Goal: Task Accomplishment & Management: Complete application form

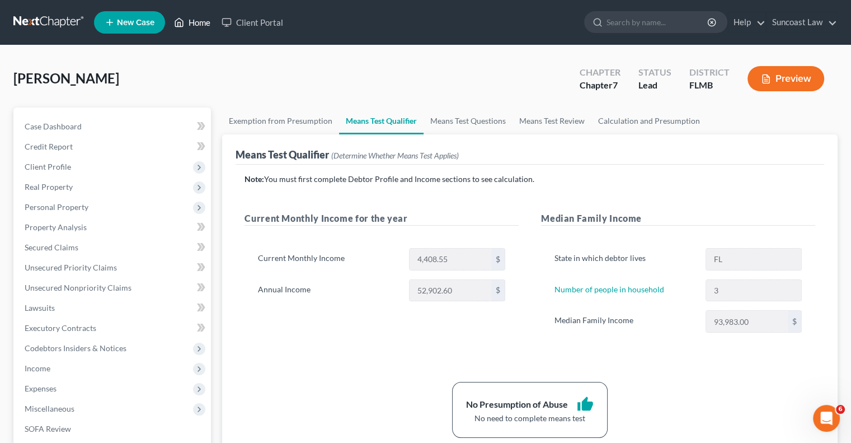
click at [196, 26] on link "Home" at bounding box center [192, 22] width 48 height 20
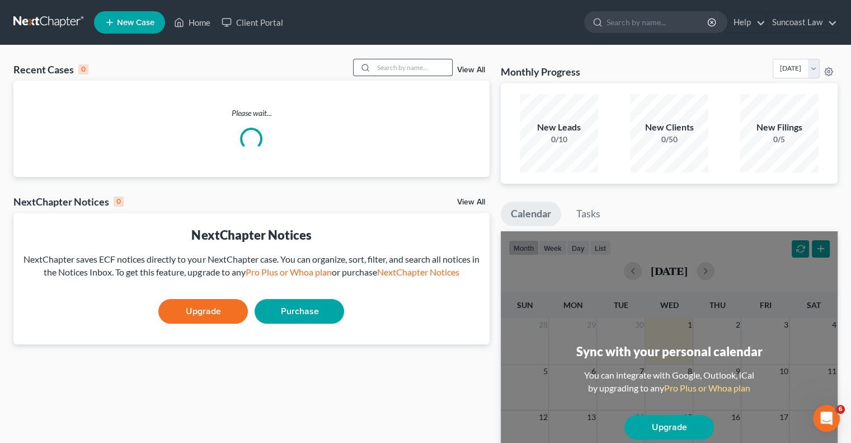
click at [424, 73] on input "search" at bounding box center [413, 67] width 78 height 16
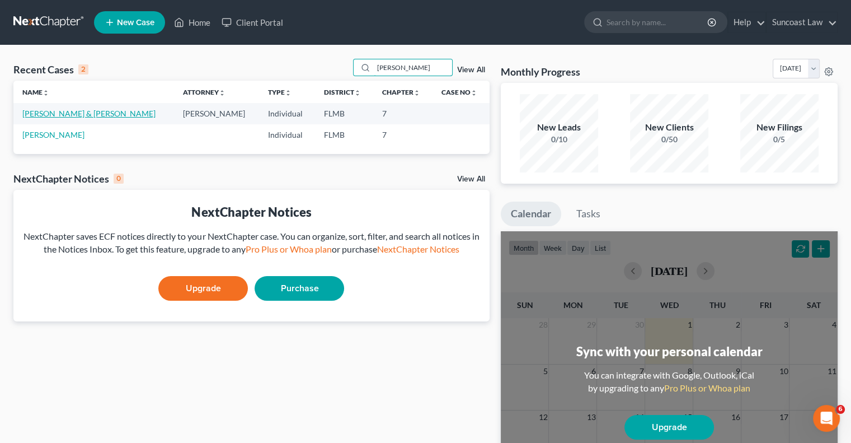
type input "[PERSON_NAME]"
click at [65, 114] on link "[PERSON_NAME] & [PERSON_NAME]" at bounding box center [88, 114] width 133 height 10
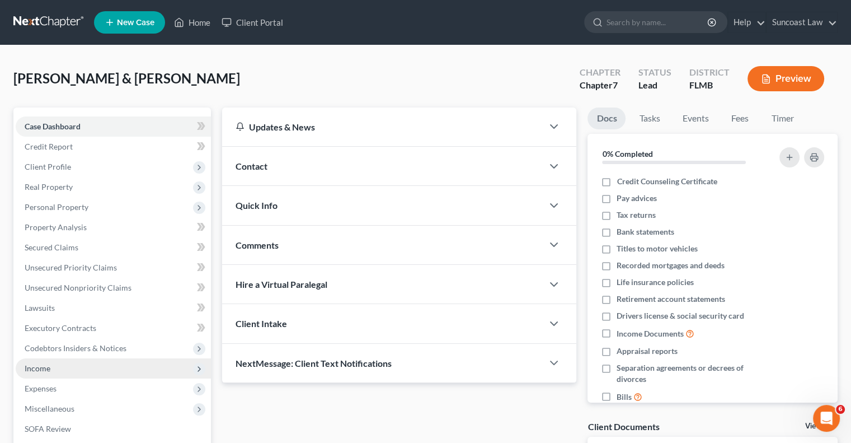
click at [54, 366] on span "Income" at bounding box center [113, 368] width 195 height 20
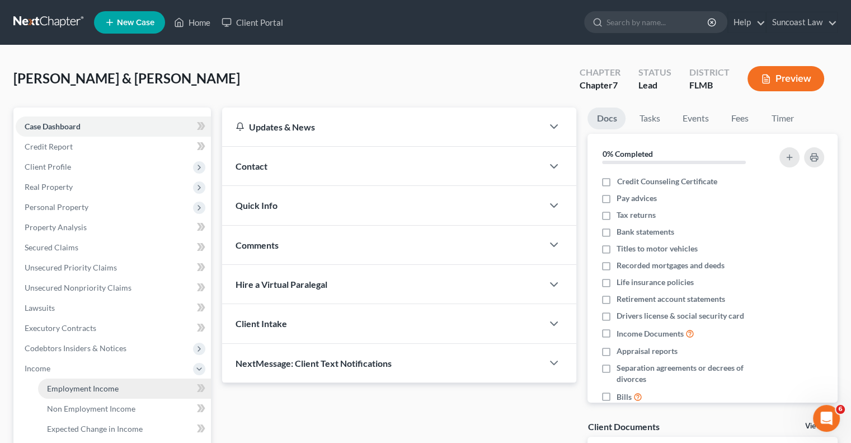
click at [98, 388] on span "Employment Income" at bounding box center [83, 388] width 72 height 10
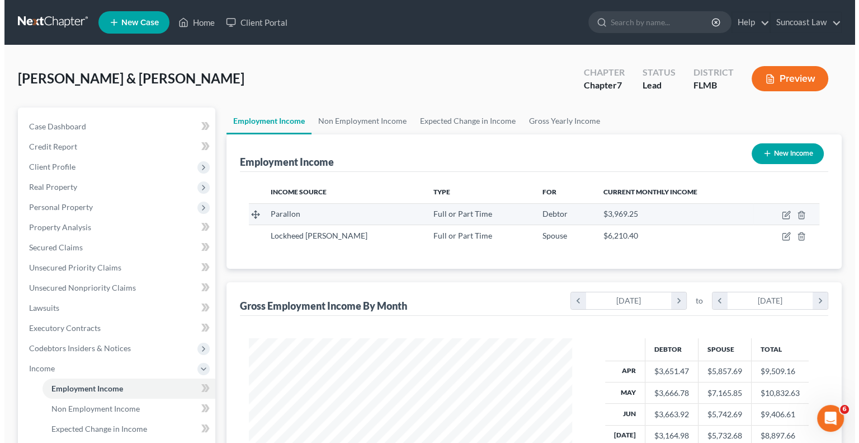
scroll to position [199, 345]
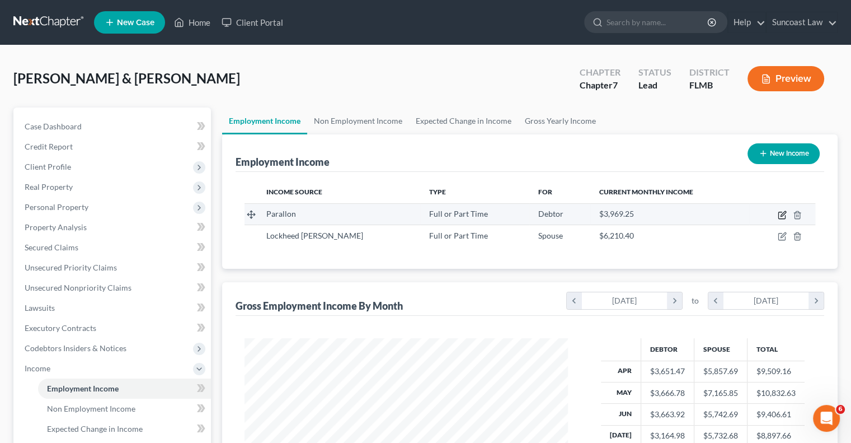
click at [781, 215] on icon "button" at bounding box center [782, 213] width 5 height 5
select select "0"
select select "44"
select select "2"
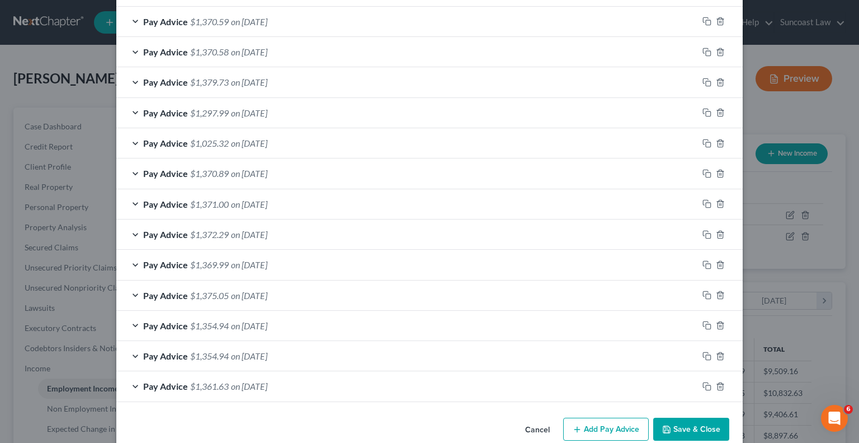
scroll to position [387, 0]
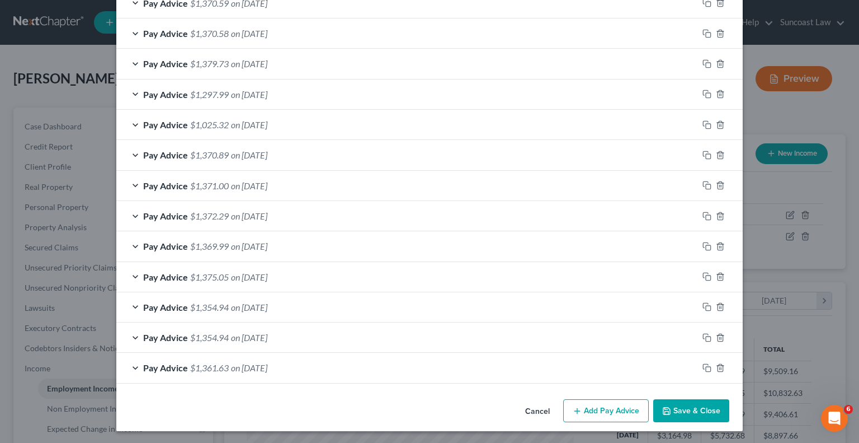
click at [599, 413] on button "Add Pay Advice" at bounding box center [606, 410] width 86 height 23
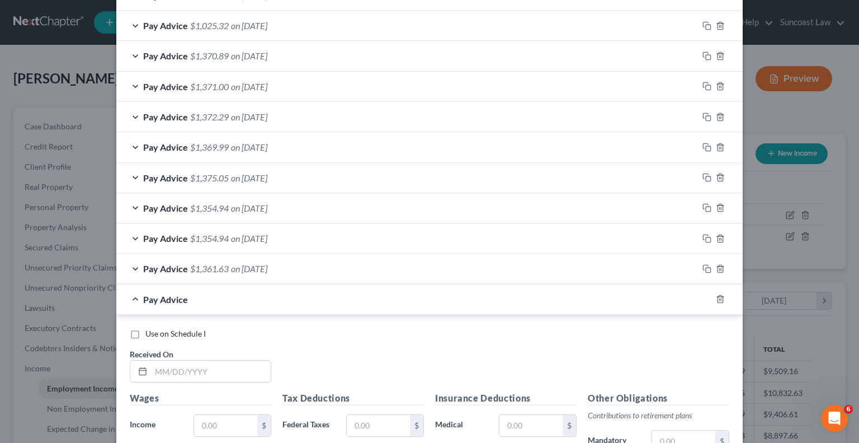
scroll to position [703, 0]
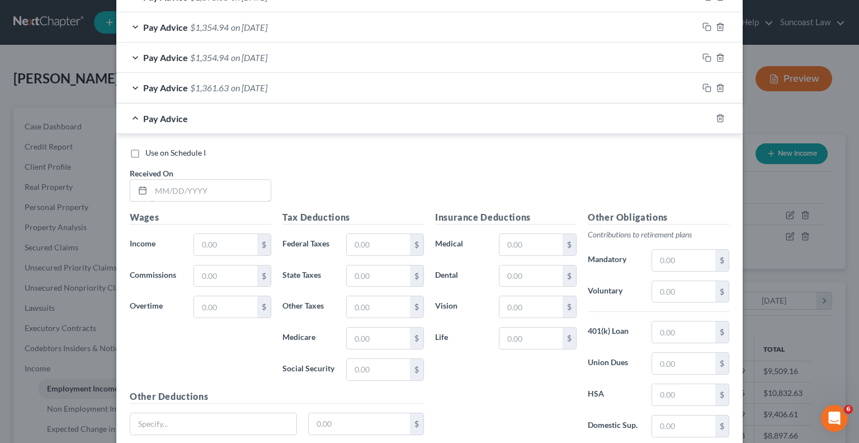
drag, startPoint x: 220, startPoint y: 187, endPoint x: 217, endPoint y: 166, distance: 21.5
click at [220, 187] on input "text" at bounding box center [211, 190] width 120 height 21
type input "[DATE]"
type input "1,831.95"
drag, startPoint x: 371, startPoint y: 239, endPoint x: 387, endPoint y: 183, distance: 58.5
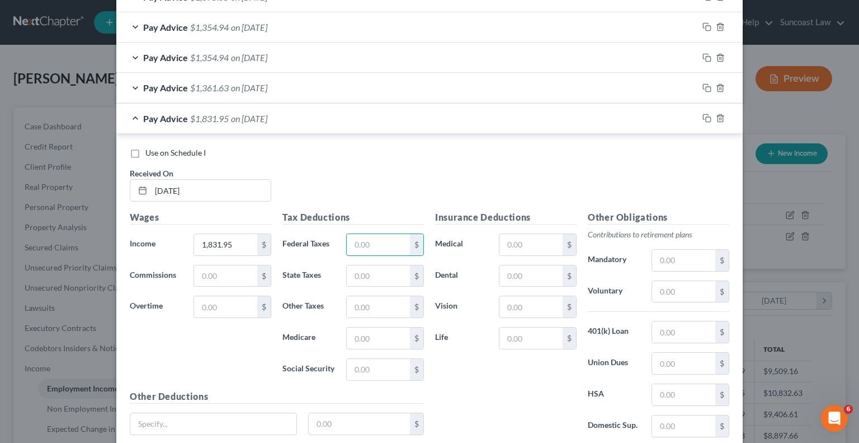
click at [375, 239] on input "text" at bounding box center [378, 244] width 63 height 21
type input "32.06"
type input "22.65"
type input "96.82"
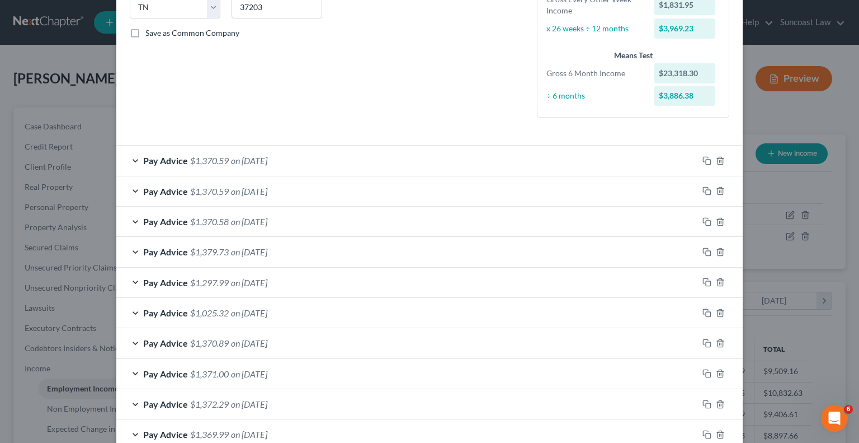
scroll to position [87, 0]
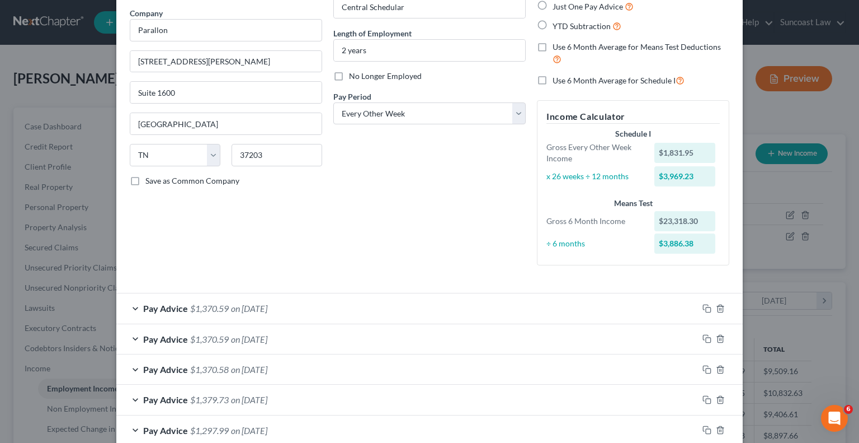
click at [552, 310] on div "Pay Advice $1,370.59 on [DATE]" at bounding box center [407, 308] width 582 height 30
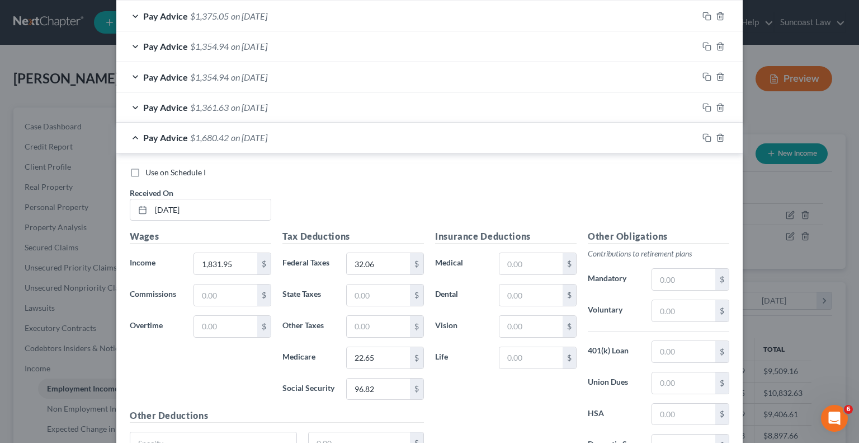
scroll to position [1038, 0]
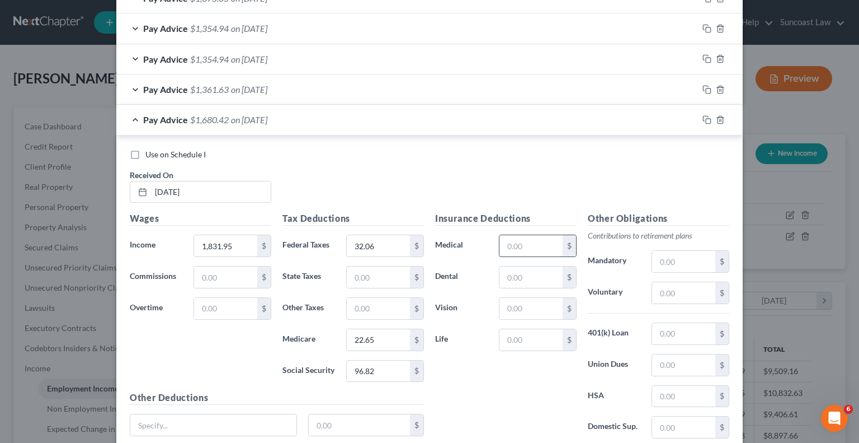
click at [527, 241] on input "text" at bounding box center [531, 245] width 63 height 21
type input "199.09"
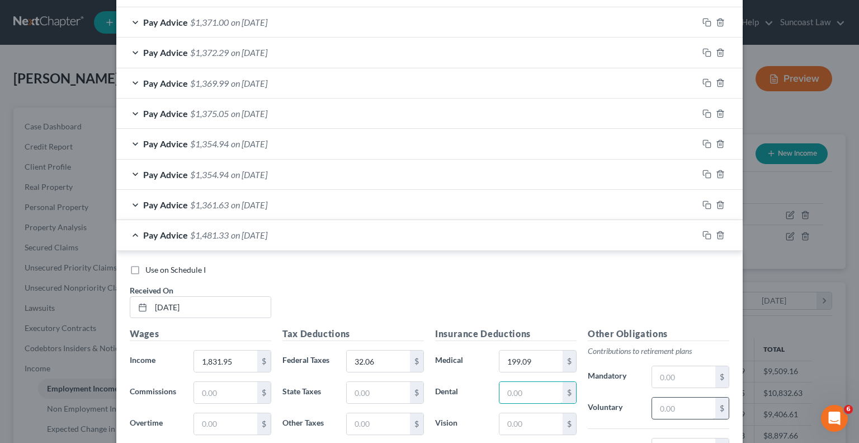
scroll to position [1123, 0]
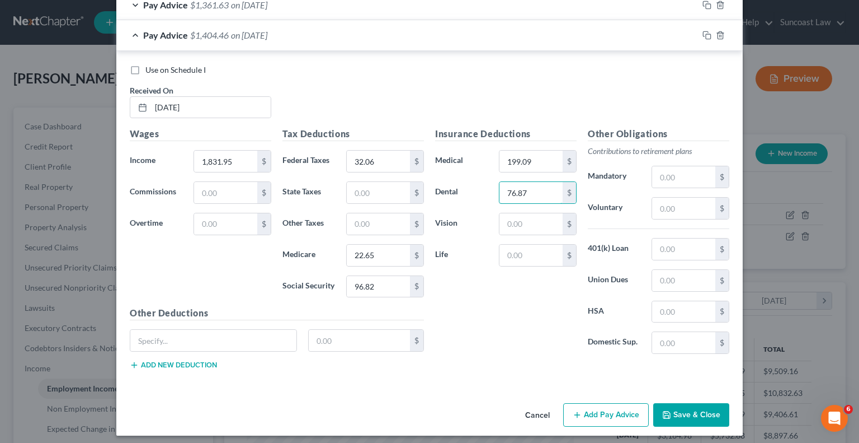
type input "76.87"
type input "29.80"
click at [697, 408] on button "Save & Close" at bounding box center [691, 414] width 76 height 23
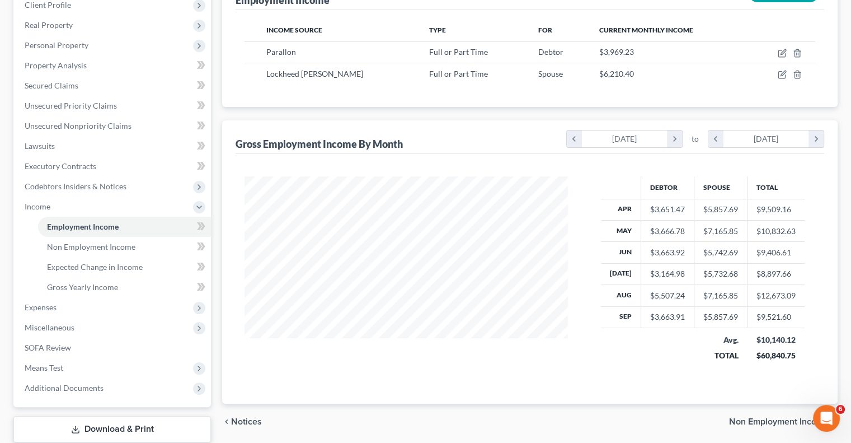
scroll to position [168, 0]
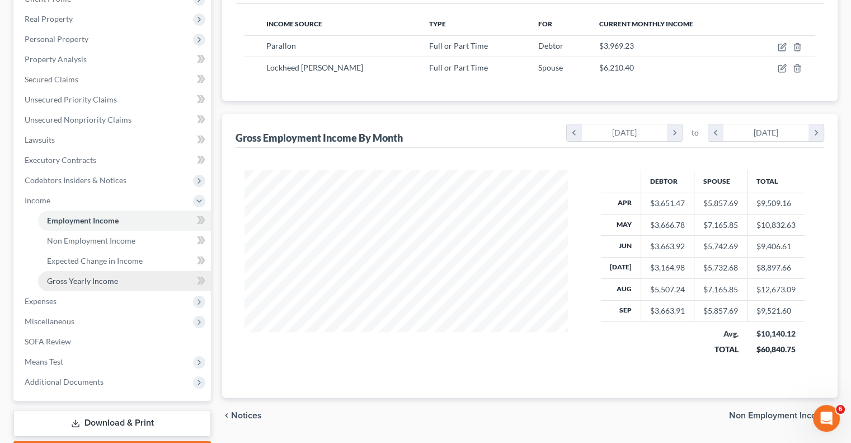
click at [96, 286] on link "Gross Yearly Income" at bounding box center [124, 281] width 173 height 20
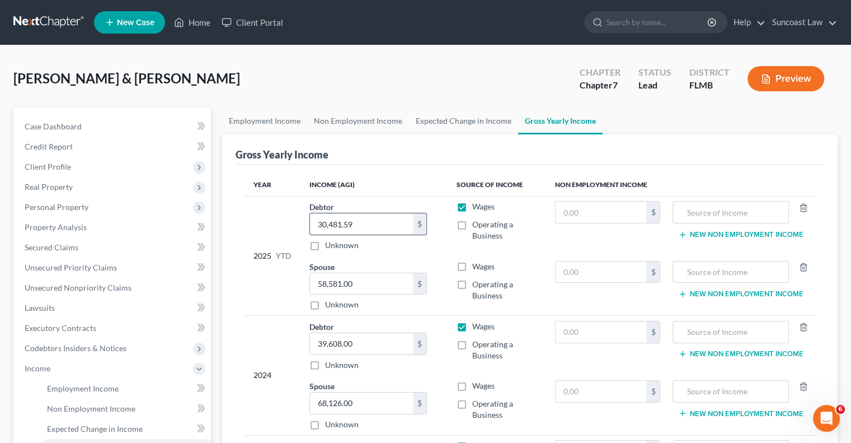
click at [365, 221] on input "30,481.59" at bounding box center [361, 223] width 103 height 21
type input "35,977"
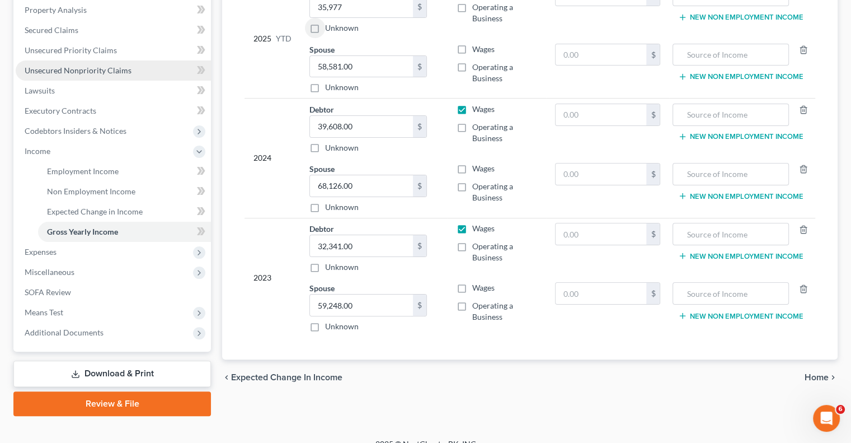
scroll to position [224, 0]
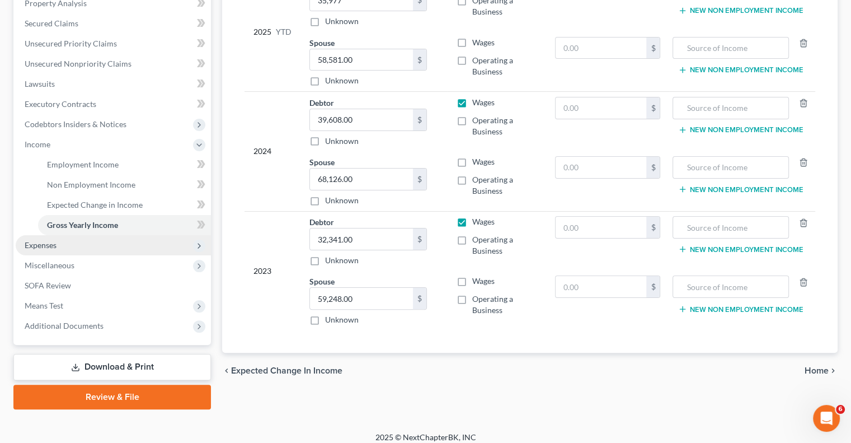
click at [74, 248] on span "Expenses" at bounding box center [113, 245] width 195 height 20
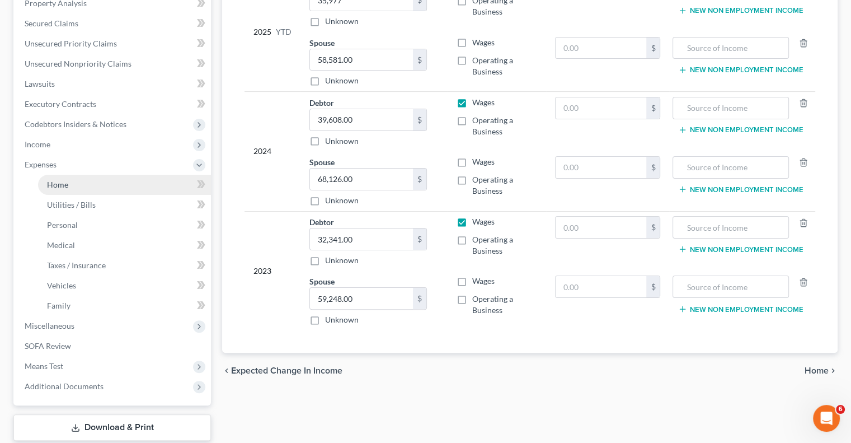
click at [89, 186] on link "Home" at bounding box center [124, 185] width 173 height 20
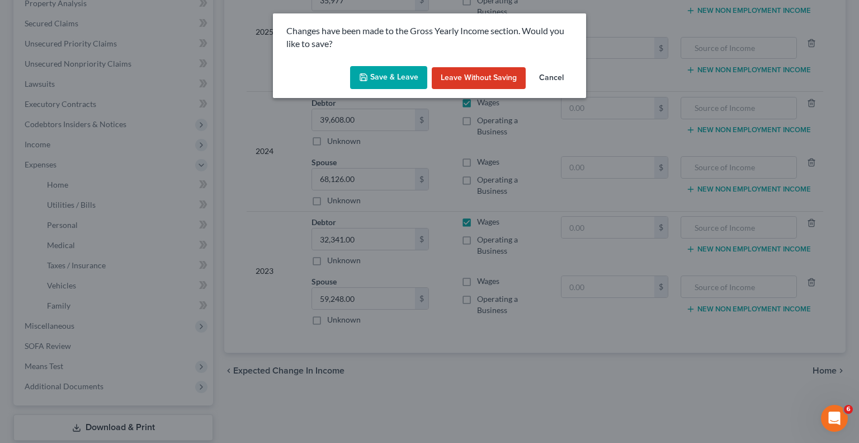
click at [391, 75] on button "Save & Leave" at bounding box center [388, 77] width 77 height 23
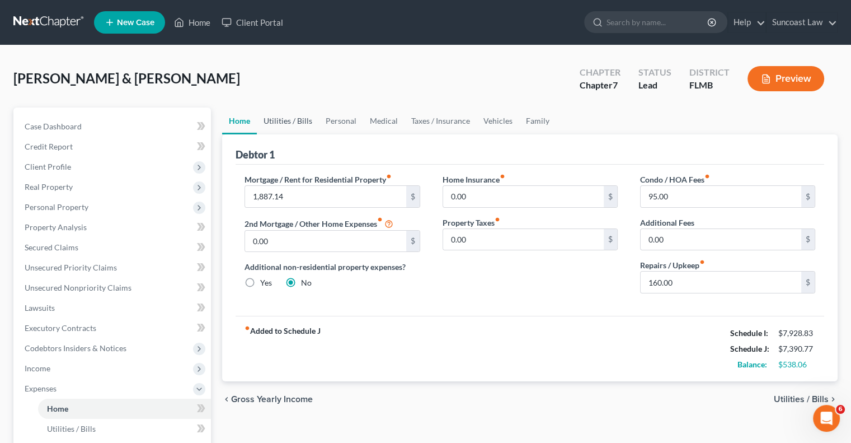
click at [294, 118] on link "Utilities / Bills" at bounding box center [288, 120] width 62 height 27
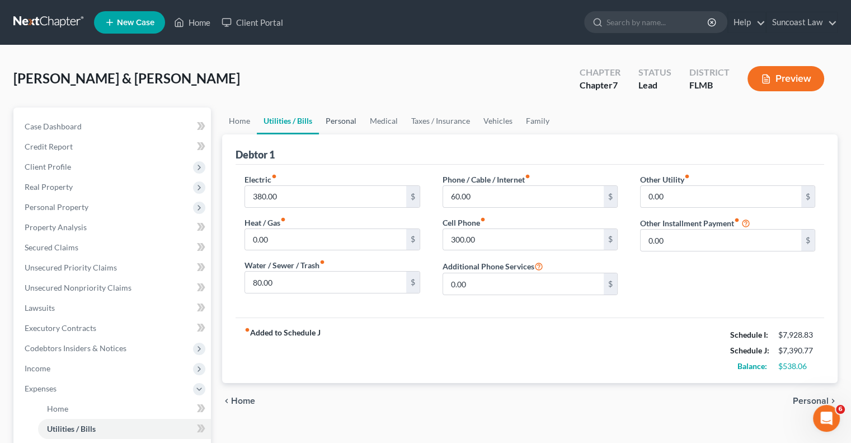
drag, startPoint x: 347, startPoint y: 115, endPoint x: 348, endPoint y: 121, distance: 6.2
click at [347, 116] on link "Personal" at bounding box center [341, 120] width 44 height 27
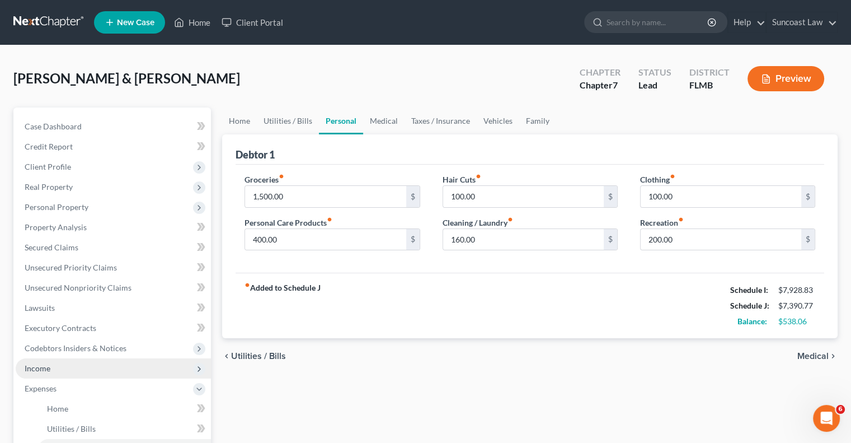
click at [134, 367] on span "Income" at bounding box center [113, 368] width 195 height 20
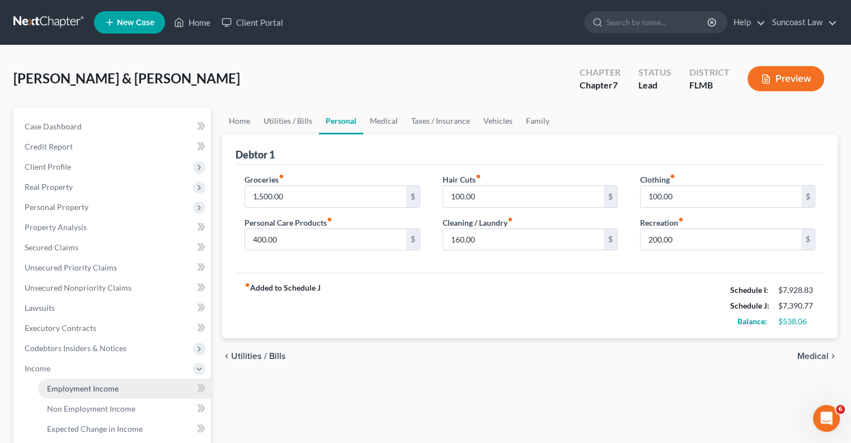
click at [130, 387] on link "Employment Income" at bounding box center [124, 388] width 173 height 20
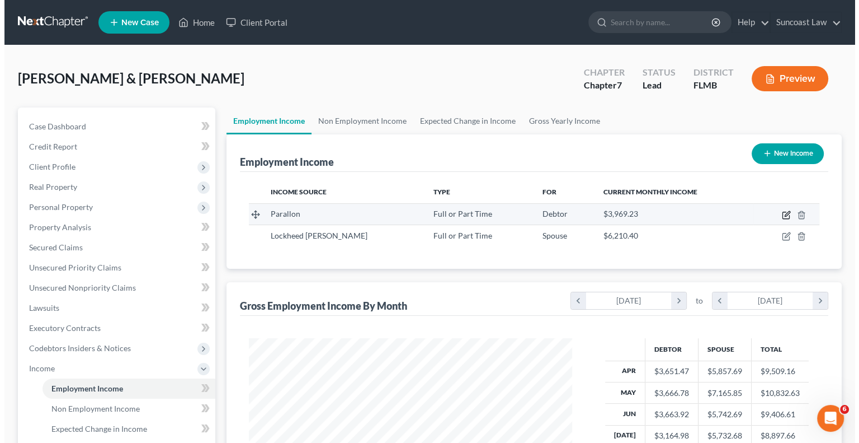
scroll to position [199, 345]
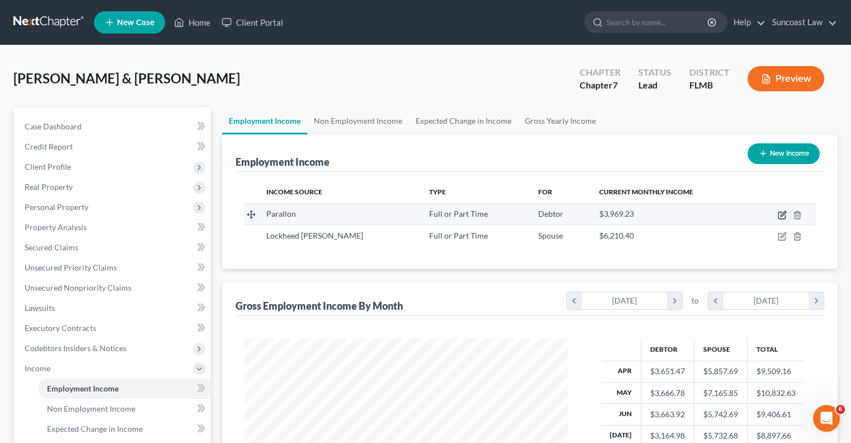
click at [780, 217] on icon "button" at bounding box center [782, 214] width 9 height 9
select select "0"
select select "44"
select select "2"
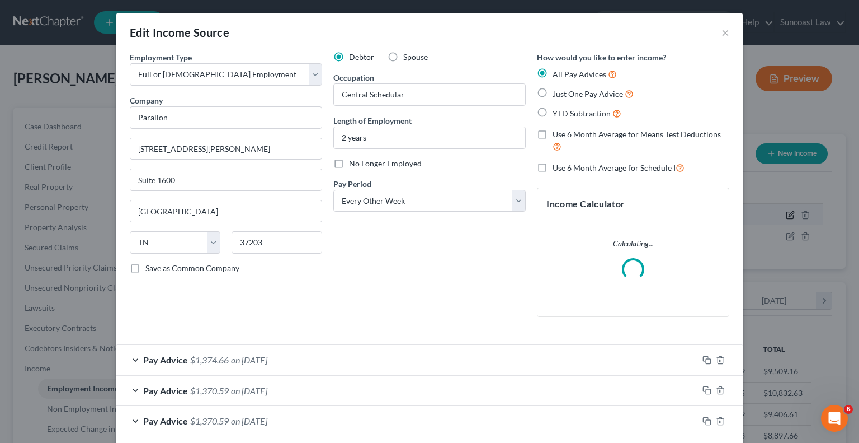
scroll to position [199, 349]
click at [553, 134] on label "Use 6 Month Average for Means Test Deductions" at bounding box center [641, 141] width 177 height 24
click at [557, 134] on input "Use 6 Month Average for Means Test Deductions" at bounding box center [560, 132] width 7 height 7
checkbox input "true"
click at [553, 165] on label "Use 6 Month Average for Schedule I" at bounding box center [619, 167] width 132 height 13
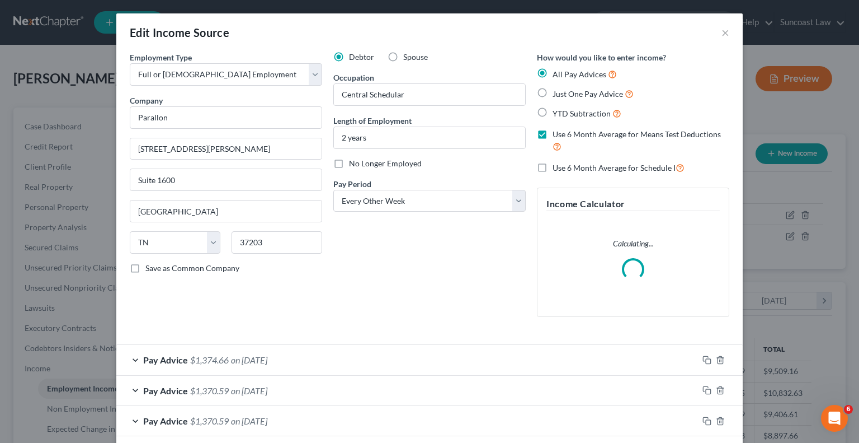
click at [557, 165] on input "Use 6 Month Average for Schedule I" at bounding box center [560, 164] width 7 height 7
checkbox input "true"
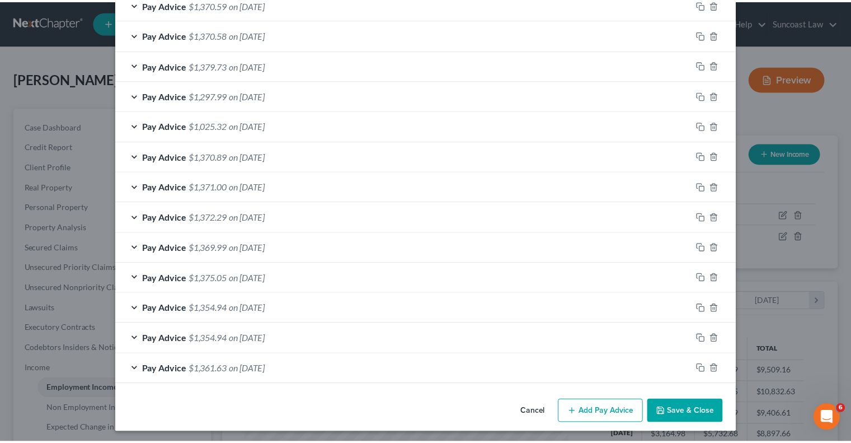
scroll to position [417, 0]
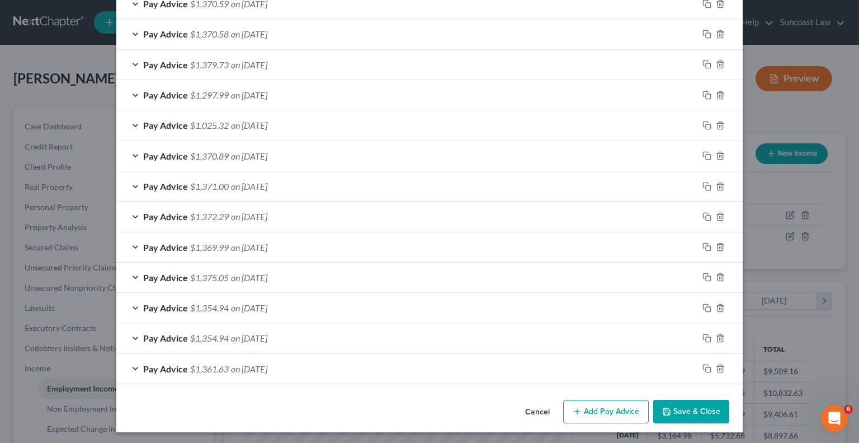
click at [686, 404] on button "Save & Close" at bounding box center [691, 410] width 76 height 23
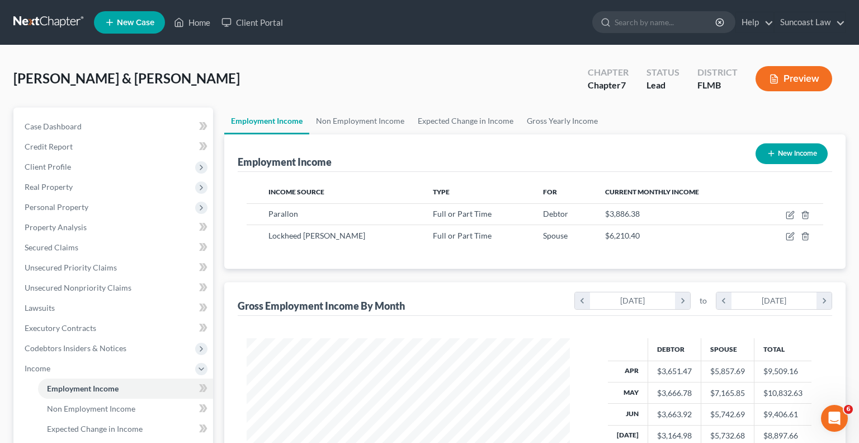
scroll to position [559235, 559088]
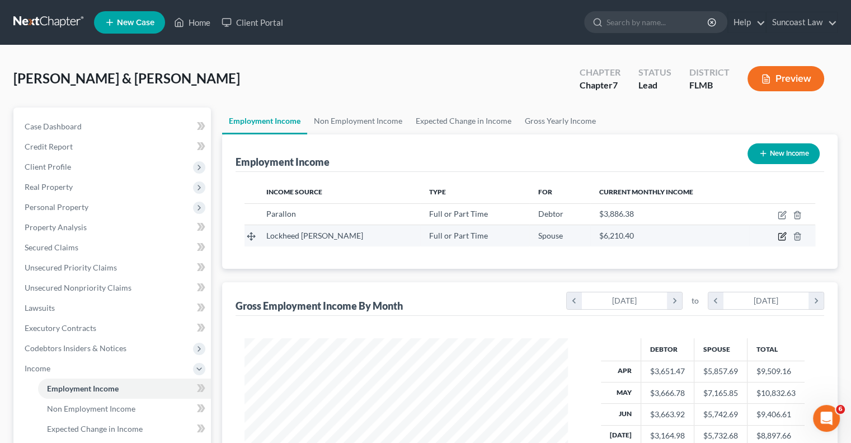
click at [781, 233] on icon "button" at bounding box center [781, 236] width 7 height 7
select select "0"
select select "9"
select select "3"
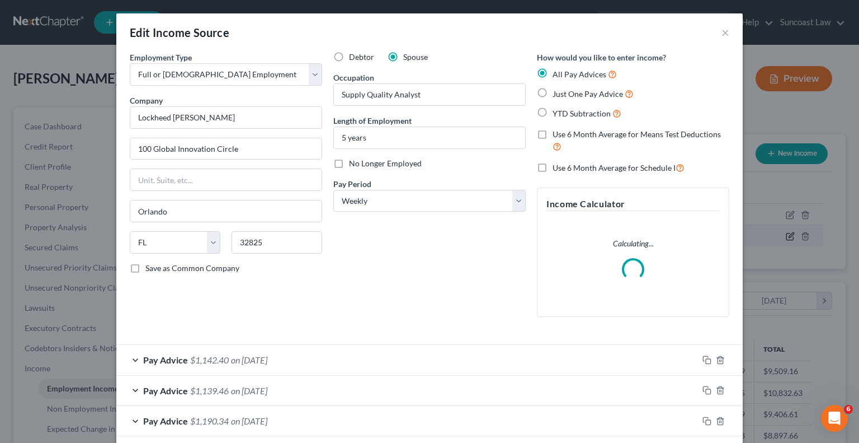
scroll to position [199, 349]
click at [553, 134] on label "Use 6 Month Average for Means Test Deductions" at bounding box center [641, 141] width 177 height 24
click at [557, 134] on input "Use 6 Month Average for Means Test Deductions" at bounding box center [560, 132] width 7 height 7
checkbox input "true"
click at [553, 165] on label "Use 6 Month Average for Schedule I" at bounding box center [619, 167] width 132 height 13
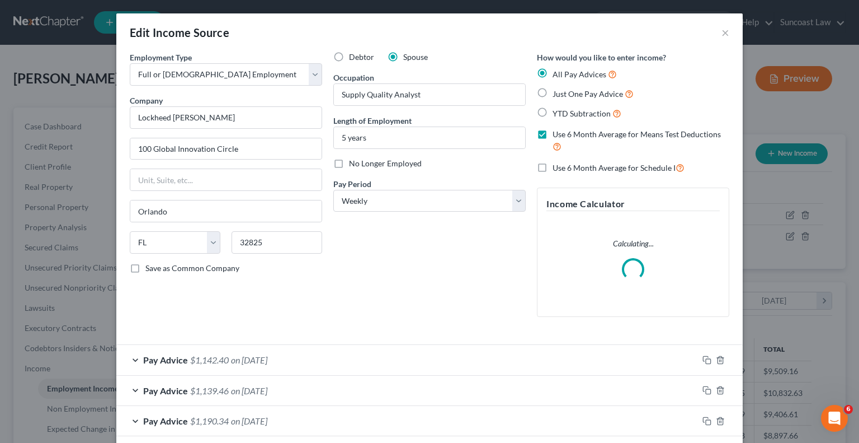
click at [557, 165] on input "Use 6 Month Average for Schedule I" at bounding box center [560, 164] width 7 height 7
checkbox input "true"
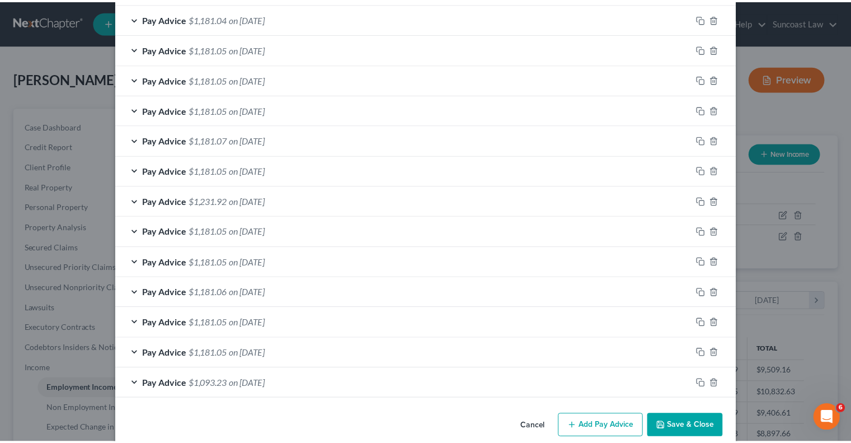
scroll to position [902, 0]
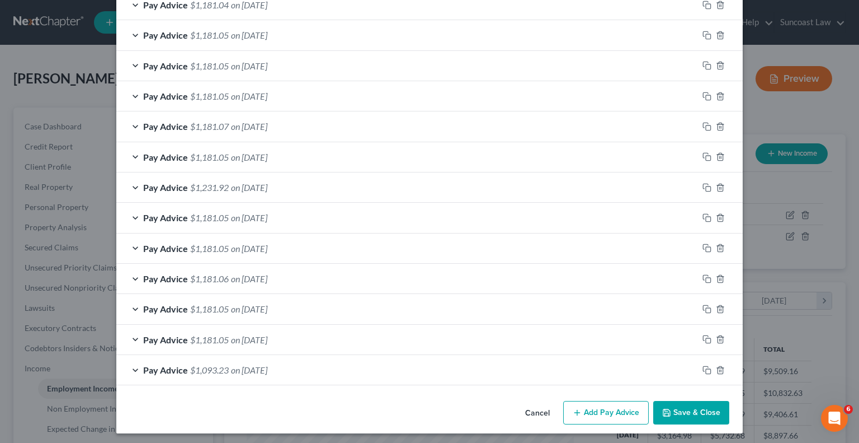
click at [698, 415] on button "Save & Close" at bounding box center [691, 412] width 76 height 23
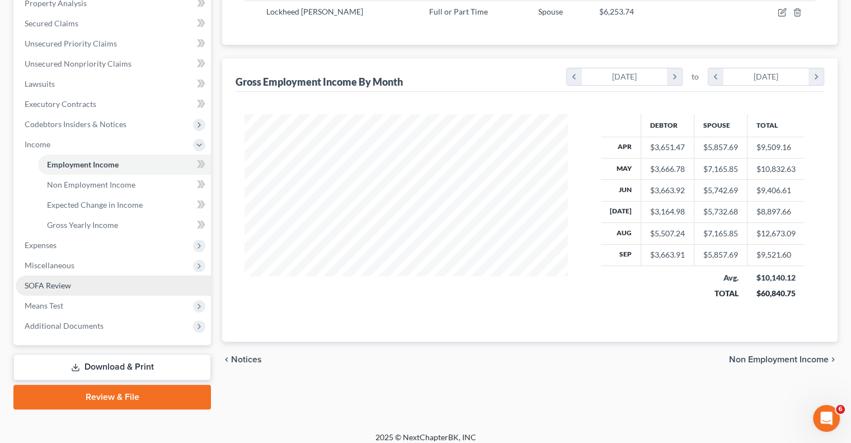
scroll to position [112, 0]
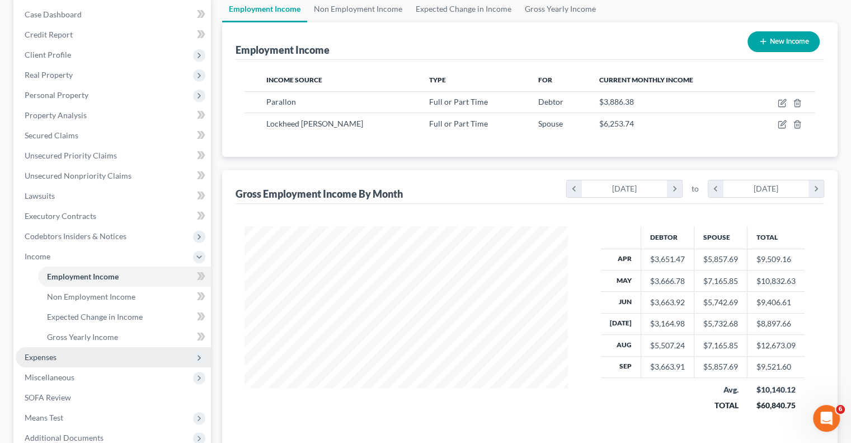
click at [51, 356] on span "Expenses" at bounding box center [41, 357] width 32 height 10
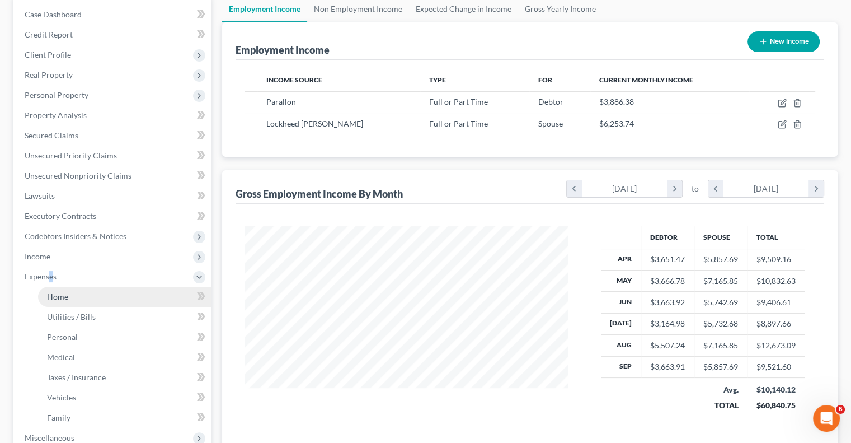
click at [78, 292] on link "Home" at bounding box center [124, 296] width 173 height 20
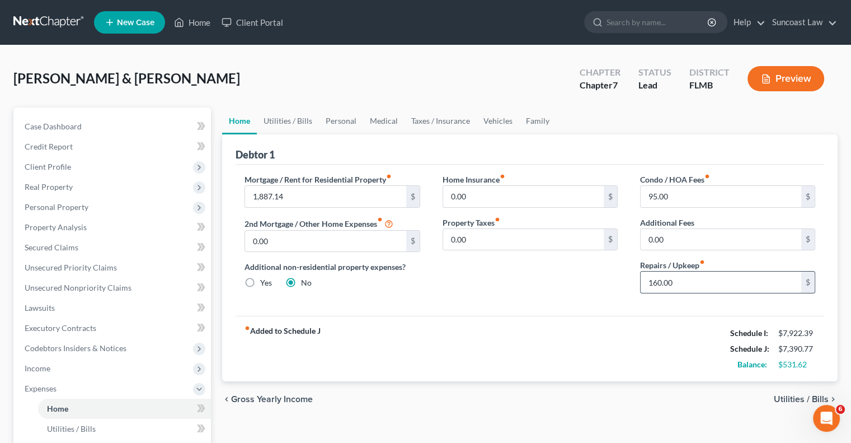
click at [703, 283] on input "160.00" at bounding box center [721, 281] width 161 height 21
type input "200"
click at [296, 120] on link "Utilities / Bills" at bounding box center [288, 120] width 62 height 27
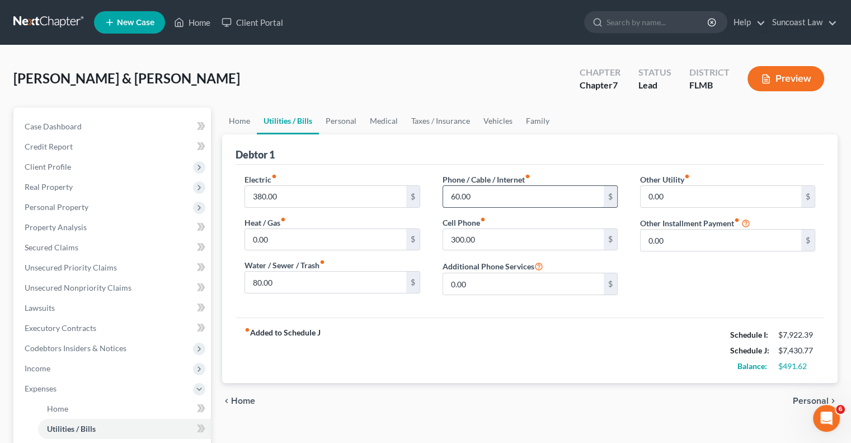
click at [495, 197] on input "60.00" at bounding box center [523, 196] width 161 height 21
type input "100"
click at [351, 119] on link "Personal" at bounding box center [341, 120] width 44 height 27
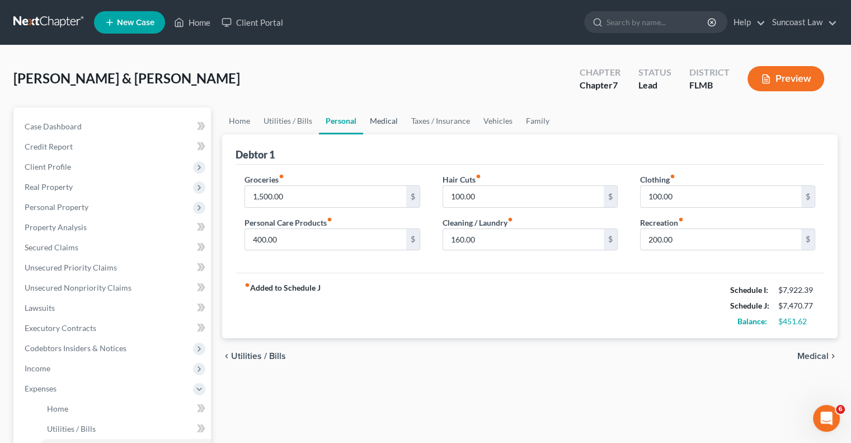
click at [372, 121] on link "Medical" at bounding box center [383, 120] width 41 height 27
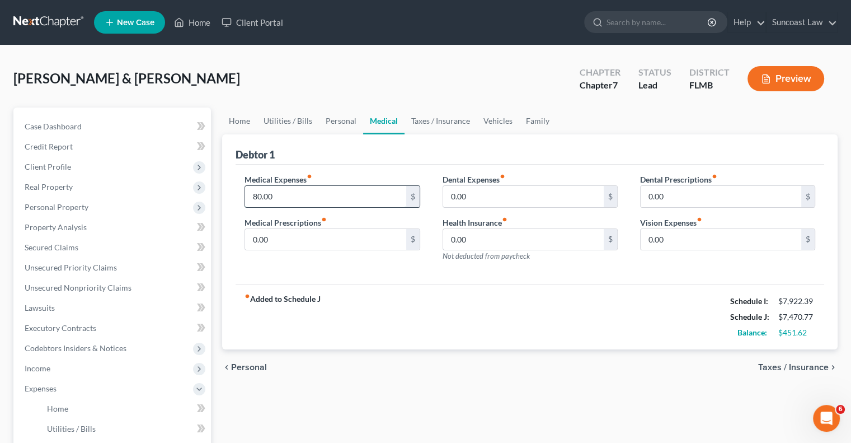
click at [357, 191] on input "80.00" at bounding box center [325, 196] width 161 height 21
type input "100"
click at [502, 114] on link "Vehicles" at bounding box center [498, 120] width 43 height 27
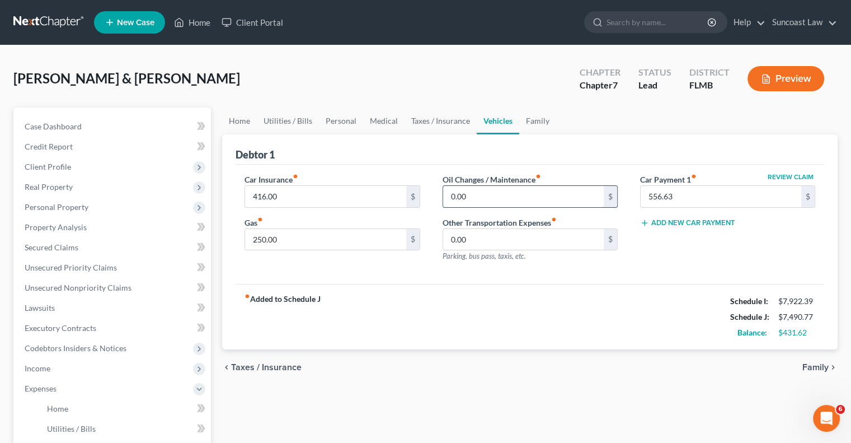
click at [515, 191] on input "0.00" at bounding box center [523, 196] width 161 height 21
type input "5"
type input "100"
click at [248, 120] on link "Home" at bounding box center [239, 120] width 35 height 27
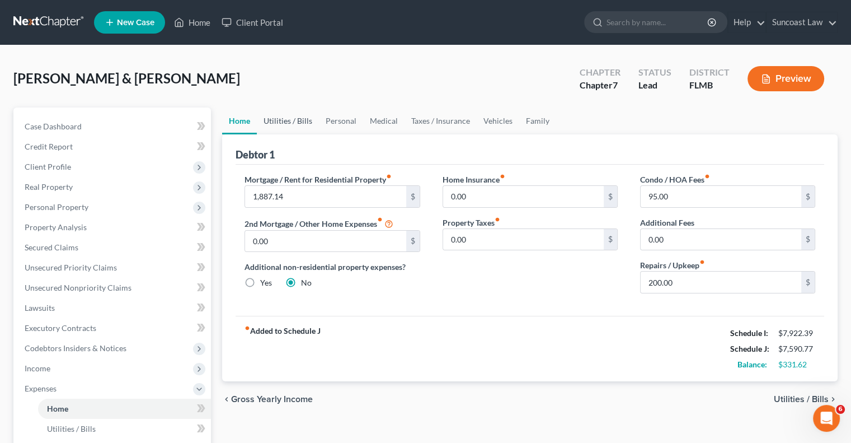
click at [300, 125] on link "Utilities / Bills" at bounding box center [288, 120] width 62 height 27
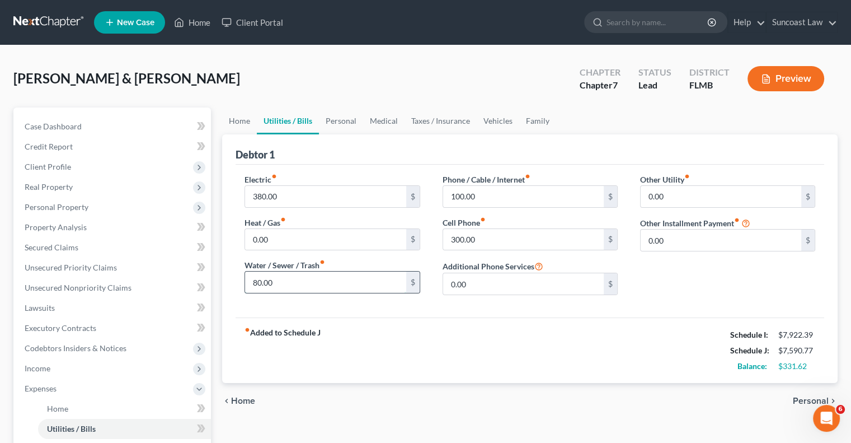
drag, startPoint x: 308, startPoint y: 285, endPoint x: 327, endPoint y: 272, distance: 23.4
click at [308, 284] on input "80.00" at bounding box center [325, 281] width 161 height 21
type input "125"
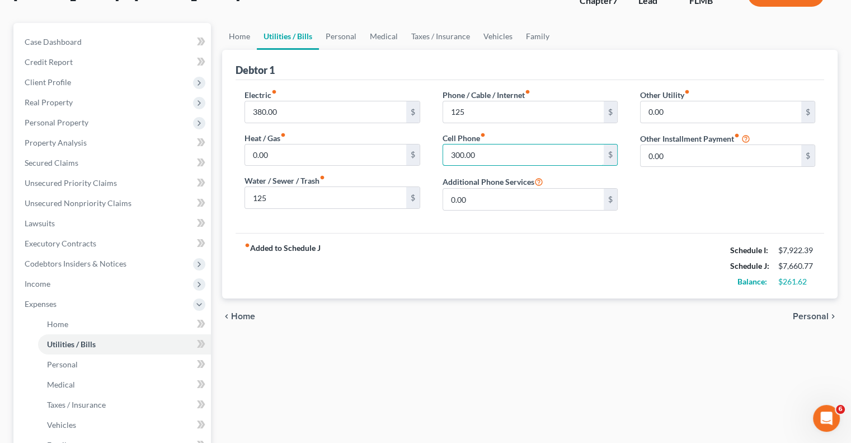
scroll to position [112, 0]
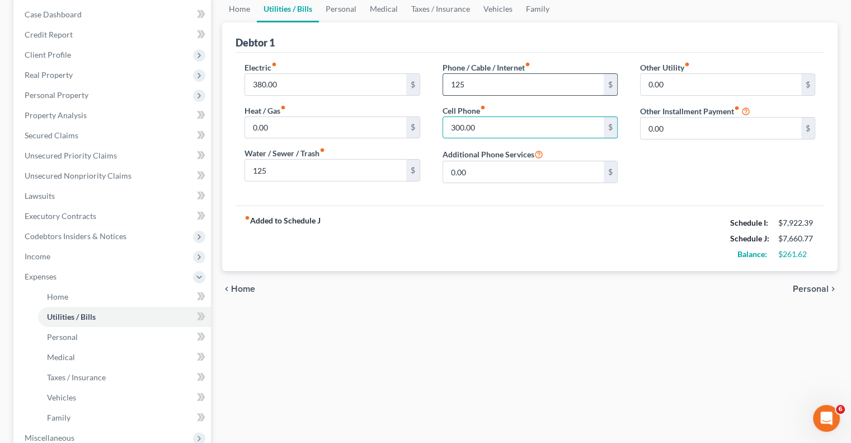
click at [506, 78] on input "125" at bounding box center [523, 84] width 161 height 21
type input "150"
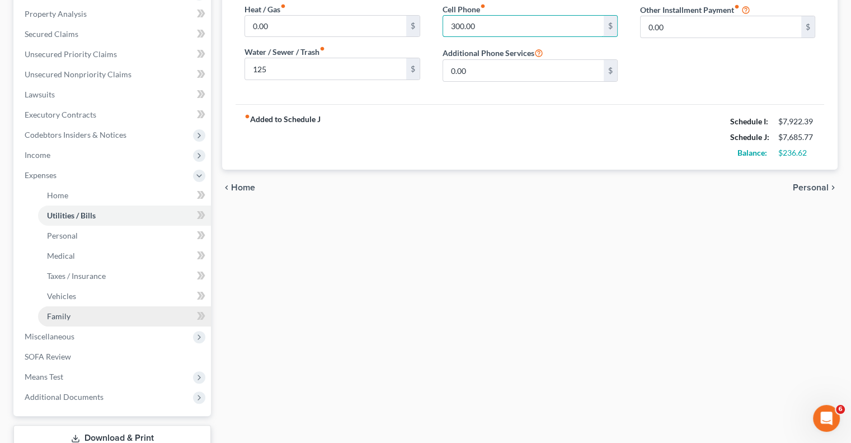
scroll to position [280, 0]
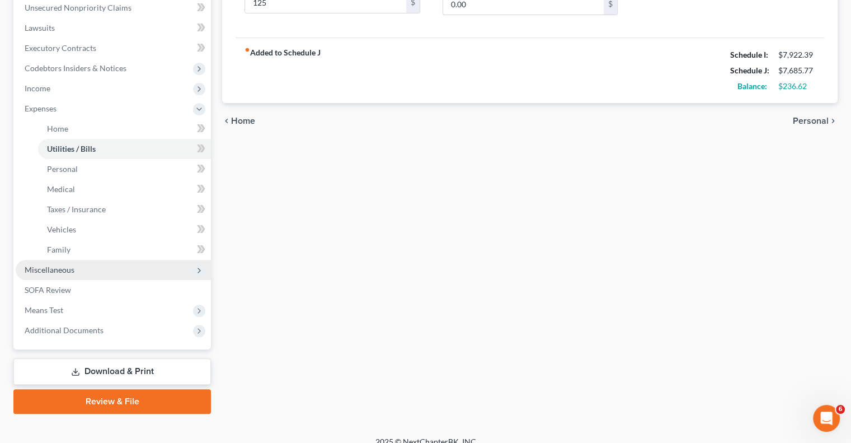
click at [95, 271] on span "Miscellaneous" at bounding box center [113, 270] width 195 height 20
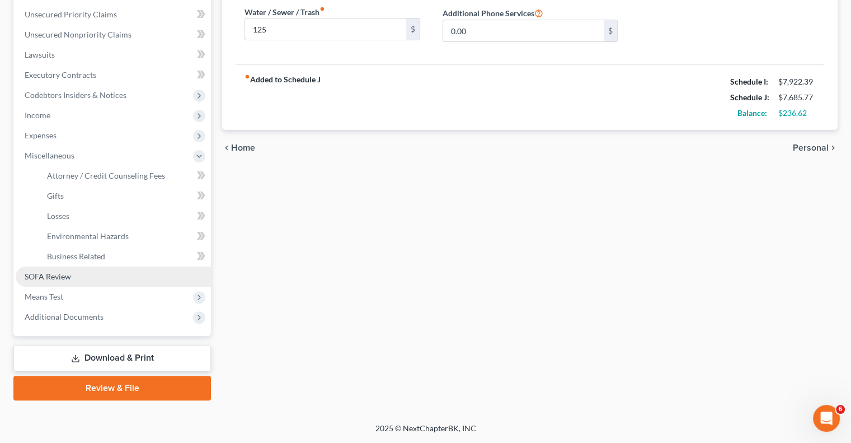
scroll to position [252, 0]
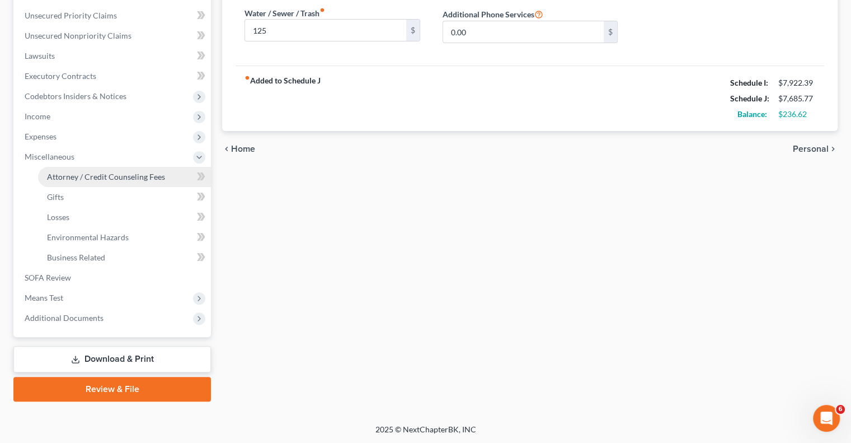
click at [115, 176] on span "Attorney / Credit Counseling Fees" at bounding box center [106, 177] width 118 height 10
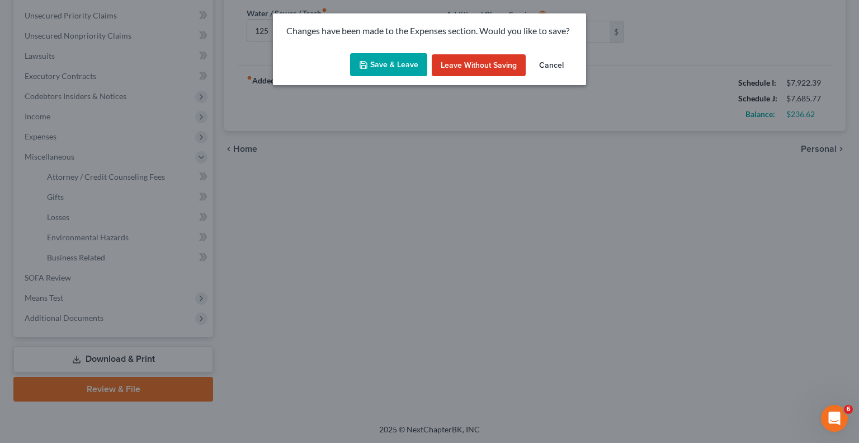
click at [407, 66] on button "Save & Leave" at bounding box center [388, 64] width 77 height 23
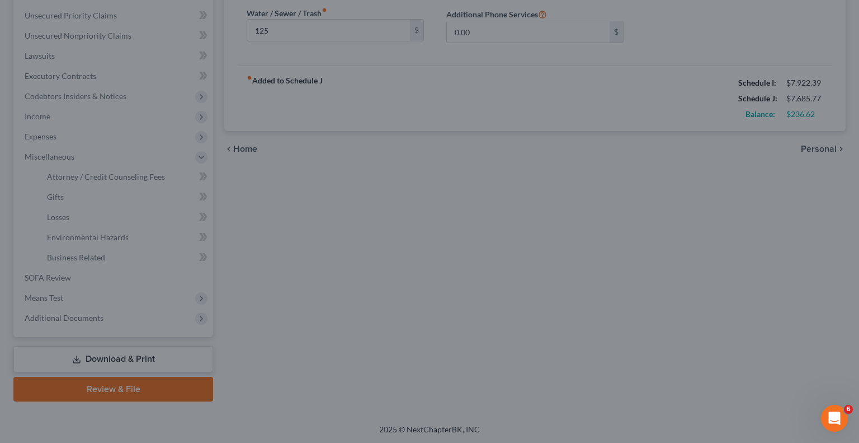
type input "125.00"
type input "150.00"
select select "0"
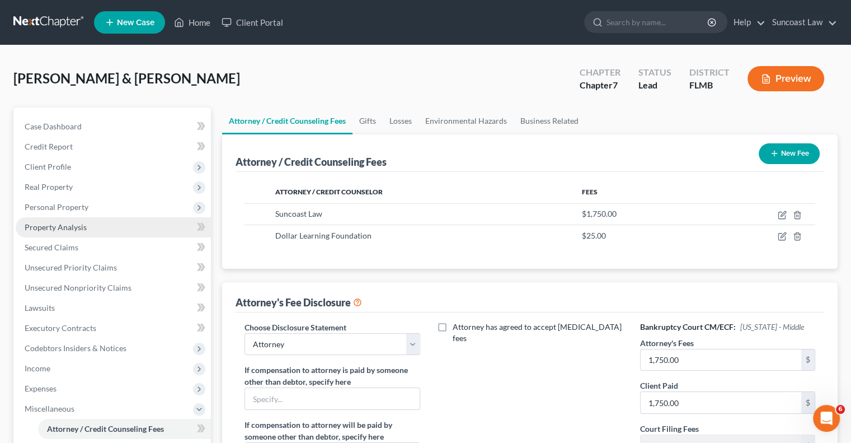
drag, startPoint x: 78, startPoint y: 225, endPoint x: 211, endPoint y: 241, distance: 133.5
click at [78, 225] on span "Property Analysis" at bounding box center [56, 227] width 62 height 10
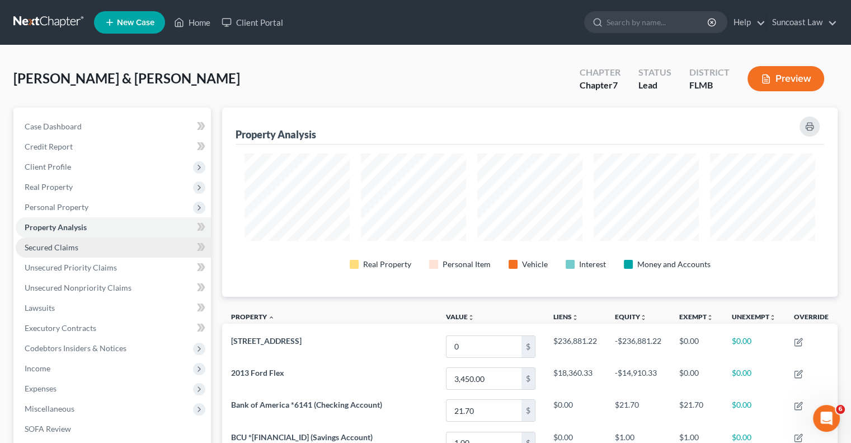
drag, startPoint x: 87, startPoint y: 246, endPoint x: 94, endPoint y: 246, distance: 7.3
click at [86, 246] on link "Secured Claims" at bounding box center [113, 247] width 195 height 20
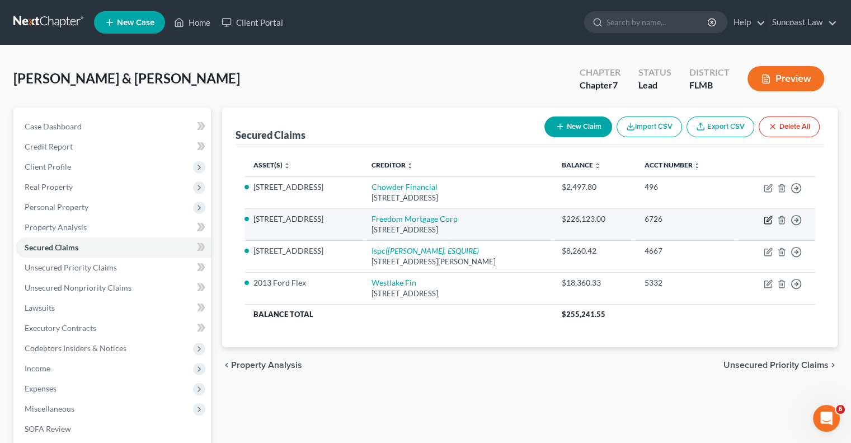
click at [768, 219] on icon "button" at bounding box center [768, 219] width 9 height 9
select select "9"
select select "2"
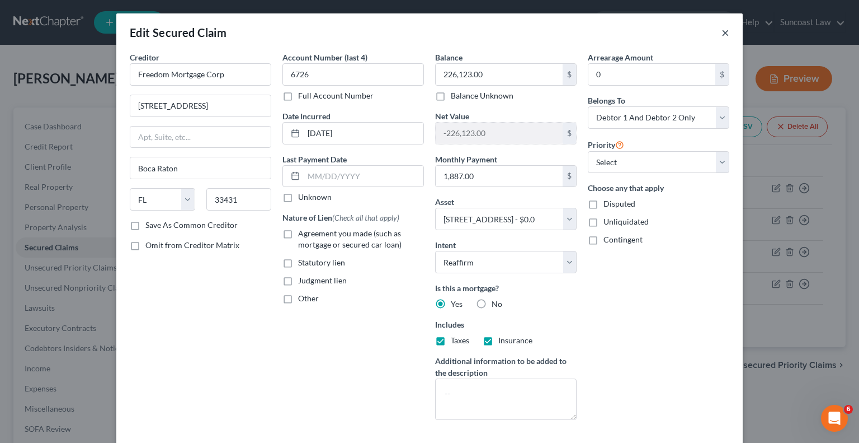
click at [723, 33] on button "×" at bounding box center [726, 32] width 8 height 13
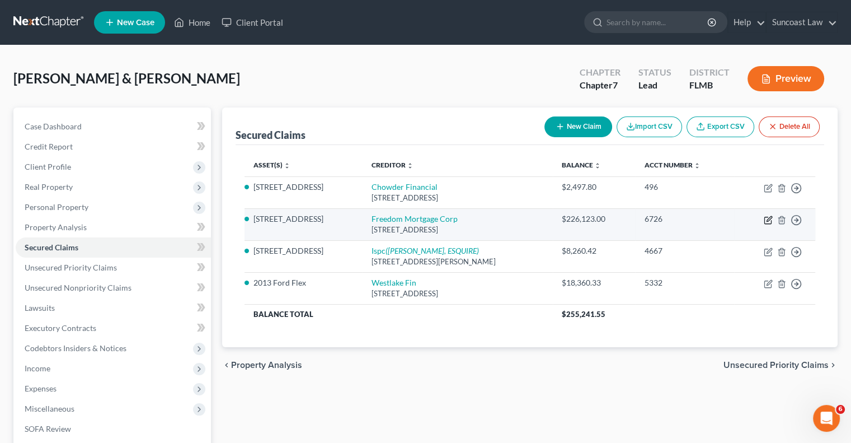
click at [767, 222] on icon "button" at bounding box center [768, 219] width 9 height 9
select select "9"
select select "2"
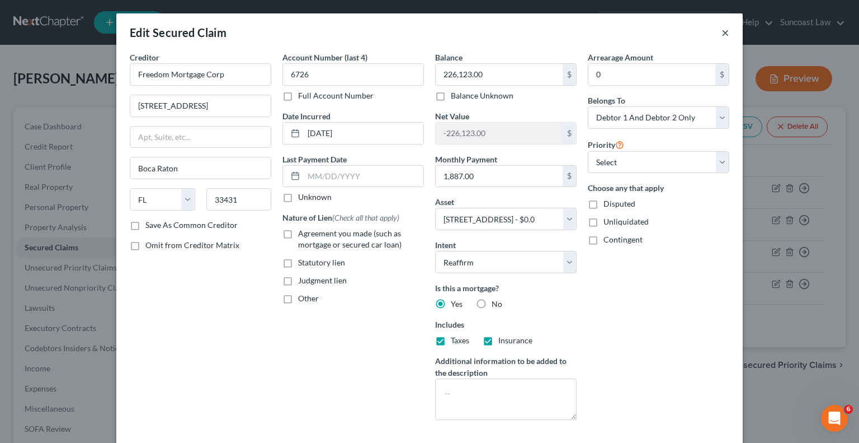
click at [722, 32] on button "×" at bounding box center [726, 32] width 8 height 13
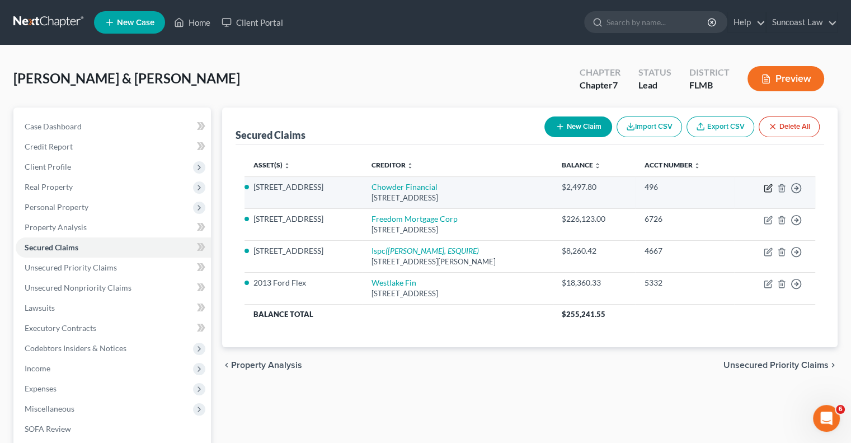
click at [768, 187] on icon "button" at bounding box center [768, 187] width 9 height 9
select select "10"
select select "2"
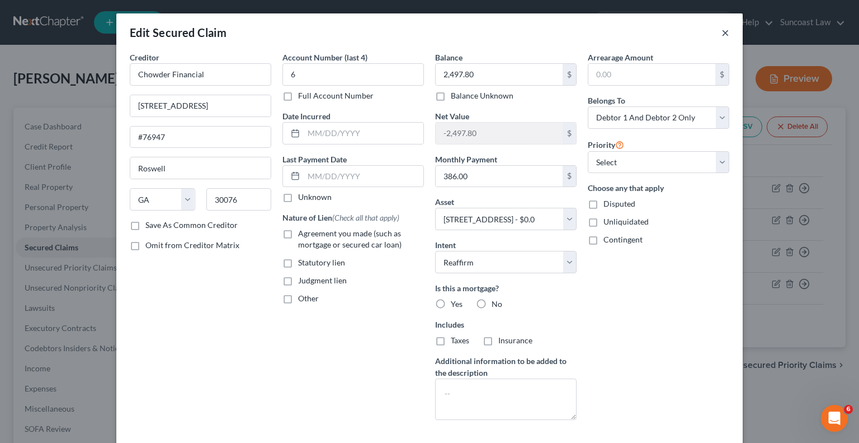
click at [722, 36] on button "×" at bounding box center [726, 32] width 8 height 13
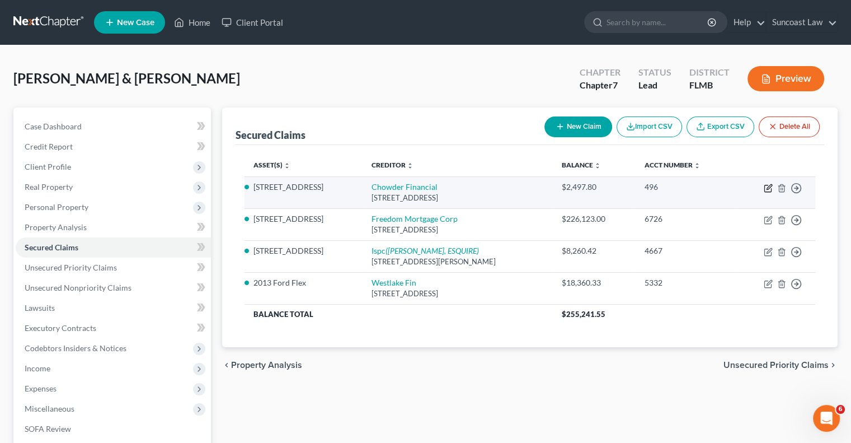
click at [769, 187] on icon "button" at bounding box center [768, 186] width 5 height 5
select select "10"
select select "2"
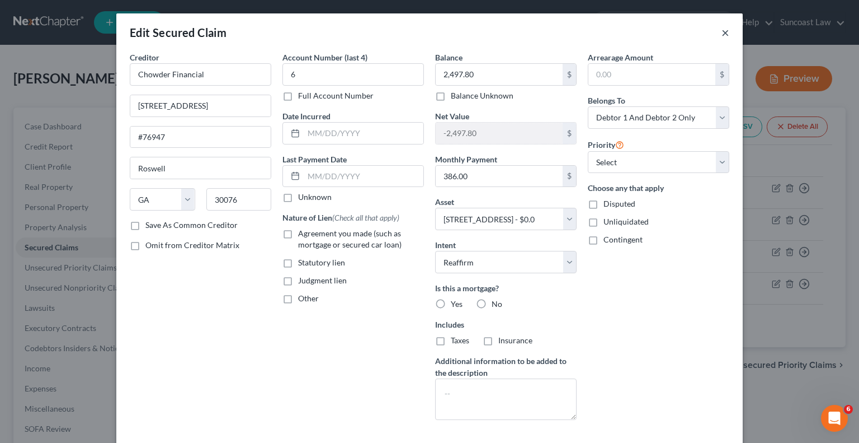
click at [722, 32] on button "×" at bounding box center [726, 32] width 8 height 13
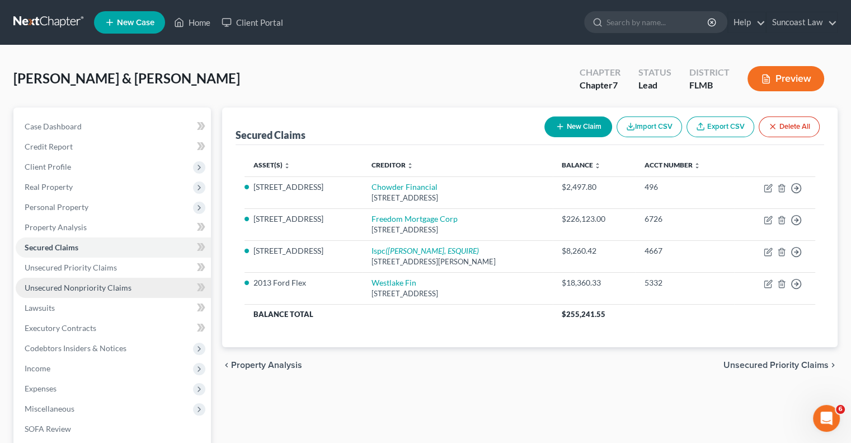
click at [127, 288] on span "Unsecured Nonpriority Claims" at bounding box center [78, 288] width 107 height 10
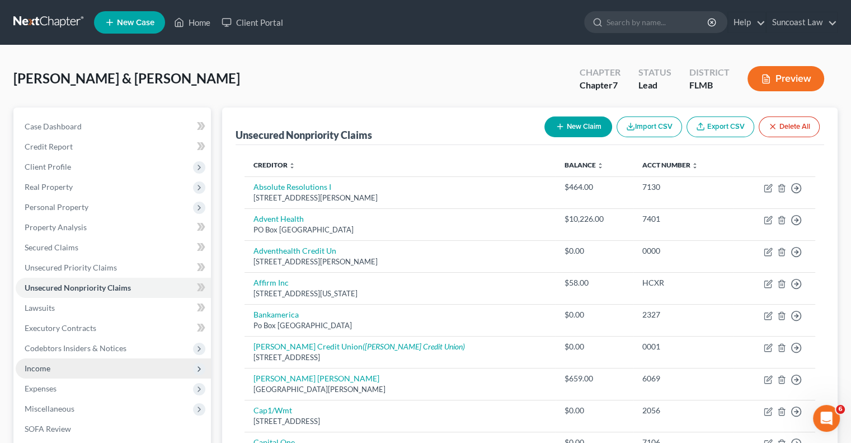
click at [102, 373] on span "Income" at bounding box center [113, 368] width 195 height 20
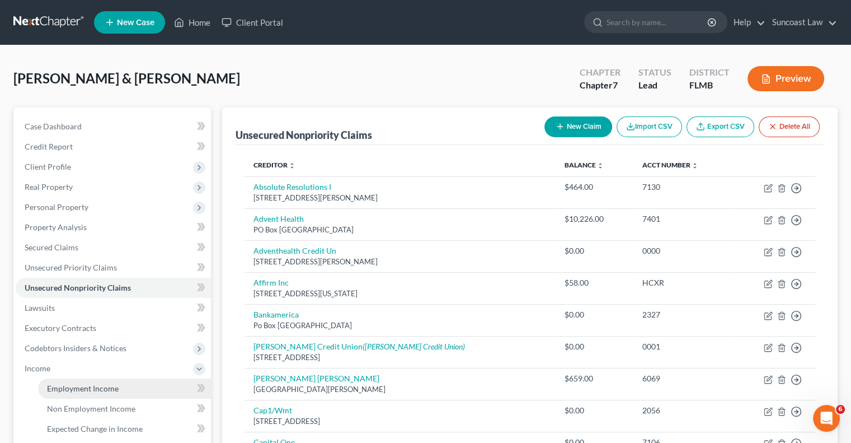
click at [113, 391] on span "Employment Income" at bounding box center [83, 388] width 72 height 10
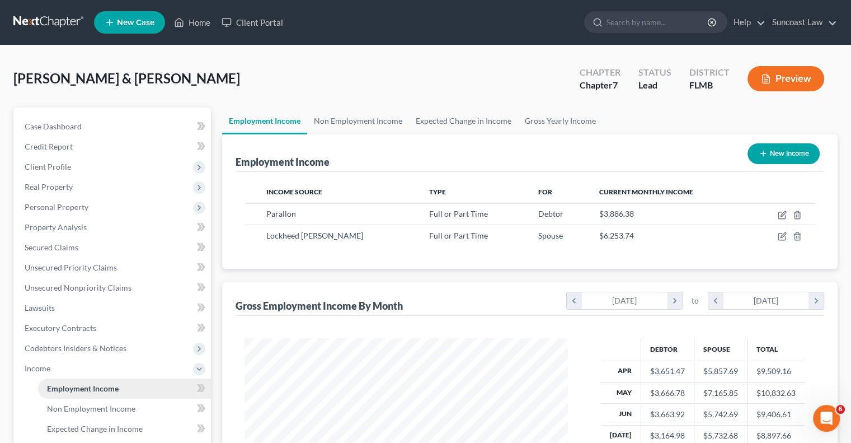
scroll to position [199, 345]
click at [82, 230] on span "Property Analysis" at bounding box center [56, 227] width 62 height 10
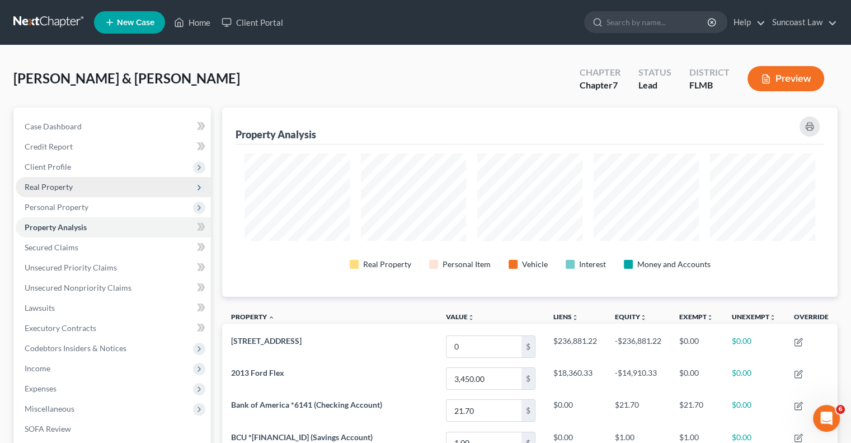
click at [66, 186] on span "Real Property" at bounding box center [49, 187] width 48 height 10
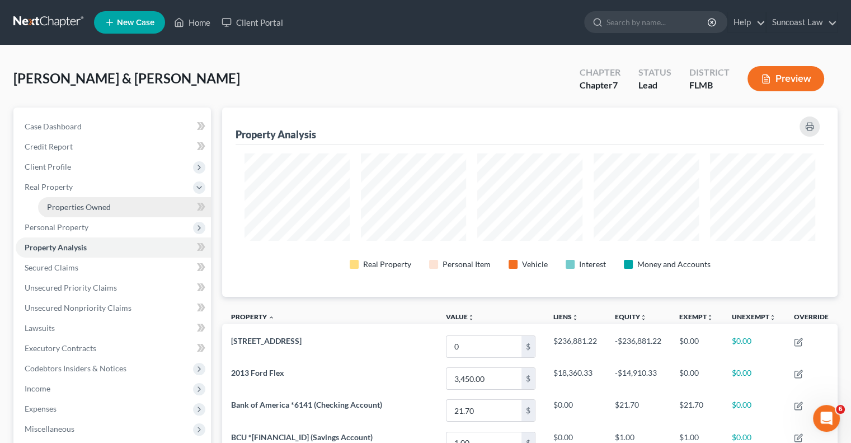
click at [84, 212] on link "Properties Owned" at bounding box center [124, 207] width 173 height 20
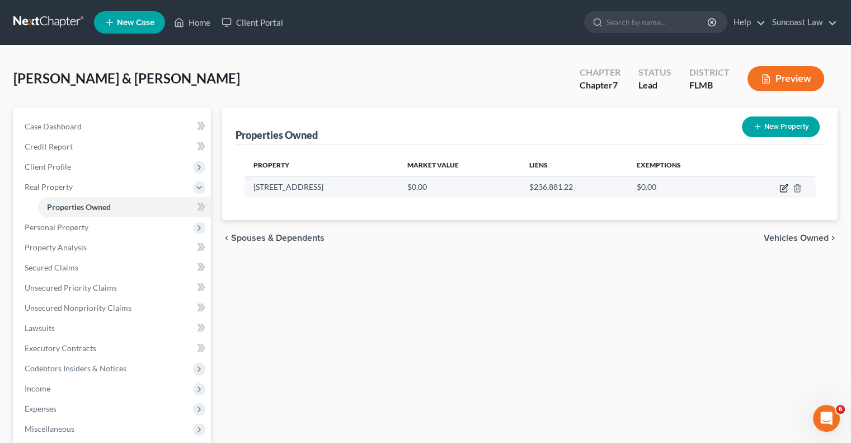
click at [786, 189] on icon "button" at bounding box center [783, 188] width 7 height 7
select select "9"
select select "2"
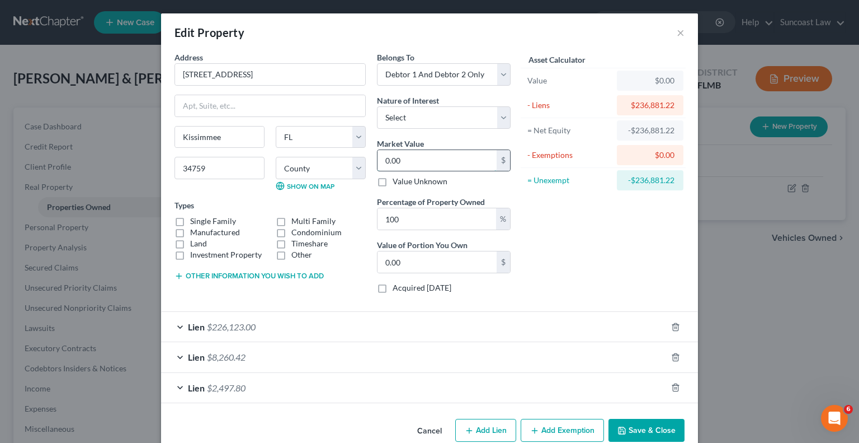
click at [413, 162] on input "0.00" at bounding box center [437, 160] width 119 height 21
type input "3"
type input "3.00"
type input "34"
type input "34.00"
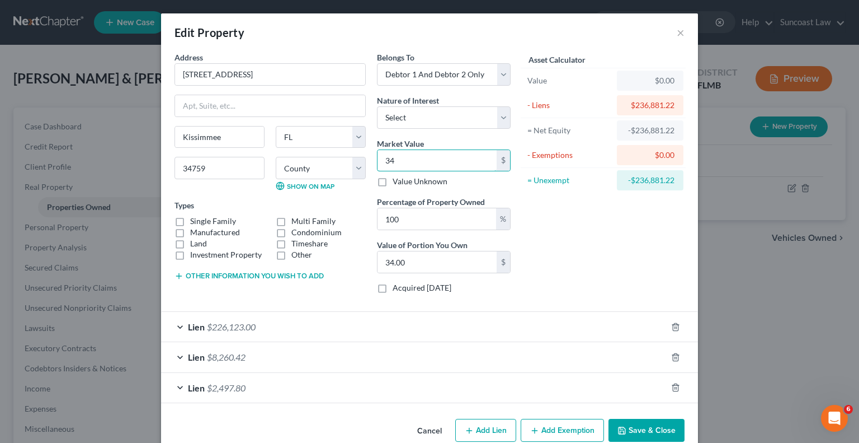
type input "343"
type input "343.00"
type input "3430"
type input "3,430.00"
type input "3,4300"
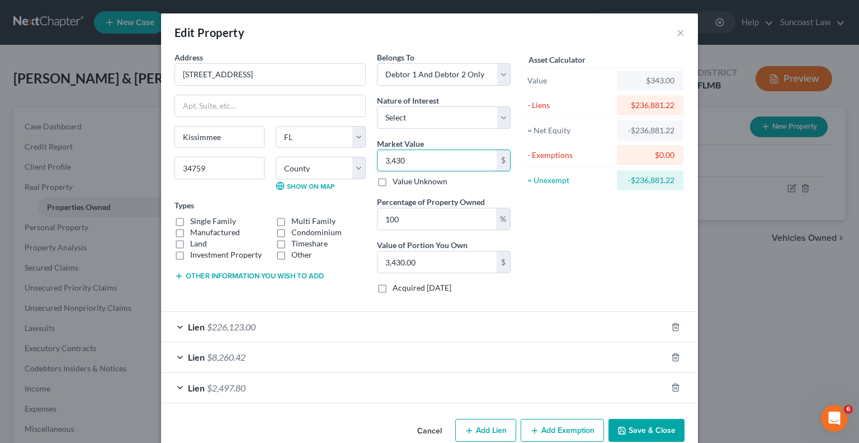
type input "34,300.00"
type input "34,3000"
type input "343,000.00"
type input "343,000"
click at [573, 426] on button "Add Exemption" at bounding box center [562, 429] width 83 height 23
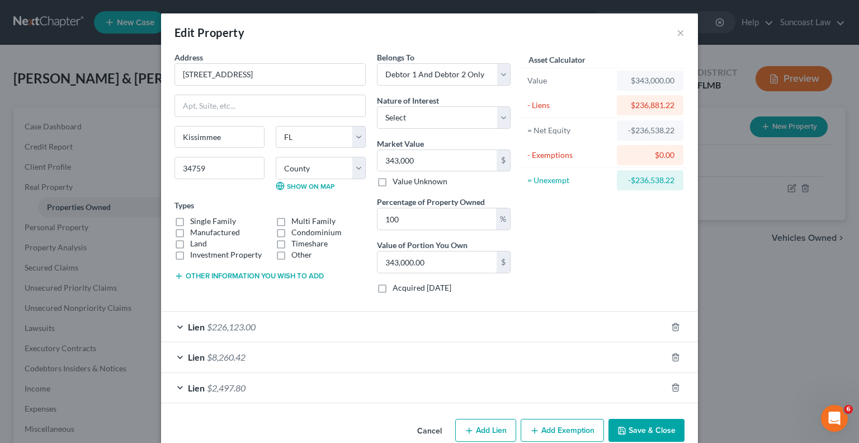
select select "2"
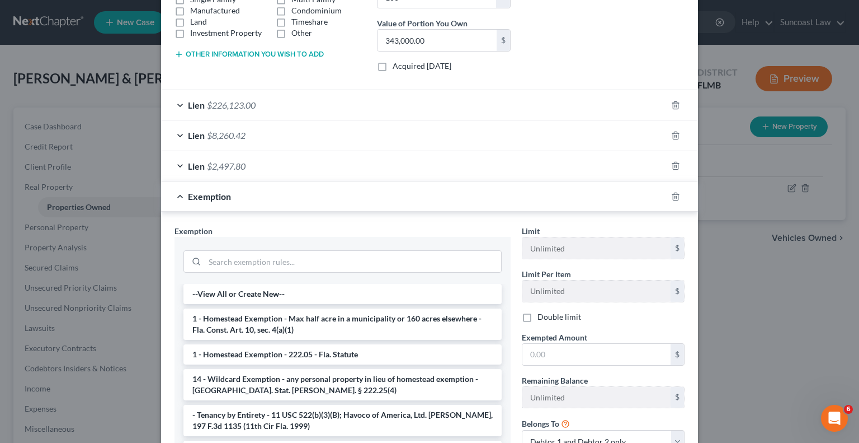
scroll to position [224, 0]
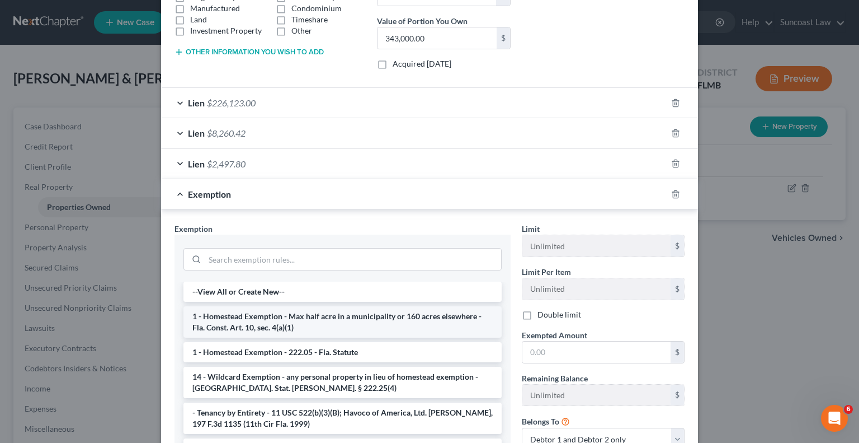
click at [309, 318] on li "1 - Homestead Exemption - Max half acre in a municipality or 160 acres elsewher…" at bounding box center [342, 321] width 318 height 31
click at [309, 318] on div "Exemption Set must be selected for CA. Exemption * --View All or Create New-- 1…" at bounding box center [342, 346] width 347 height 247
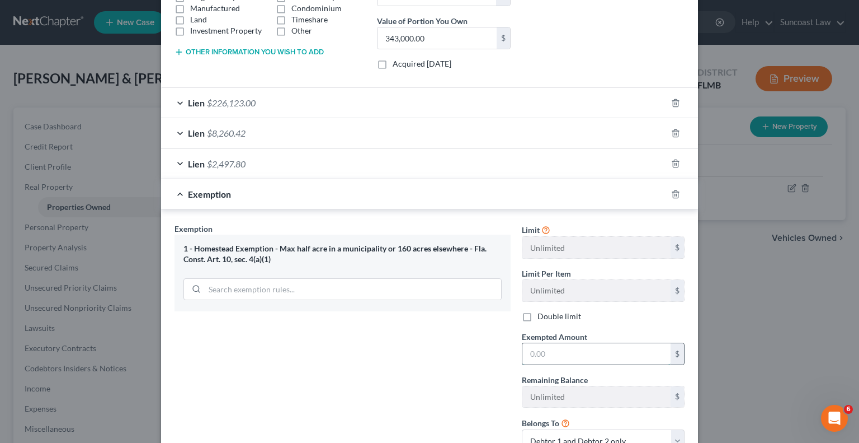
click at [636, 351] on input "text" at bounding box center [597, 353] width 148 height 21
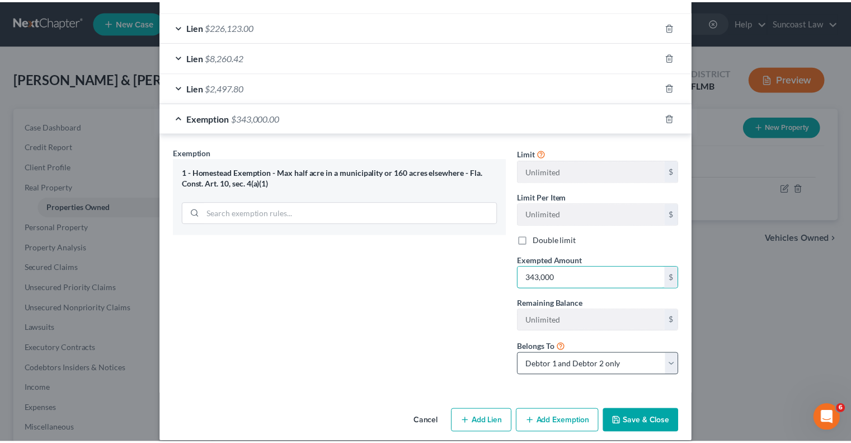
scroll to position [310, 0]
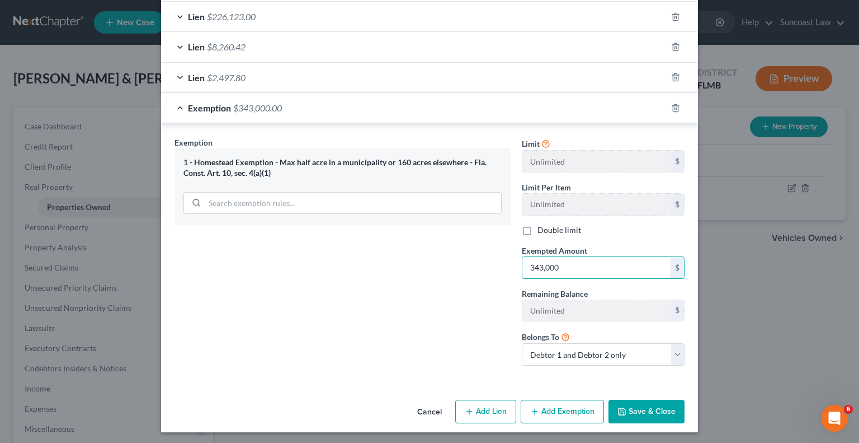
type input "343,000"
click at [651, 413] on button "Save & Close" at bounding box center [647, 410] width 76 height 23
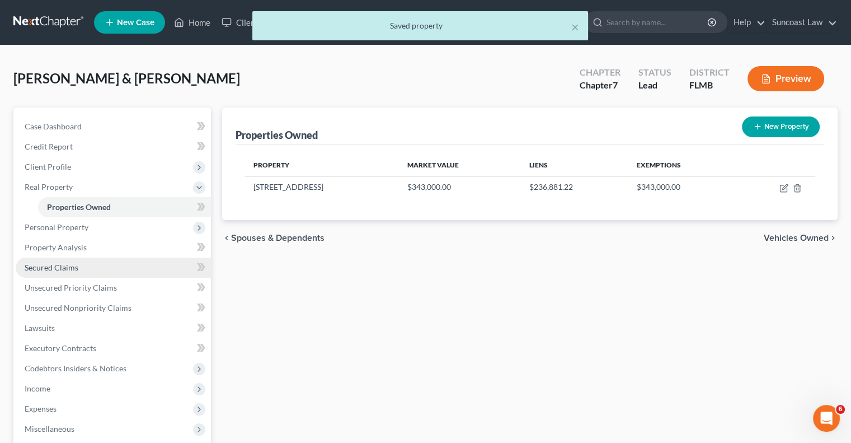
click at [74, 269] on span "Secured Claims" at bounding box center [52, 267] width 54 height 10
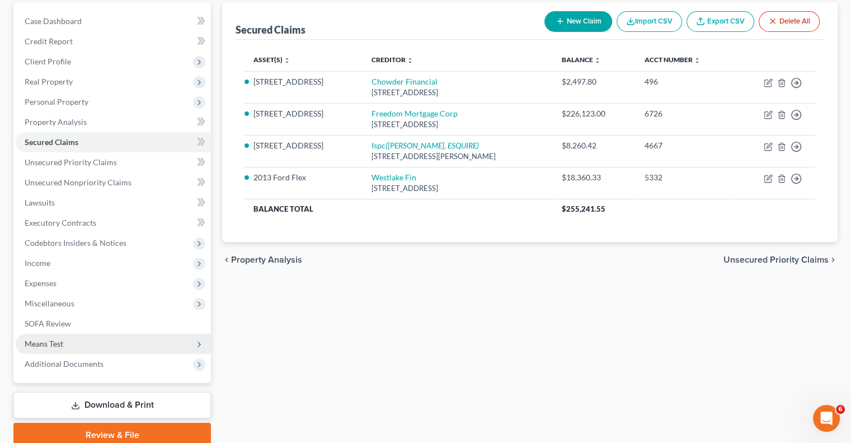
scroll to position [151, 0]
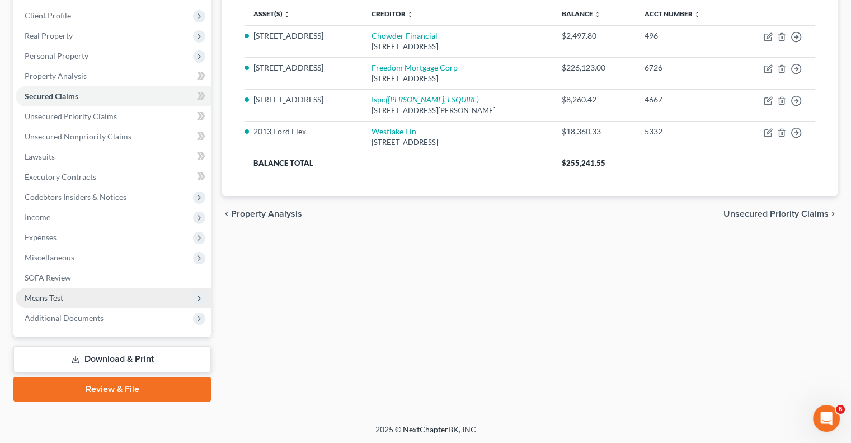
click at [63, 297] on span "Means Test" at bounding box center [113, 298] width 195 height 20
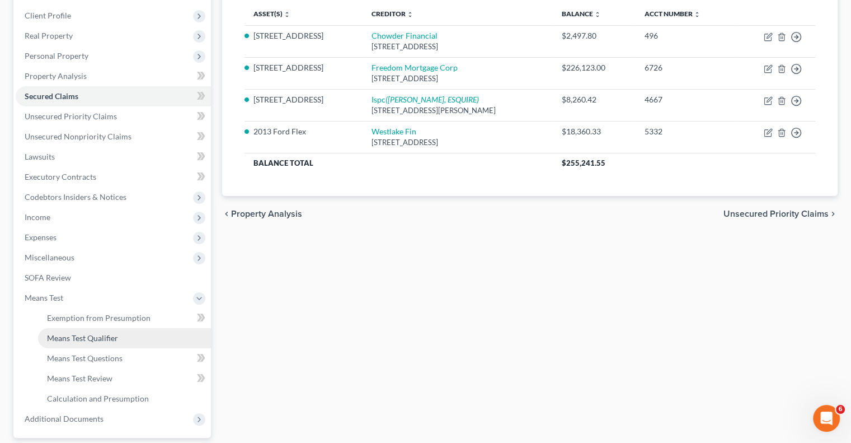
click at [105, 335] on span "Means Test Qualifier" at bounding box center [82, 338] width 71 height 10
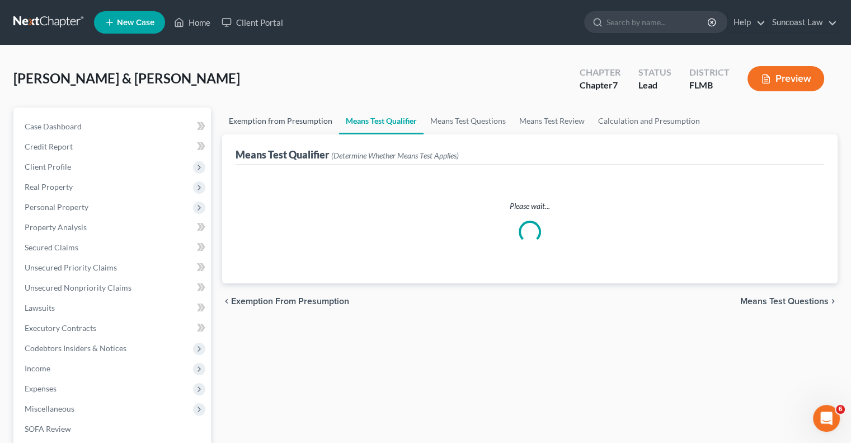
click at [290, 125] on link "Exemption from Presumption" at bounding box center [280, 120] width 117 height 27
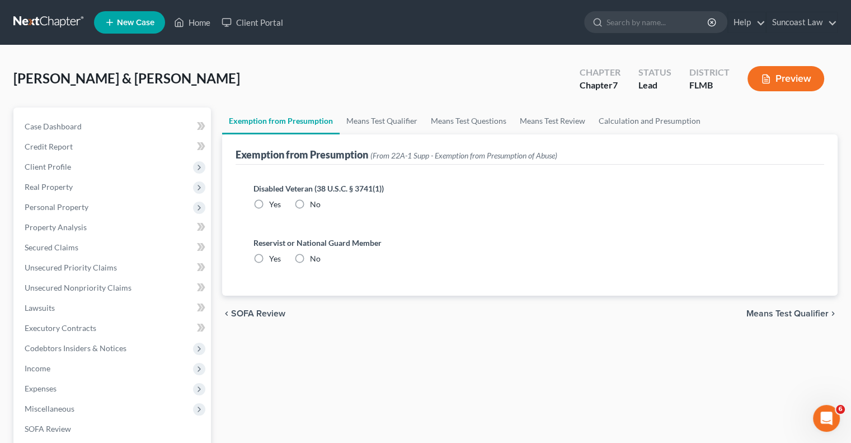
click at [310, 205] on label "No" at bounding box center [315, 204] width 11 height 11
click at [314, 205] on input "No" at bounding box center [317, 202] width 7 height 7
radio input "true"
click at [310, 257] on label "No" at bounding box center [315, 258] width 11 height 11
click at [314, 257] on input "No" at bounding box center [317, 256] width 7 height 7
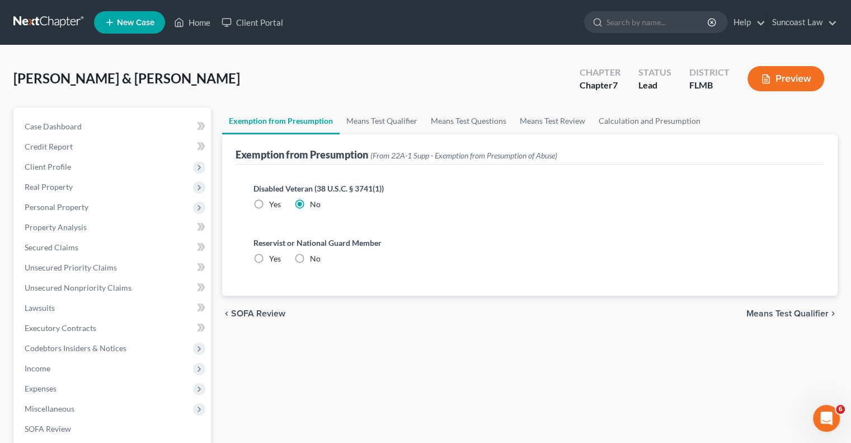
radio input "true"
click at [627, 123] on link "Calculation and Presumption" at bounding box center [649, 120] width 115 height 27
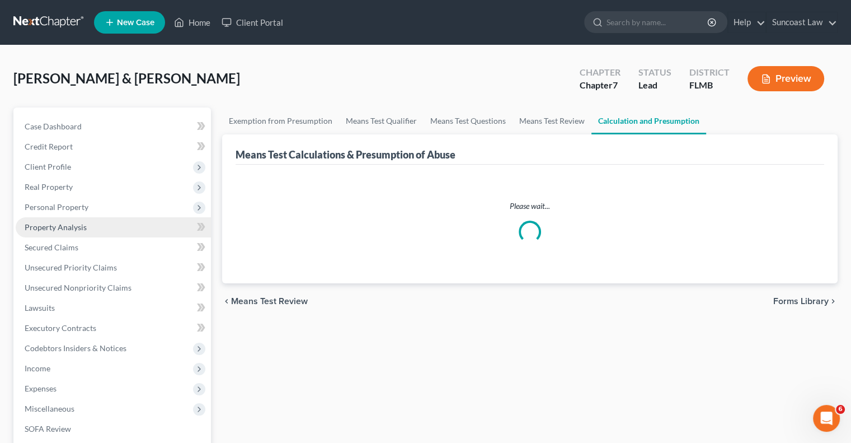
click at [67, 227] on span "Property Analysis" at bounding box center [56, 227] width 62 height 10
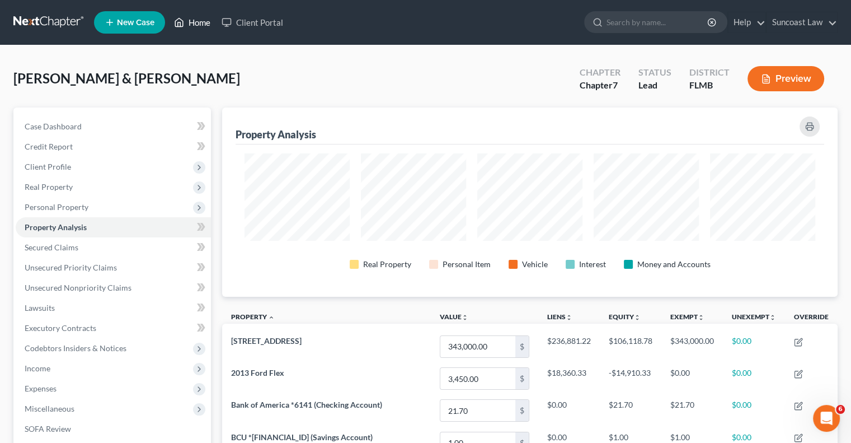
click at [204, 18] on link "Home" at bounding box center [192, 22] width 48 height 20
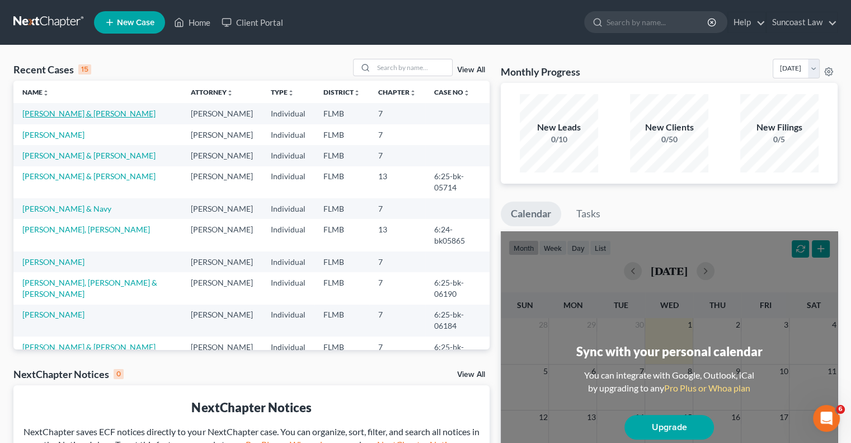
click at [88, 115] on link "[PERSON_NAME] & [PERSON_NAME]" at bounding box center [88, 114] width 133 height 10
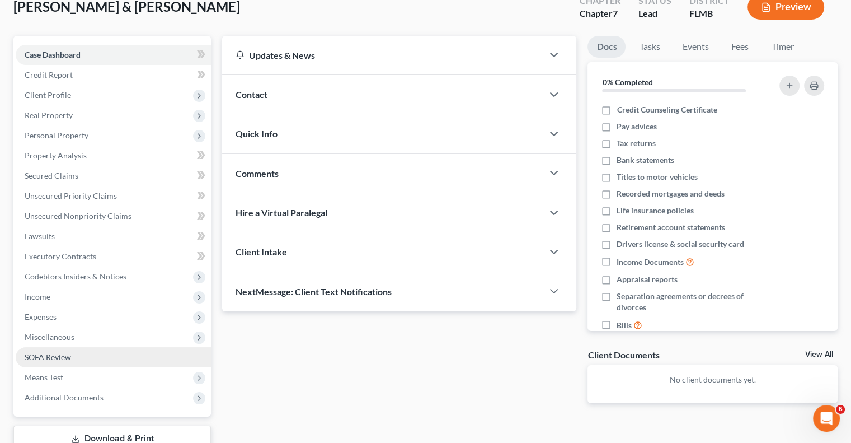
scroll to position [151, 0]
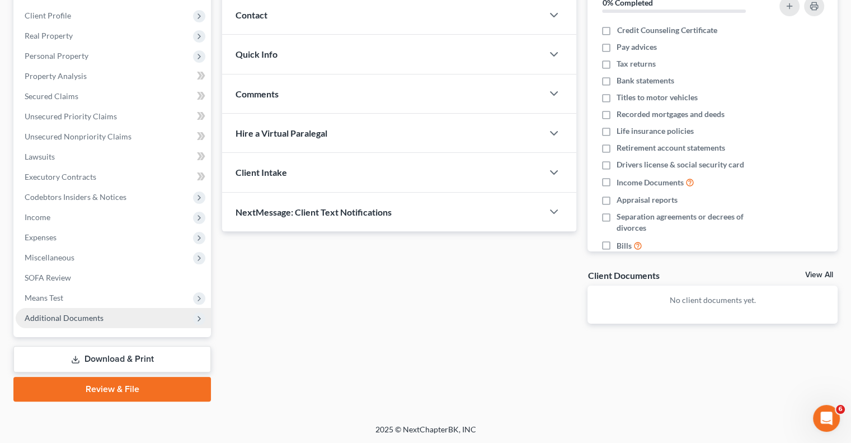
click at [64, 300] on span "Means Test" at bounding box center [113, 298] width 195 height 20
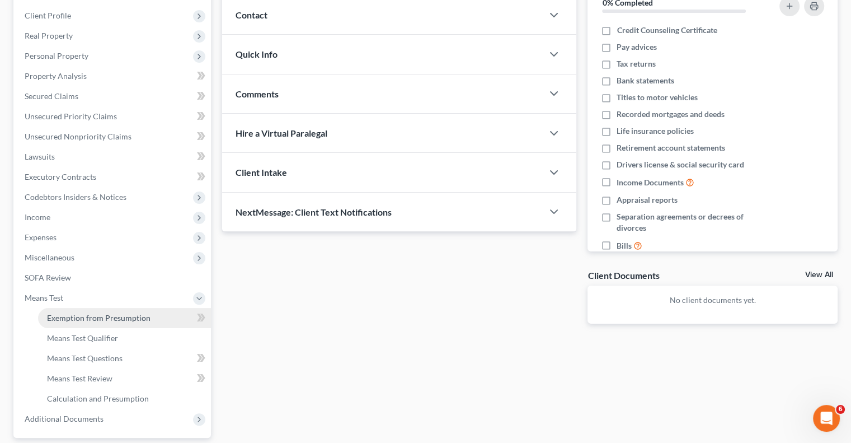
click at [96, 320] on span "Exemption from Presumption" at bounding box center [98, 318] width 103 height 10
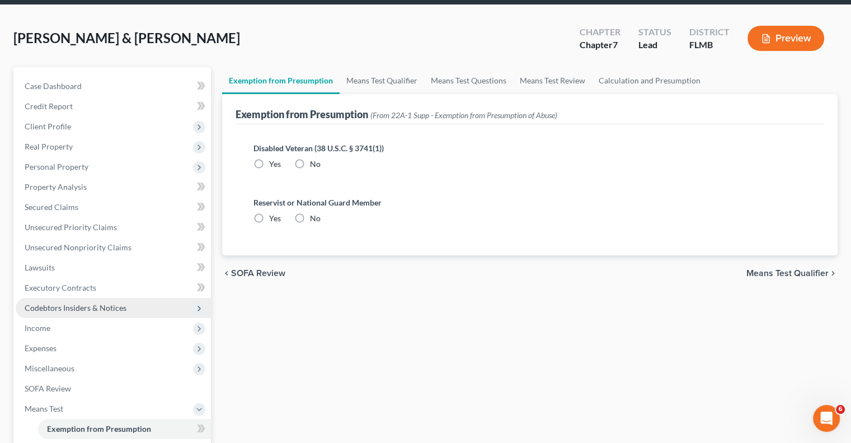
radio input "true"
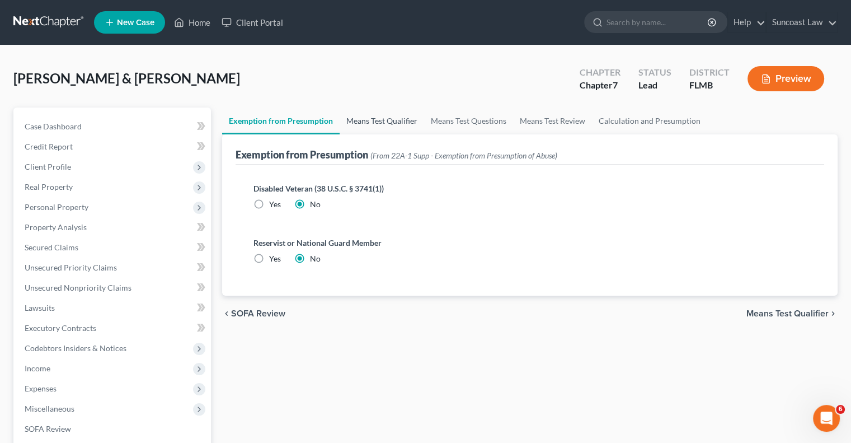
click at [383, 117] on link "Means Test Qualifier" at bounding box center [382, 120] width 84 height 27
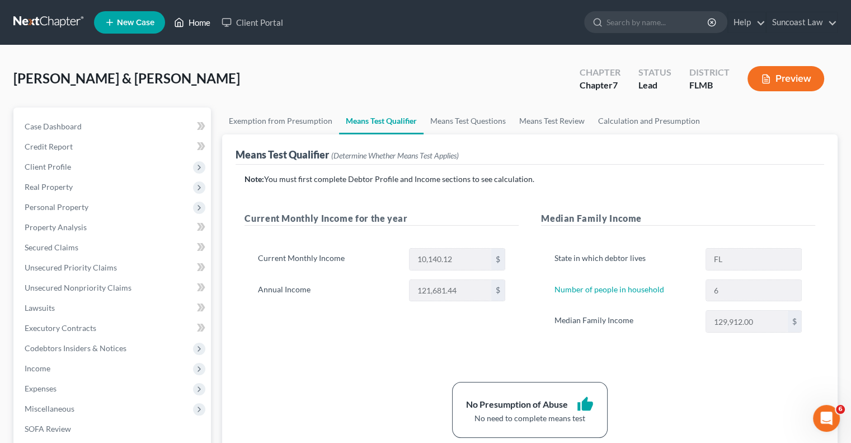
drag, startPoint x: 195, startPoint y: 22, endPoint x: 201, endPoint y: 30, distance: 10.7
click at [195, 22] on link "Home" at bounding box center [192, 22] width 48 height 20
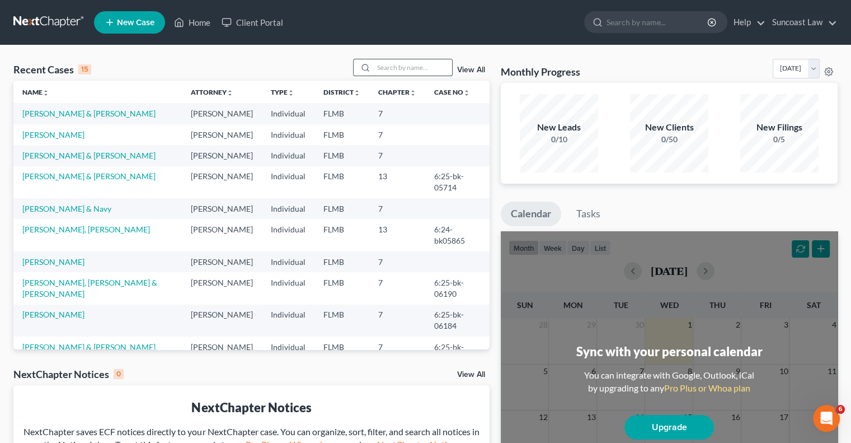
click at [422, 71] on input "search" at bounding box center [413, 67] width 78 height 16
type input "[DEMOGRAPHIC_DATA]"
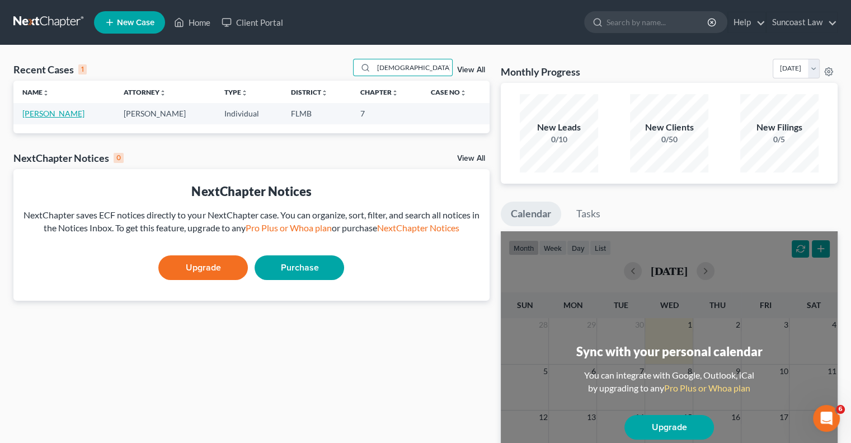
click at [67, 110] on link "[PERSON_NAME]" at bounding box center [53, 114] width 62 height 10
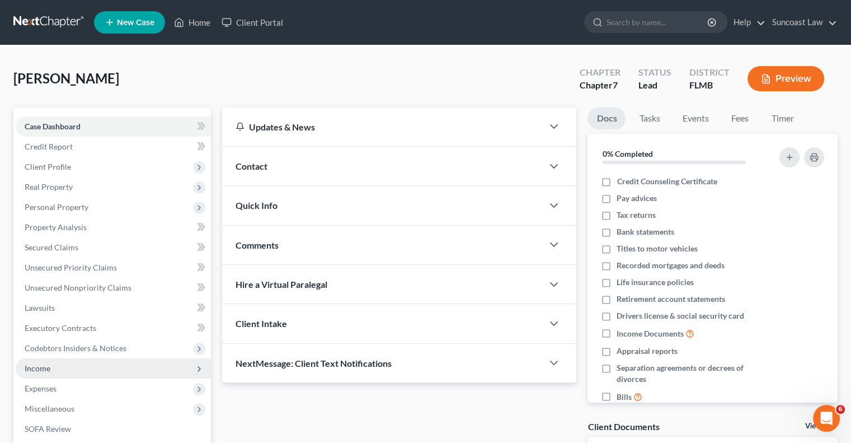
click at [50, 366] on span "Income" at bounding box center [113, 368] width 195 height 20
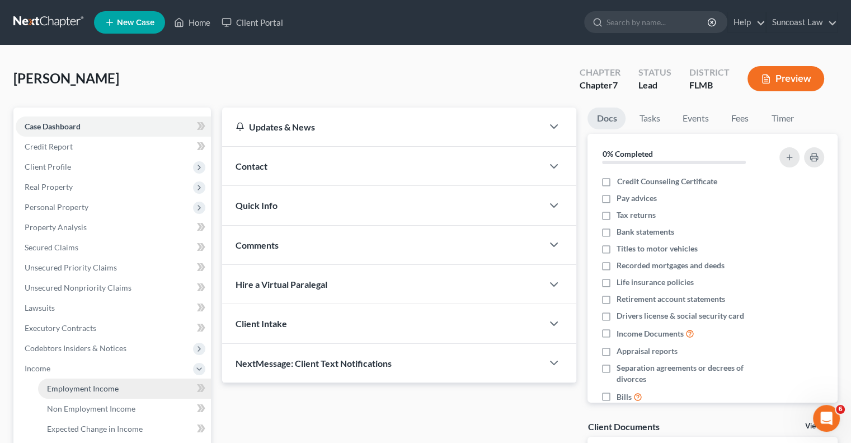
click at [96, 391] on span "Employment Income" at bounding box center [83, 388] width 72 height 10
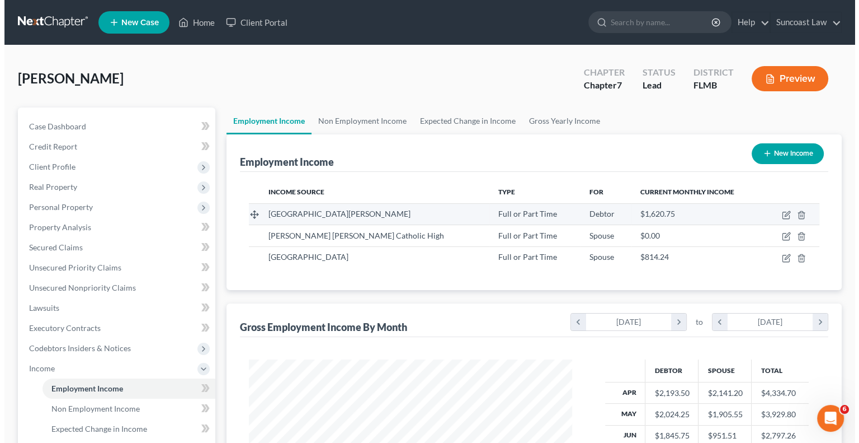
scroll to position [199, 345]
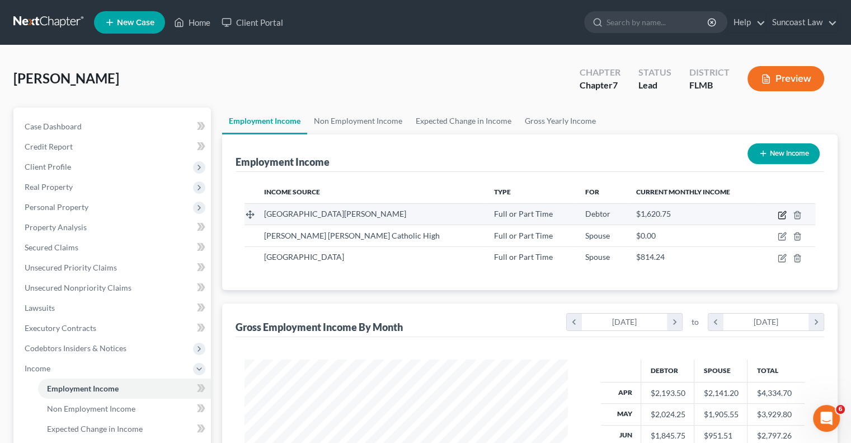
click at [782, 214] on icon "button" at bounding box center [782, 214] width 9 height 9
select select "0"
select select "9"
select select "1"
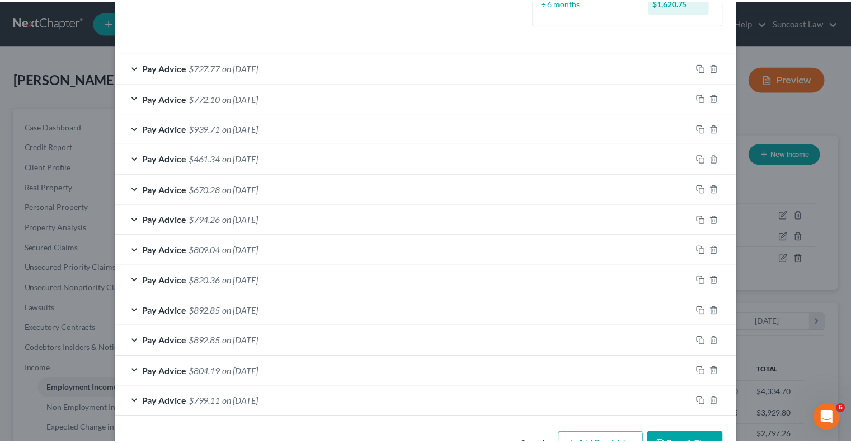
scroll to position [360, 0]
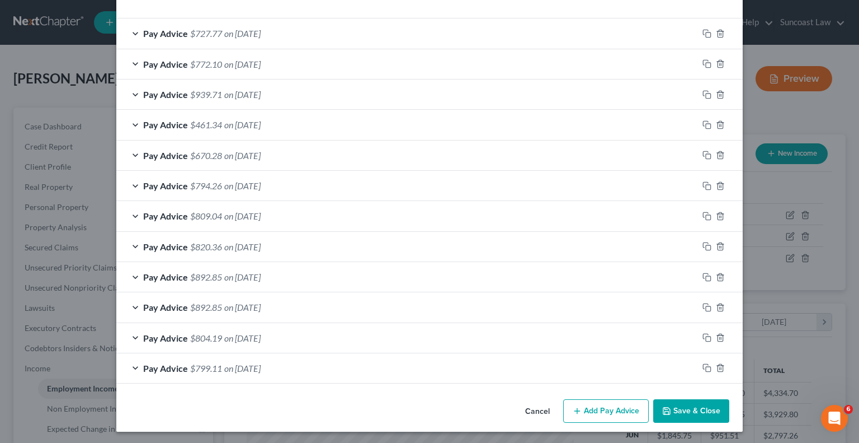
click at [679, 406] on button "Save & Close" at bounding box center [691, 410] width 76 height 23
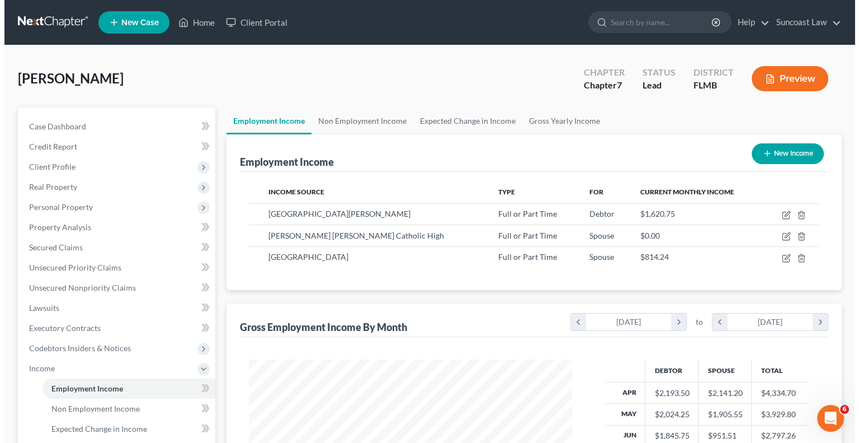
scroll to position [112, 0]
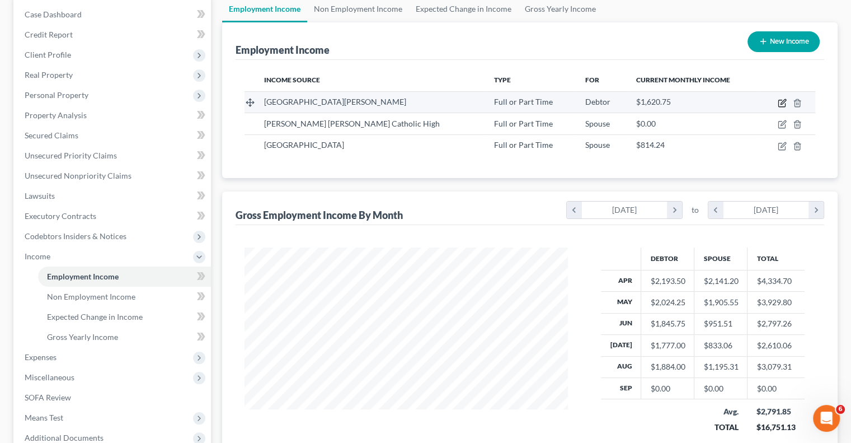
click at [779, 102] on icon "button" at bounding box center [782, 102] width 9 height 9
select select "0"
select select "9"
select select "1"
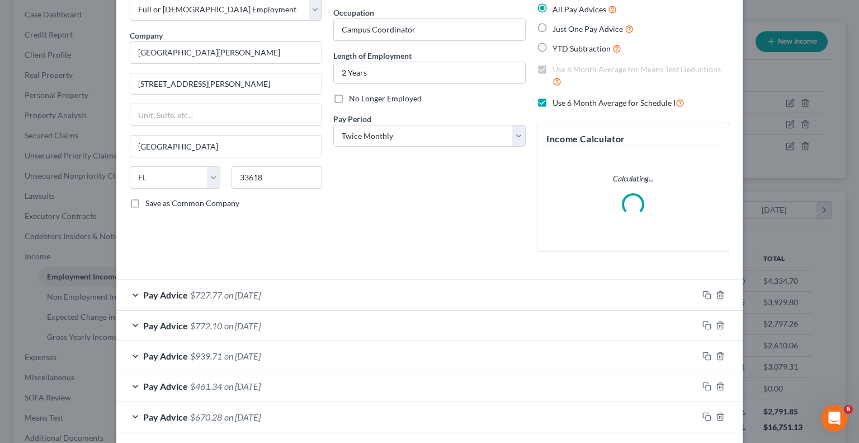
scroll to position [326, 0]
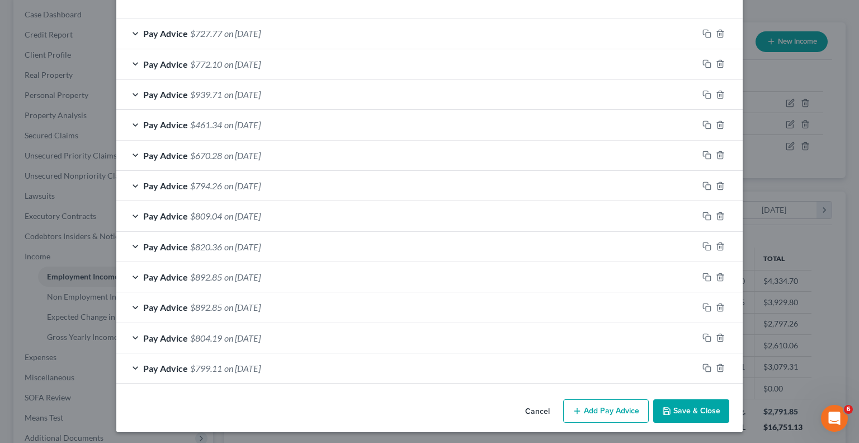
click at [589, 408] on button "Add Pay Advice" at bounding box center [606, 410] width 86 height 23
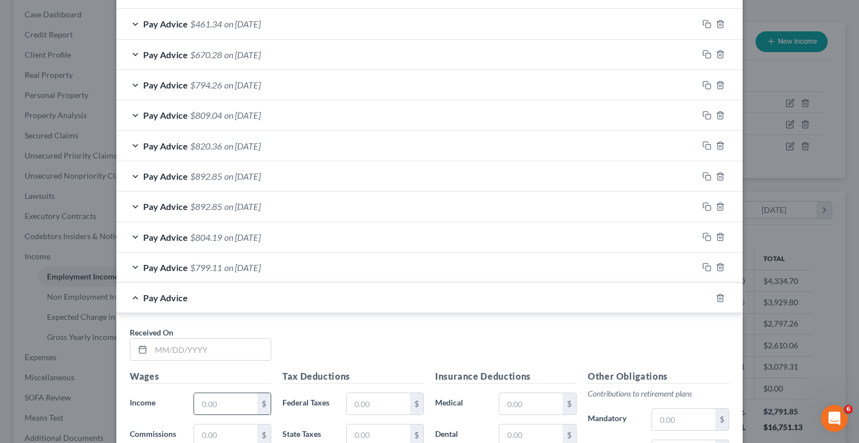
scroll to position [550, 0]
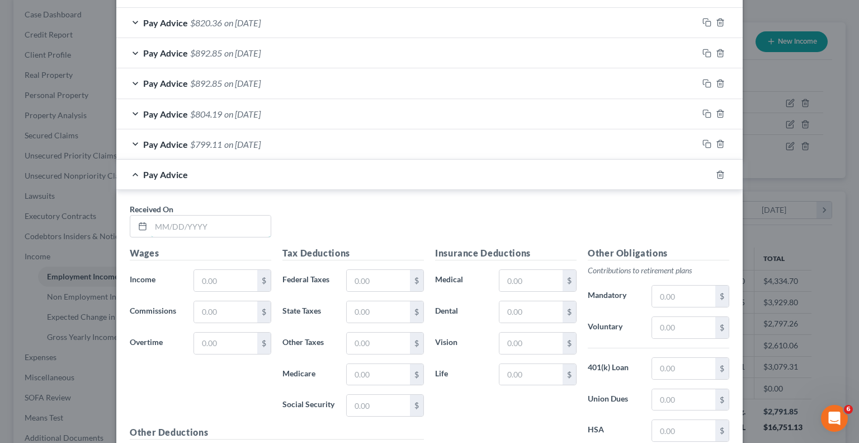
click at [208, 215] on input "text" at bounding box center [211, 225] width 120 height 21
type input "9"
type input "[DATE]"
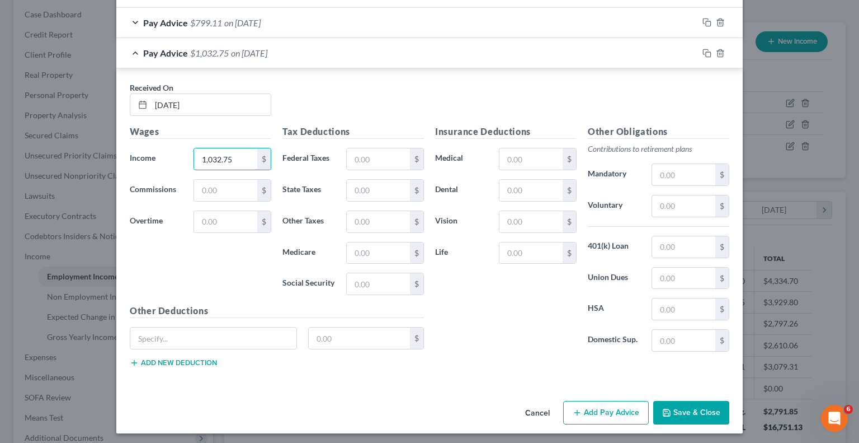
type input "1,032.75"
drag, startPoint x: 373, startPoint y: 155, endPoint x: 381, endPoint y: 139, distance: 18.0
click at [373, 154] on input "text" at bounding box center [378, 158] width 63 height 21
type input "127.67"
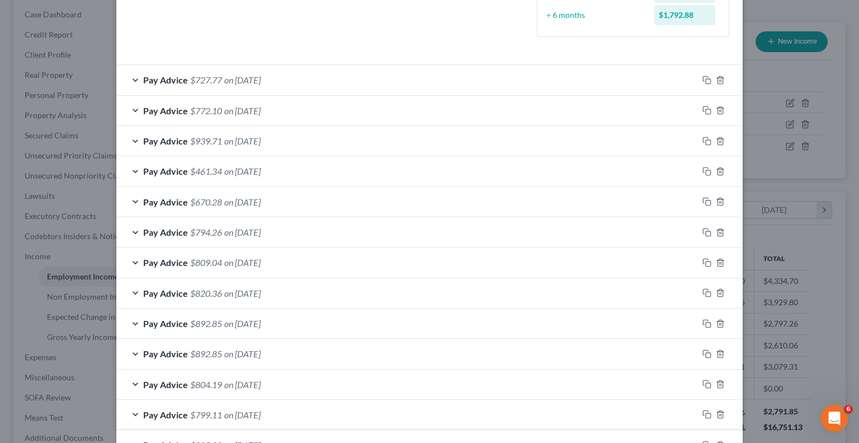
scroll to position [90, 0]
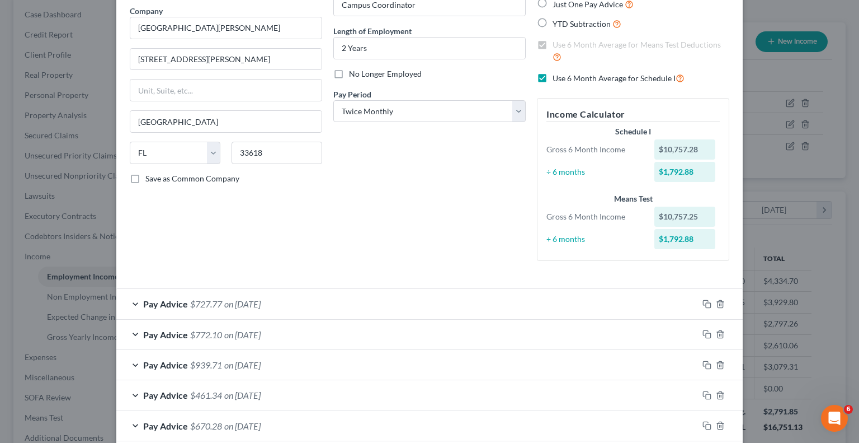
click at [503, 297] on div "Pay Advice $727.77 on [DATE]" at bounding box center [407, 304] width 582 height 30
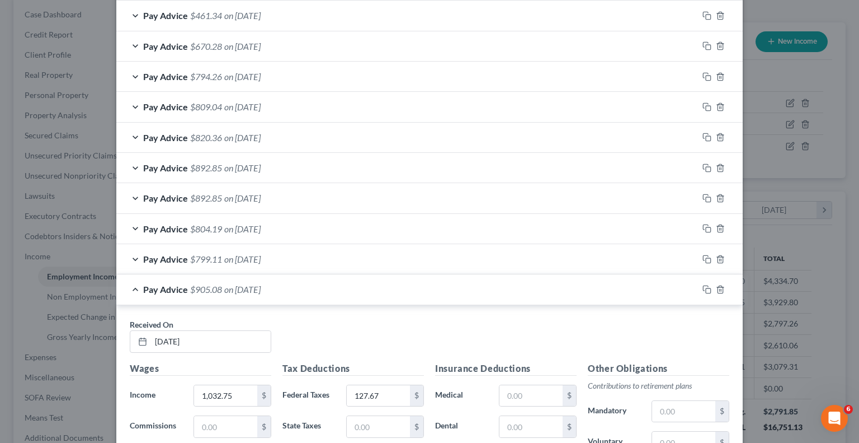
scroll to position [1051, 0]
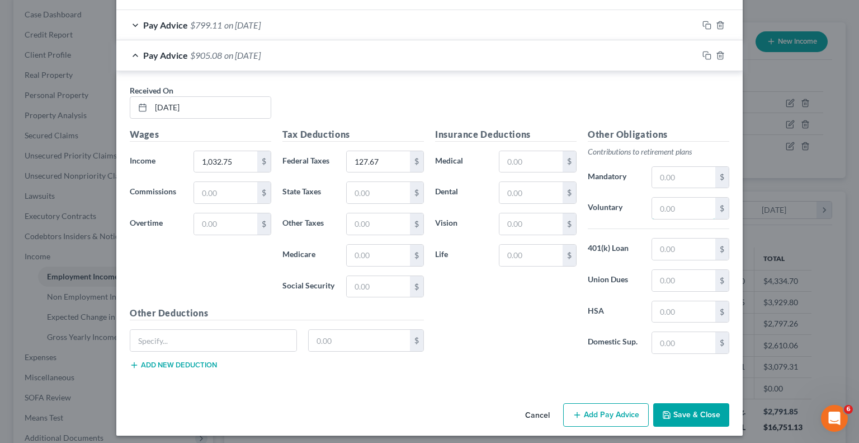
click at [690, 205] on input "text" at bounding box center [683, 207] width 63 height 21
type input "40"
click at [206, 330] on input "text" at bounding box center [213, 340] width 166 height 21
type input "FL Childrens"
type input "25"
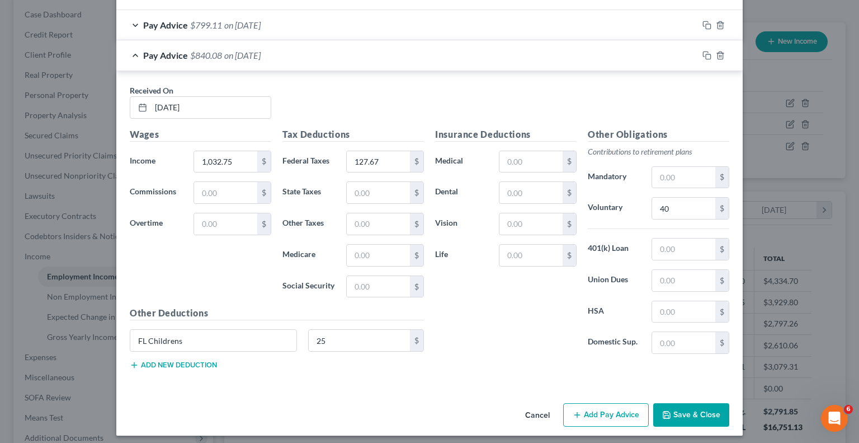
click at [159, 360] on button "Add new deduction" at bounding box center [173, 364] width 87 height 9
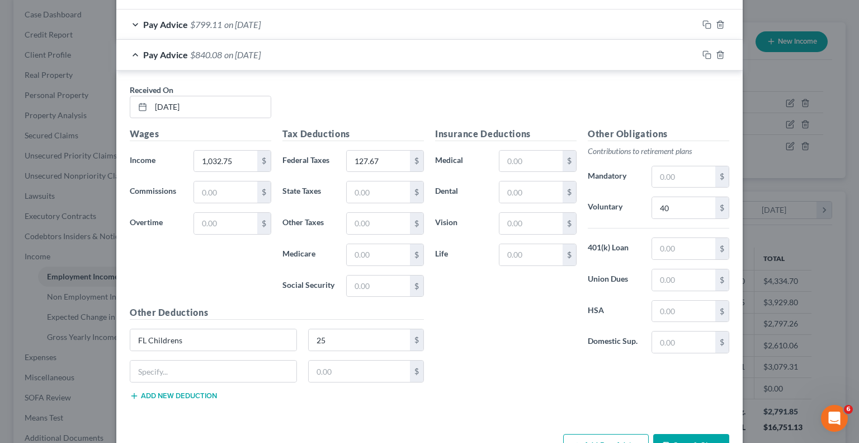
scroll to position [1081, 0]
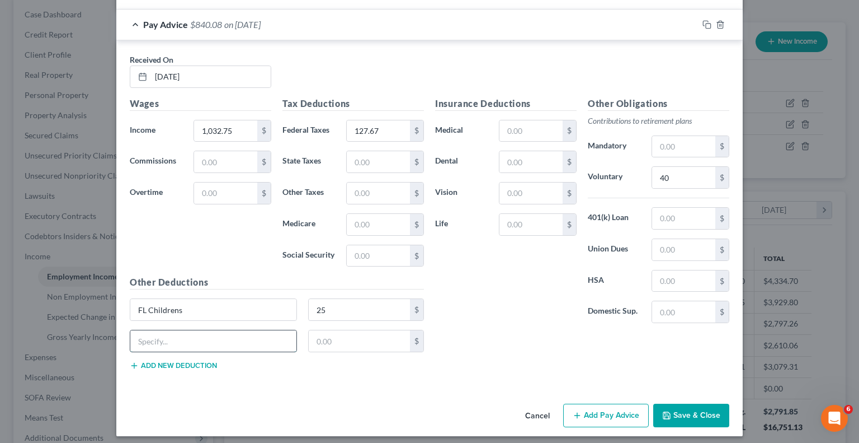
click at [185, 340] on input "text" at bounding box center [213, 340] width 166 height 21
type input "Media"
type input "5.0"
drag, startPoint x: 517, startPoint y: 128, endPoint x: 503, endPoint y: 40, distance: 89.5
click at [517, 128] on input "text" at bounding box center [531, 130] width 63 height 21
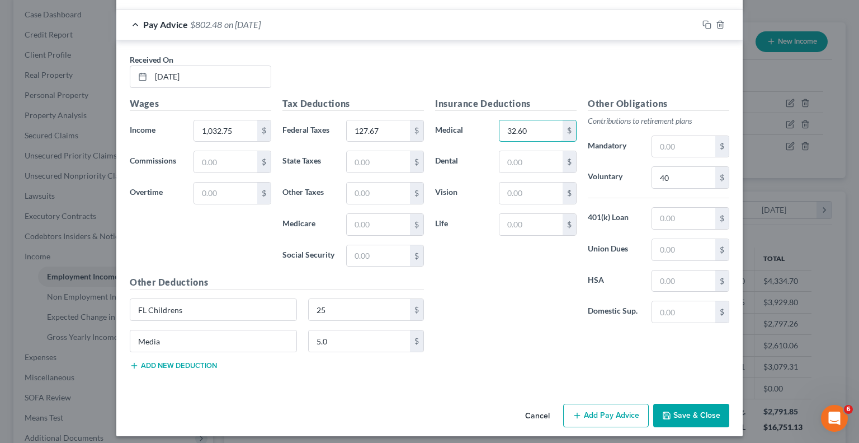
type input "32.60"
drag, startPoint x: 580, startPoint y: 412, endPoint x: 480, endPoint y: 369, distance: 108.5
click at [580, 411] on button "Add Pay Advice" at bounding box center [606, 414] width 86 height 23
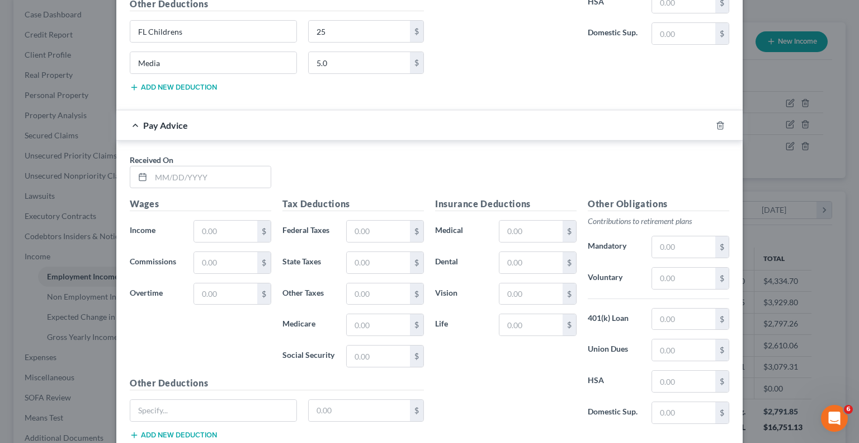
scroll to position [1361, 0]
click at [233, 164] on input "text" at bounding box center [211, 174] width 120 height 21
type input "[DATE]"
type input "1,184.49"
click at [370, 220] on input "text" at bounding box center [378, 229] width 63 height 21
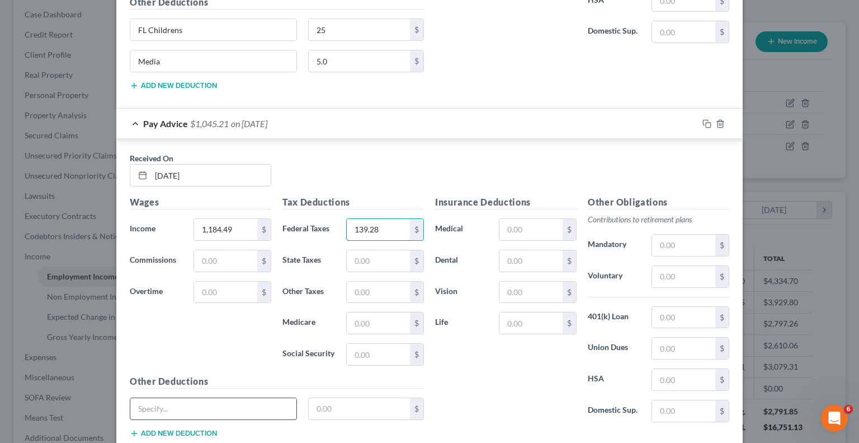
type input "139.28"
drag, startPoint x: 246, startPoint y: 391, endPoint x: 336, endPoint y: 341, distance: 102.4
click at [246, 398] on input "text" at bounding box center [213, 408] width 166 height 21
type input "FL Childrens"
type input "25"
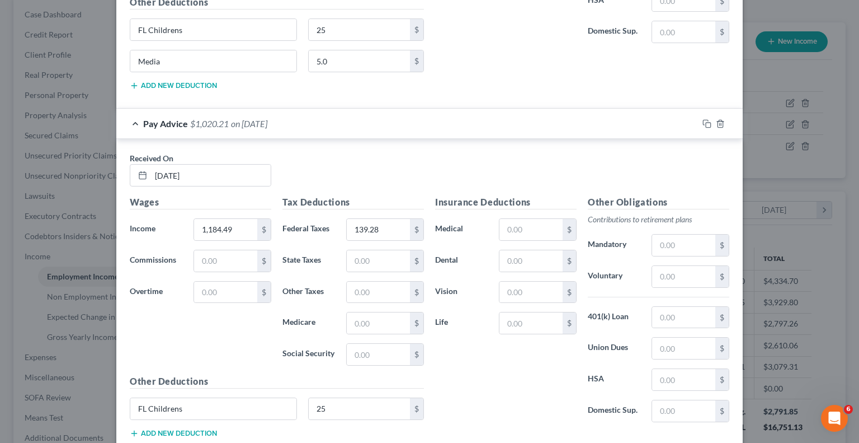
click at [178, 429] on button "Add new deduction" at bounding box center [173, 433] width 87 height 9
click at [202, 429] on input "text" at bounding box center [213, 439] width 166 height 21
type input "media"
type input "5.0"
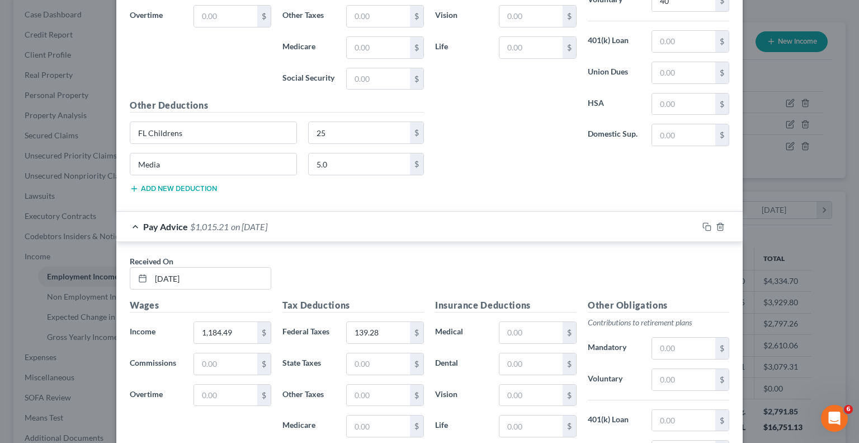
scroll to position [1346, 0]
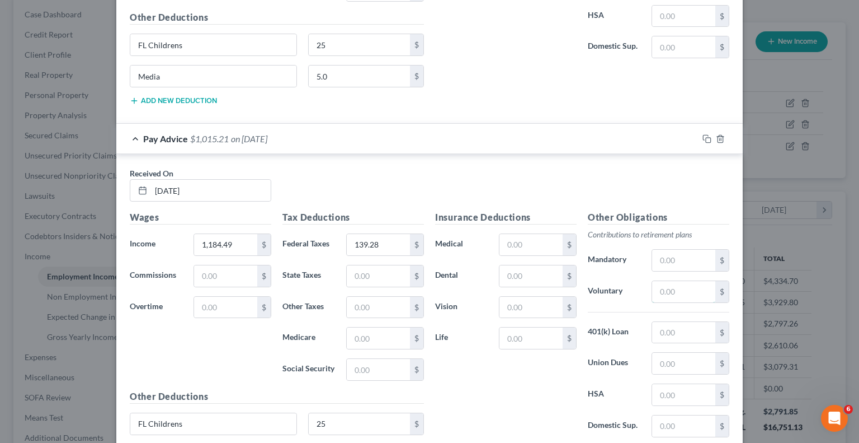
drag, startPoint x: 682, startPoint y: 280, endPoint x: 699, endPoint y: 73, distance: 207.7
click at [682, 281] on input "text" at bounding box center [683, 291] width 63 height 21
type input "40"
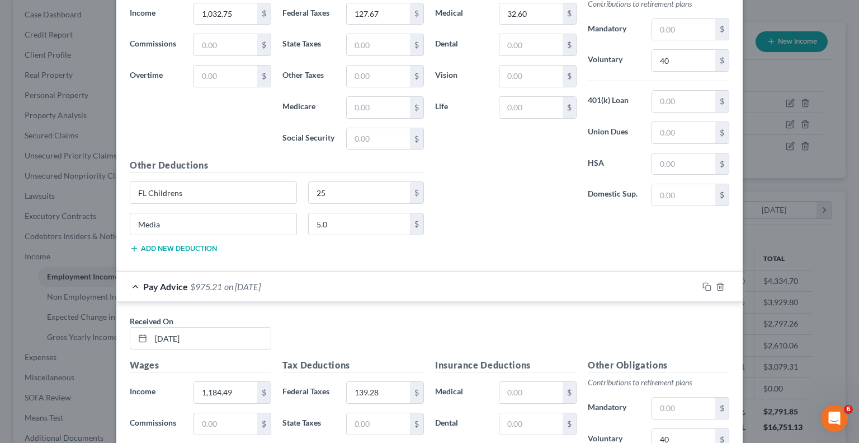
scroll to position [1178, 0]
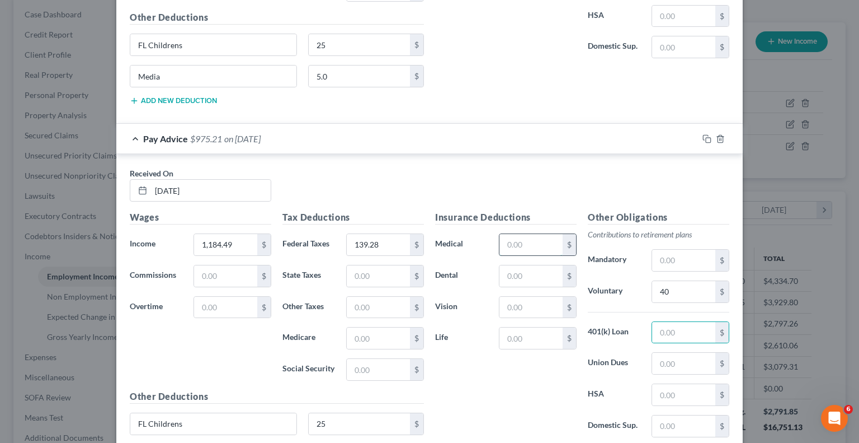
click at [520, 240] on input "text" at bounding box center [531, 244] width 63 height 21
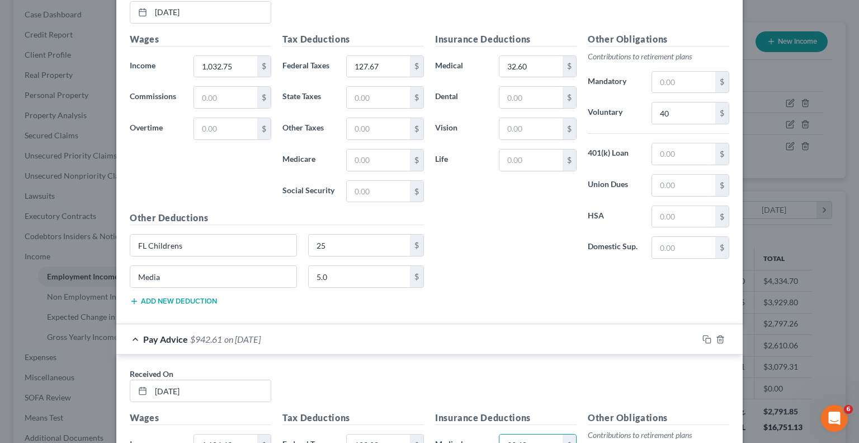
type input "32.60"
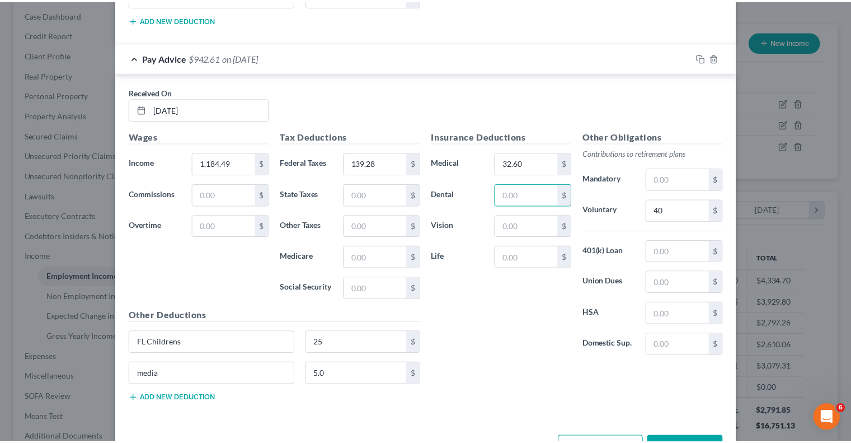
scroll to position [1458, 0]
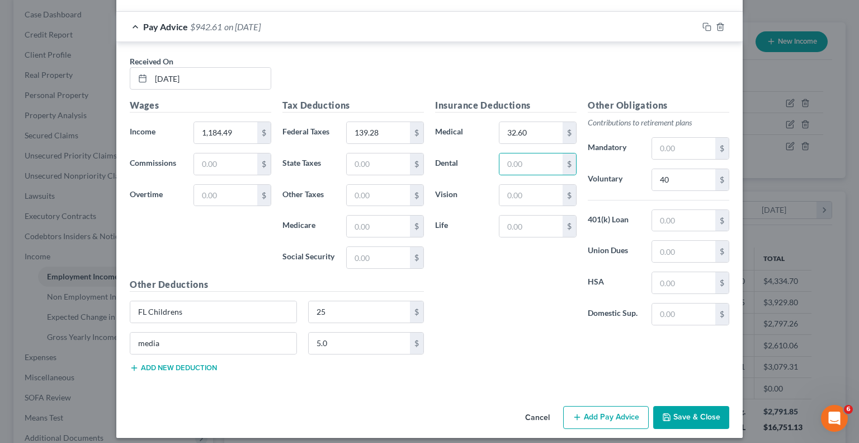
click at [675, 406] on button "Save & Close" at bounding box center [691, 417] width 76 height 23
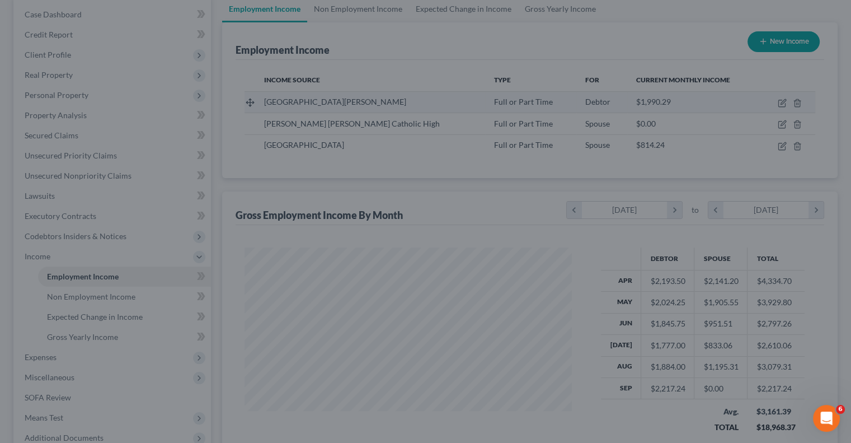
scroll to position [559235, 559088]
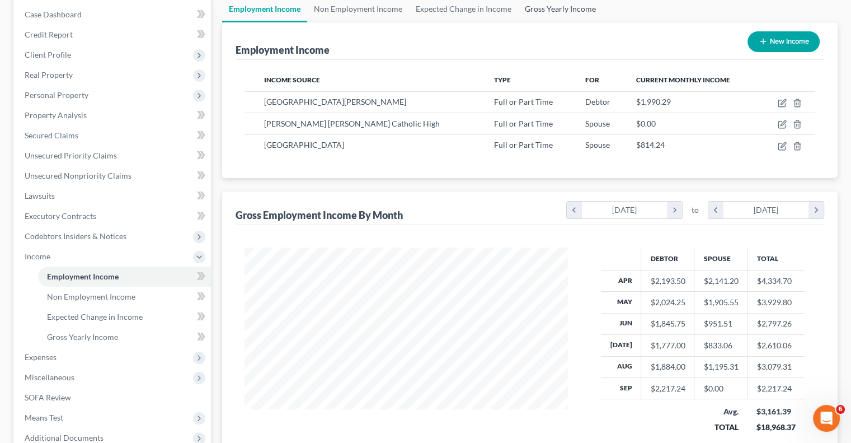
click at [566, 11] on link "Gross Yearly Income" at bounding box center [560, 9] width 84 height 27
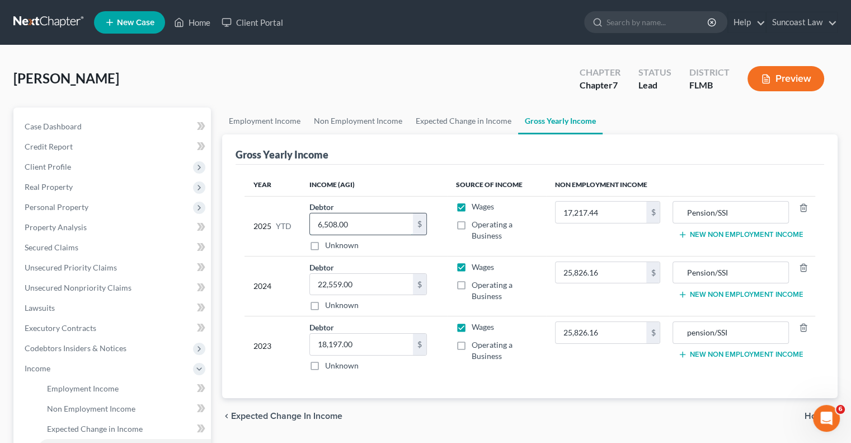
click at [363, 228] on input "6,508.00" at bounding box center [361, 223] width 103 height 21
type input "18,351"
drag, startPoint x: 295, startPoint y: 121, endPoint x: 289, endPoint y: 131, distance: 11.3
click at [295, 121] on link "Employment Income" at bounding box center [264, 120] width 85 height 27
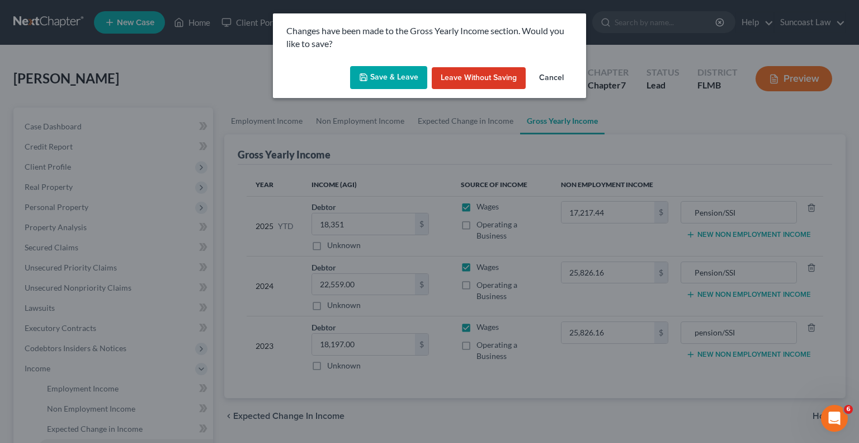
drag, startPoint x: 392, startPoint y: 79, endPoint x: 402, endPoint y: 83, distance: 10.8
click at [392, 78] on button "Save & Leave" at bounding box center [388, 77] width 77 height 23
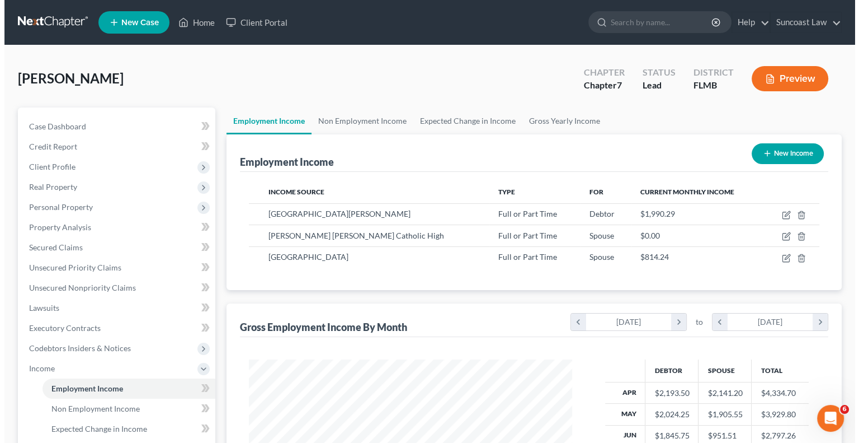
scroll to position [199, 345]
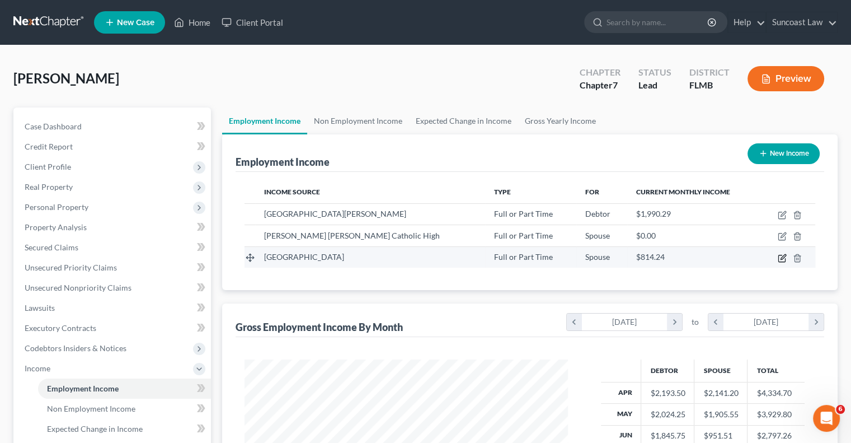
click at [784, 258] on icon "button" at bounding box center [782, 257] width 9 height 9
select select "0"
select select "9"
select select "2"
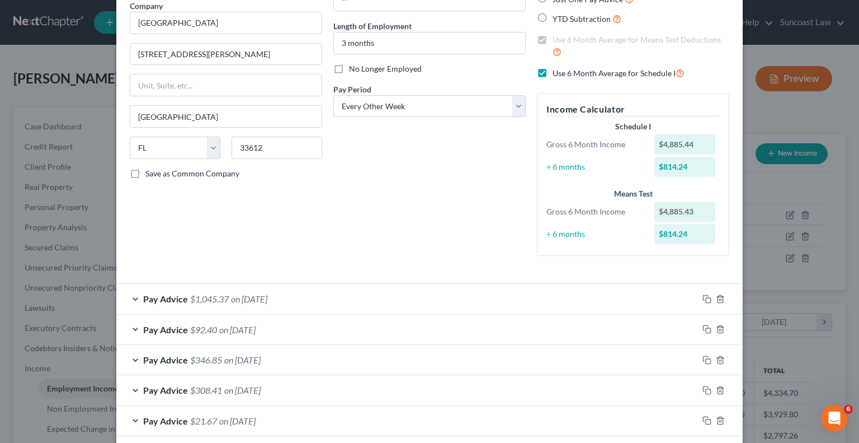
scroll to position [0, 0]
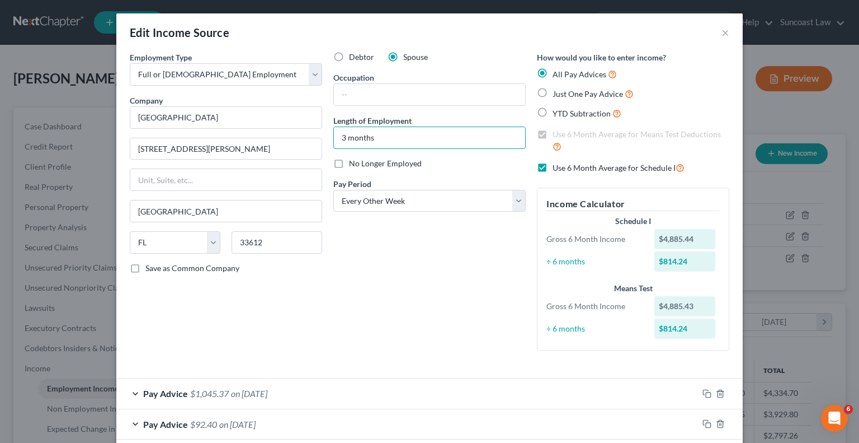
drag, startPoint x: 394, startPoint y: 143, endPoint x: 322, endPoint y: 133, distance: 72.9
click at [322, 133] on div "Employment Type * Select Full or [DEMOGRAPHIC_DATA] Employment Self Employment …" at bounding box center [429, 209] width 611 height 317
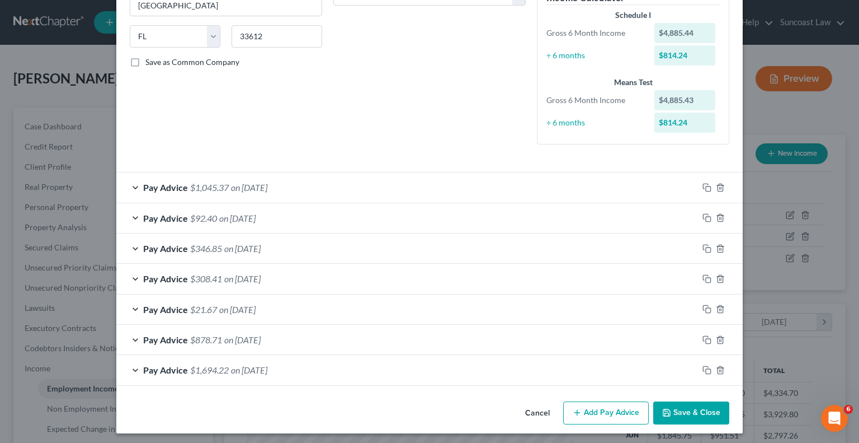
scroll to position [208, 0]
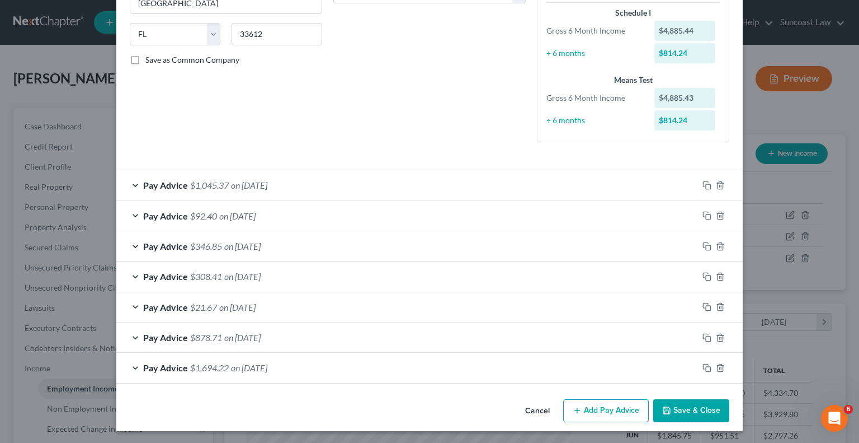
type input "5 months"
click at [283, 242] on div "Pay Advice $346.85 on [DATE]" at bounding box center [407, 246] width 582 height 30
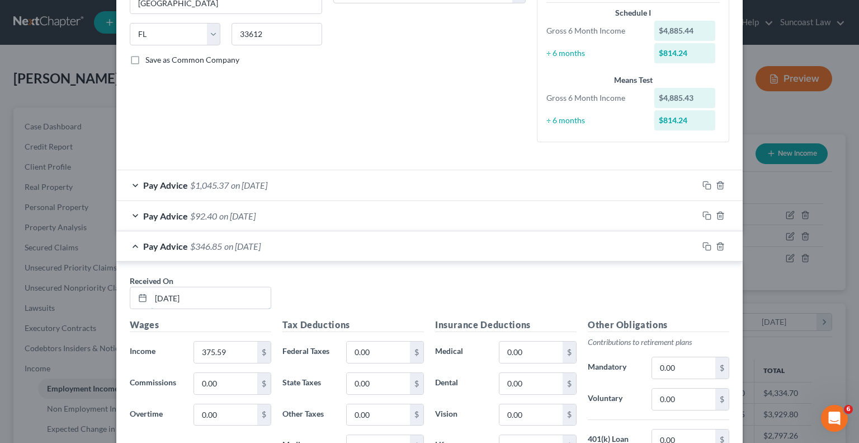
drag, startPoint x: 214, startPoint y: 295, endPoint x: 381, endPoint y: 93, distance: 262.7
click at [213, 295] on input "[DATE]" at bounding box center [211, 297] width 120 height 21
type input "0"
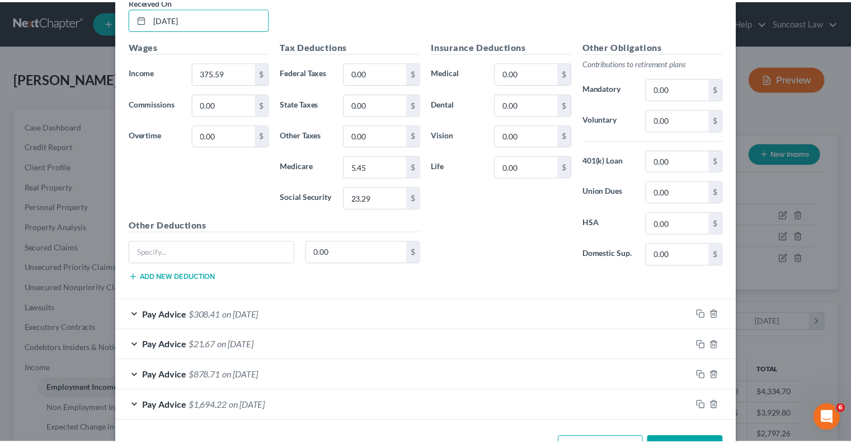
scroll to position [524, 0]
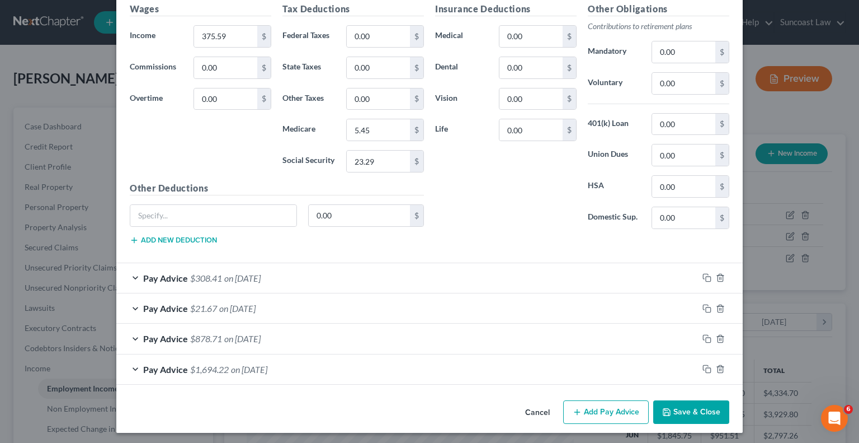
type input "[DATE]"
click at [683, 402] on button "Save & Close" at bounding box center [691, 411] width 76 height 23
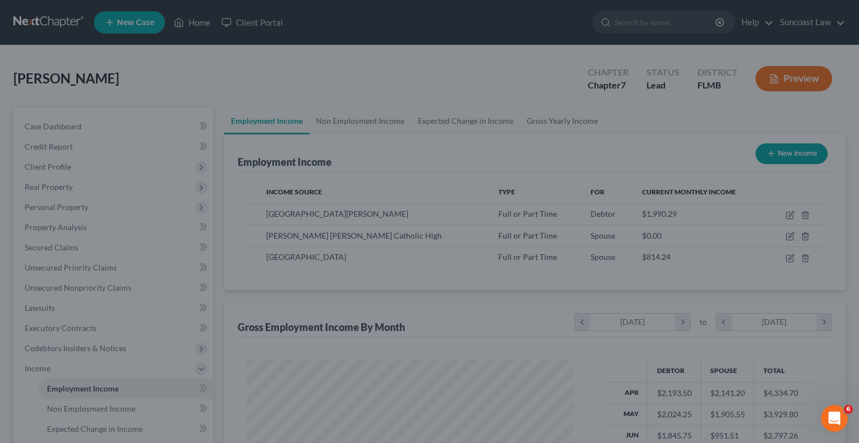
scroll to position [559235, 559088]
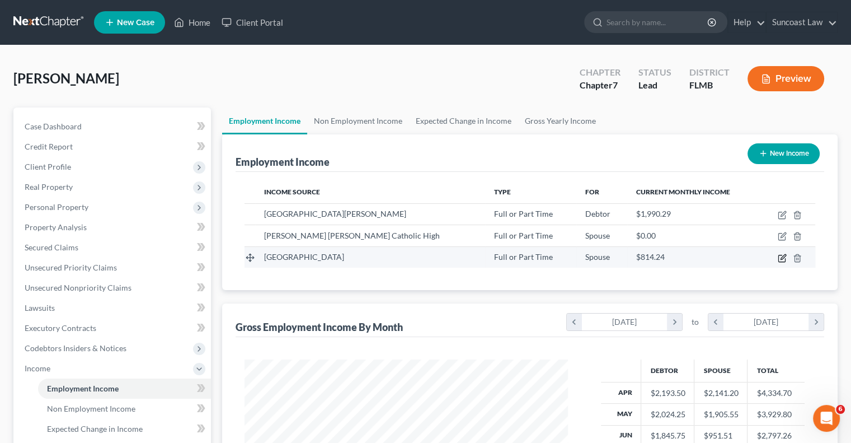
click at [781, 259] on icon "button" at bounding box center [782, 257] width 9 height 9
select select "0"
select select "9"
select select "2"
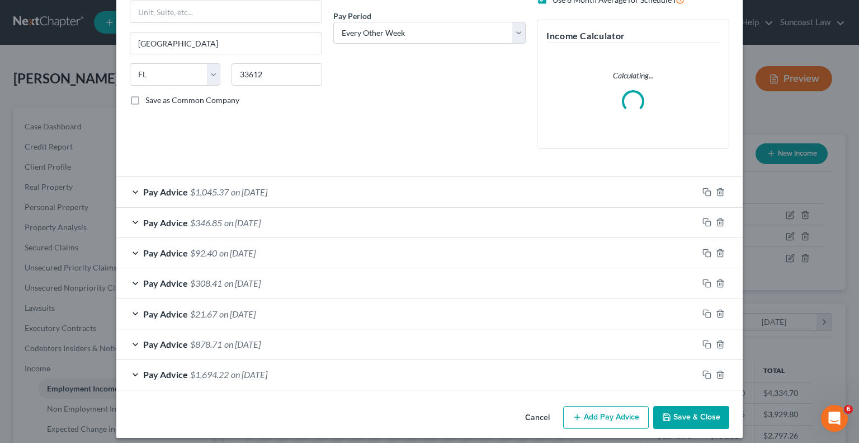
scroll to position [175, 0]
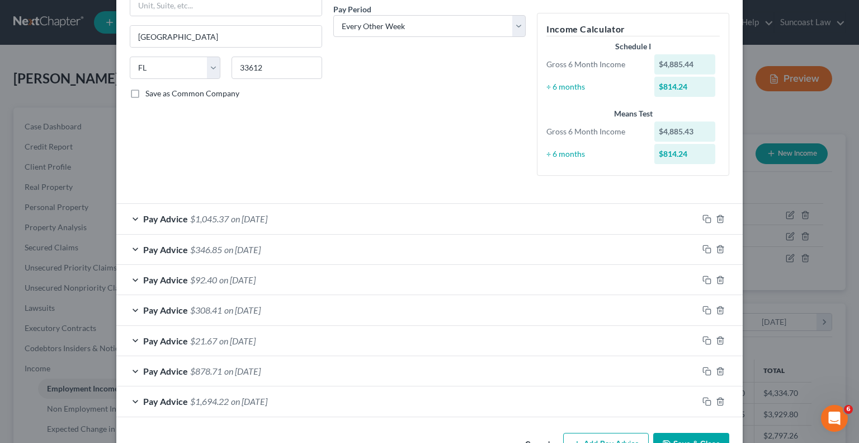
click at [324, 219] on div "Pay Advice $1,045.37 on [DATE]" at bounding box center [407, 219] width 582 height 30
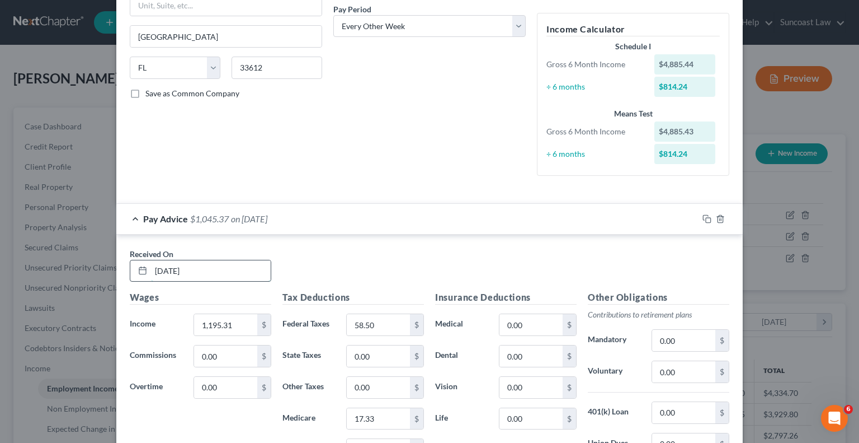
click at [224, 266] on input "[DATE]" at bounding box center [211, 270] width 120 height 21
drag, startPoint x: 224, startPoint y: 266, endPoint x: 153, endPoint y: 265, distance: 70.5
click at [153, 265] on input "[DATE]" at bounding box center [211, 270] width 120 height 21
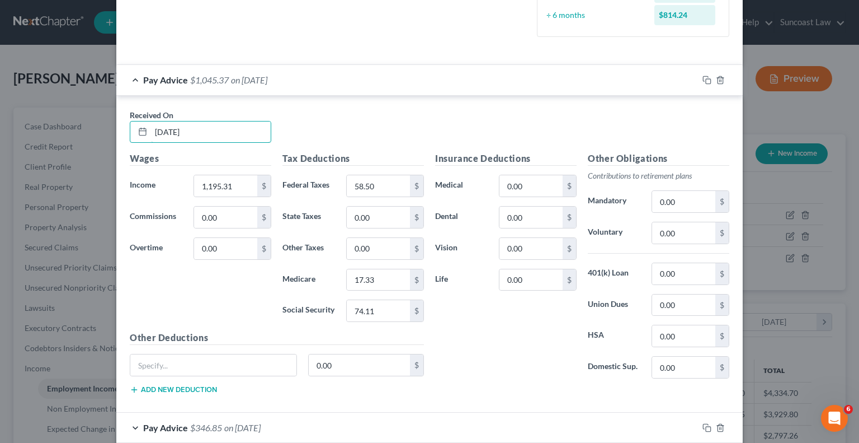
scroll to position [510, 0]
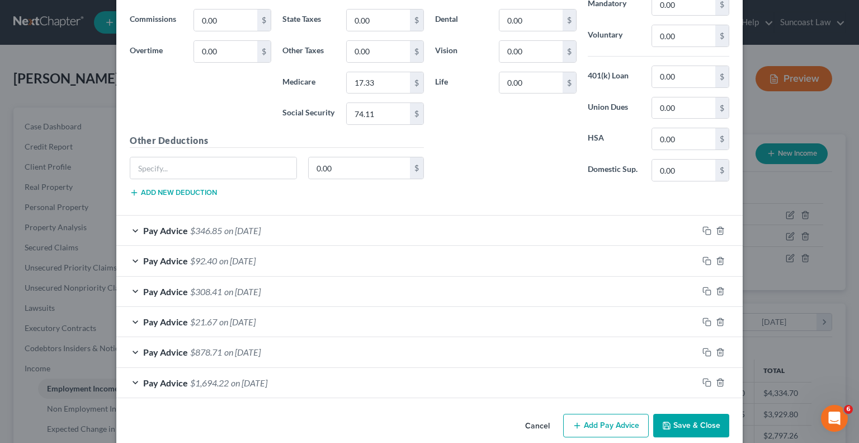
type input "[DATE]"
click at [603, 424] on button "Add Pay Advice" at bounding box center [606, 424] width 86 height 23
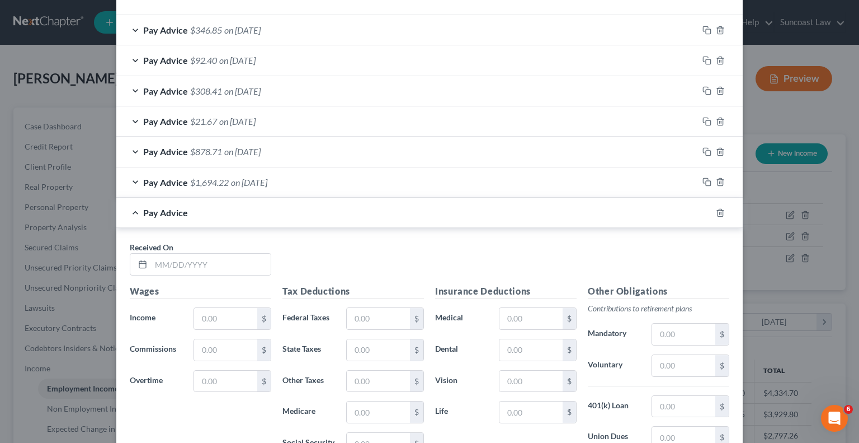
scroll to position [734, 0]
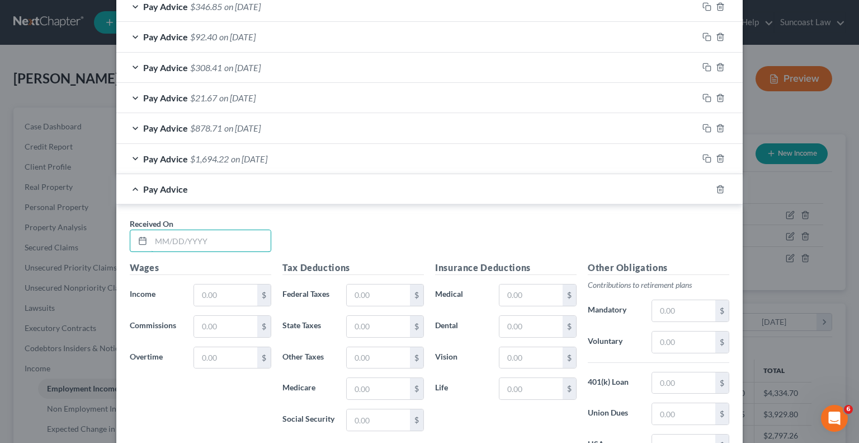
drag, startPoint x: 208, startPoint y: 239, endPoint x: 276, endPoint y: 64, distance: 188.7
click at [208, 239] on input "text" at bounding box center [211, 240] width 120 height 21
type input "[DATE]"
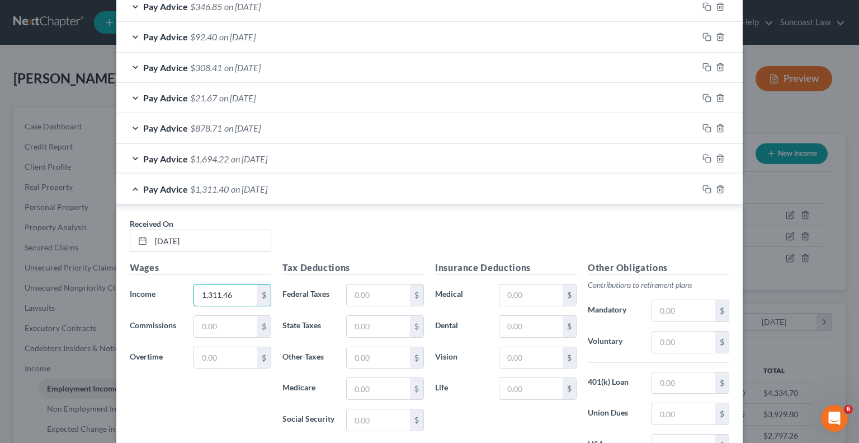
type input "1,311.46"
click at [399, 284] on input "text" at bounding box center [378, 294] width 63 height 21
type input "172.76"
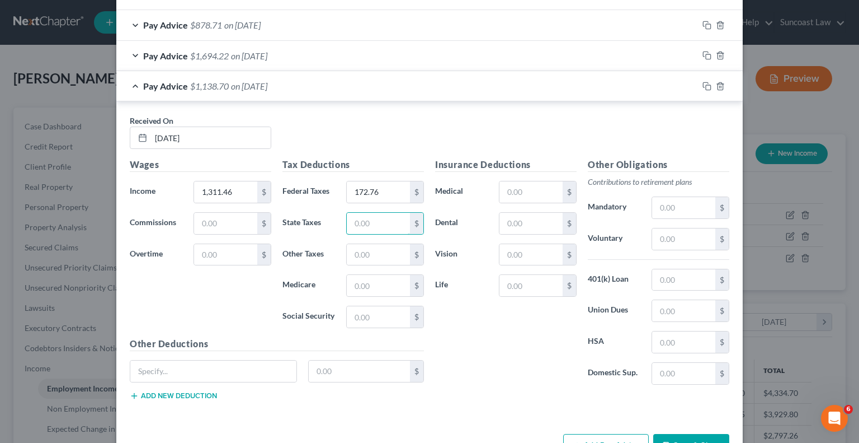
scroll to position [868, 0]
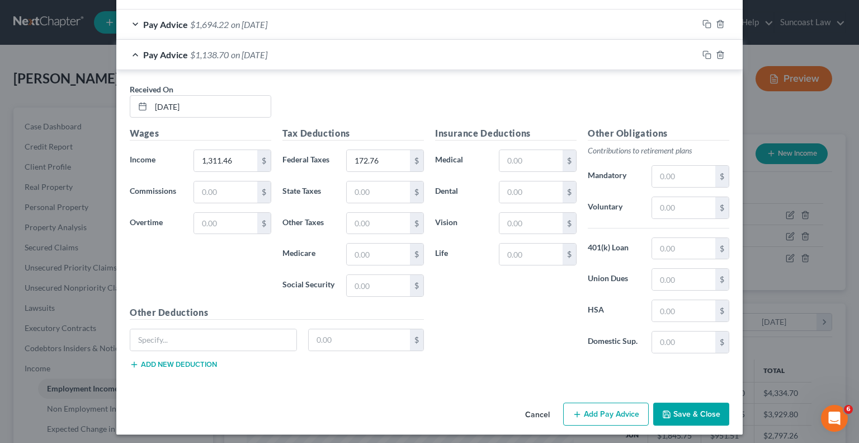
click at [603, 413] on button "Add Pay Advice" at bounding box center [606, 413] width 86 height 23
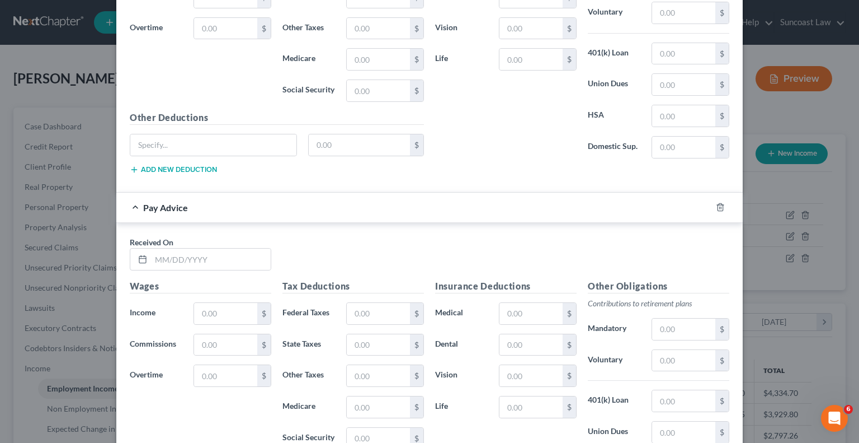
scroll to position [1092, 0]
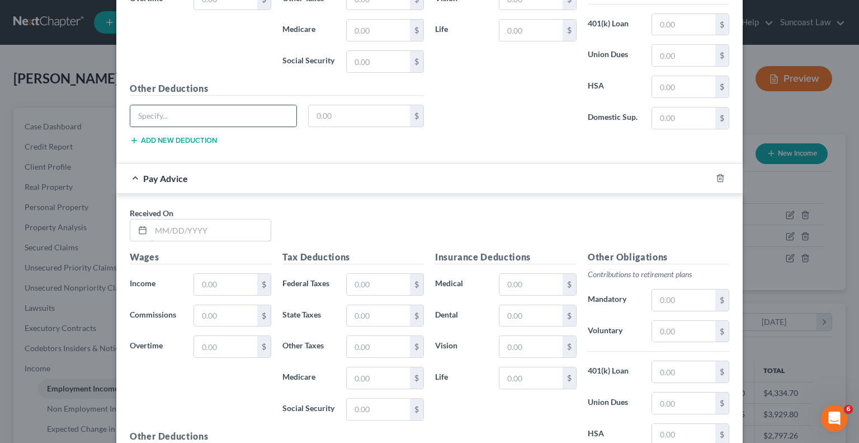
drag, startPoint x: 222, startPoint y: 226, endPoint x: 162, endPoint y: 99, distance: 140.4
click at [222, 226] on input "text" at bounding box center [211, 229] width 120 height 21
type input "[DATE]"
type input "855.60"
click at [361, 281] on input "text" at bounding box center [378, 284] width 63 height 21
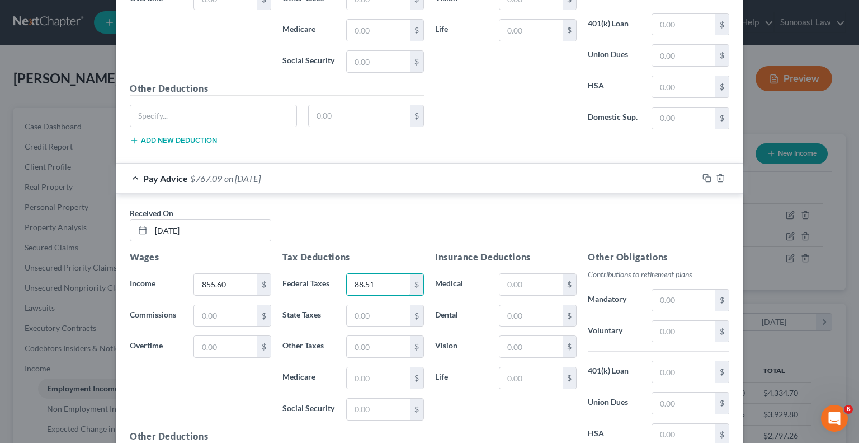
type input "88.51"
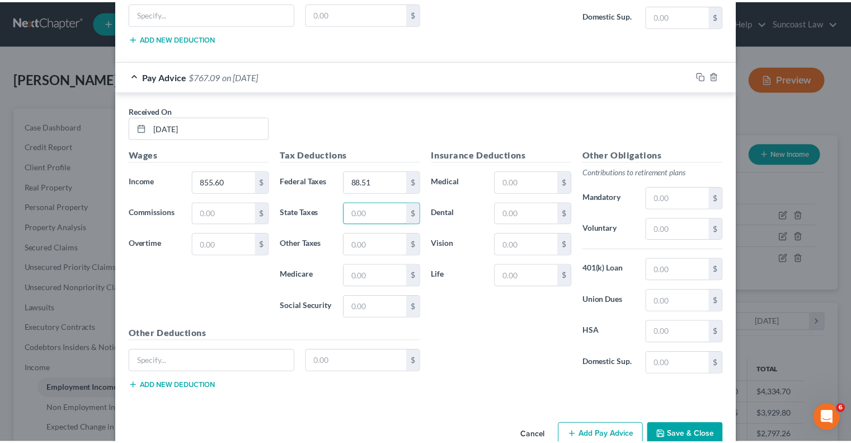
scroll to position [1213, 0]
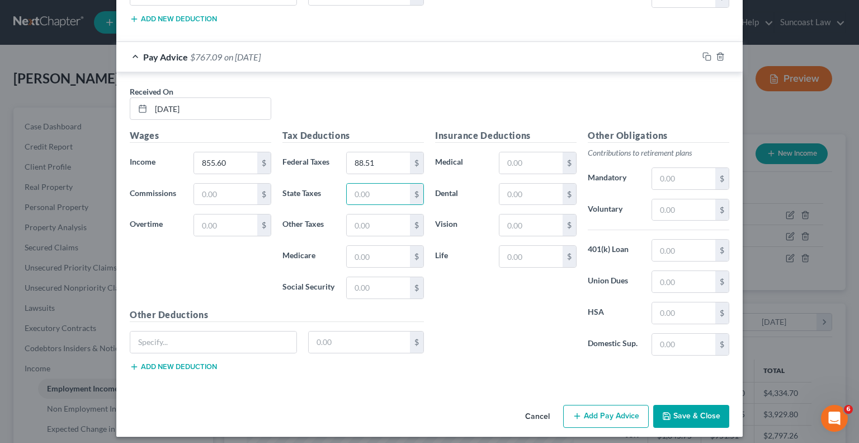
click at [676, 404] on button "Save & Close" at bounding box center [691, 415] width 76 height 23
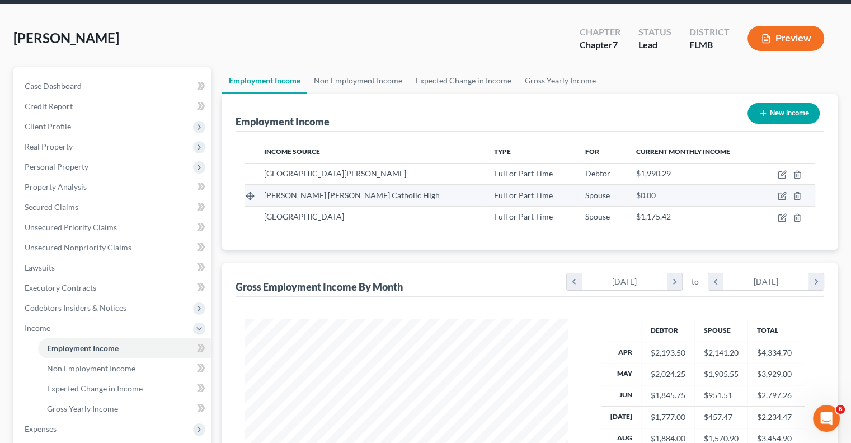
scroll to position [168, 0]
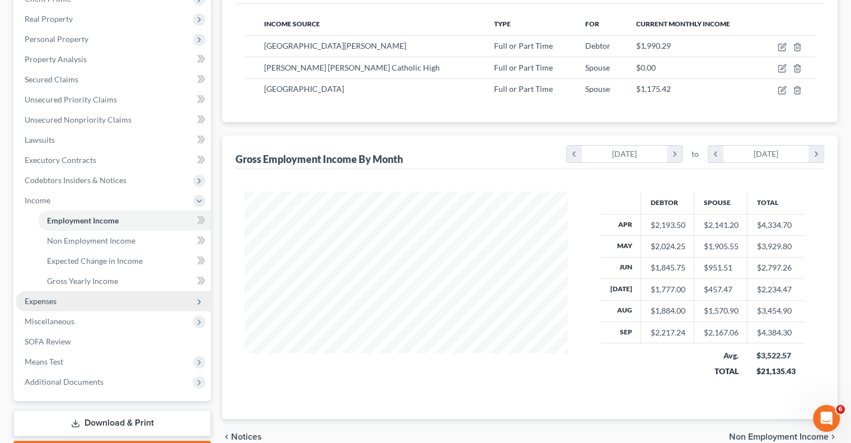
drag, startPoint x: 42, startPoint y: 305, endPoint x: 68, endPoint y: 309, distance: 26.0
click at [42, 305] on span "Expenses" at bounding box center [41, 301] width 32 height 10
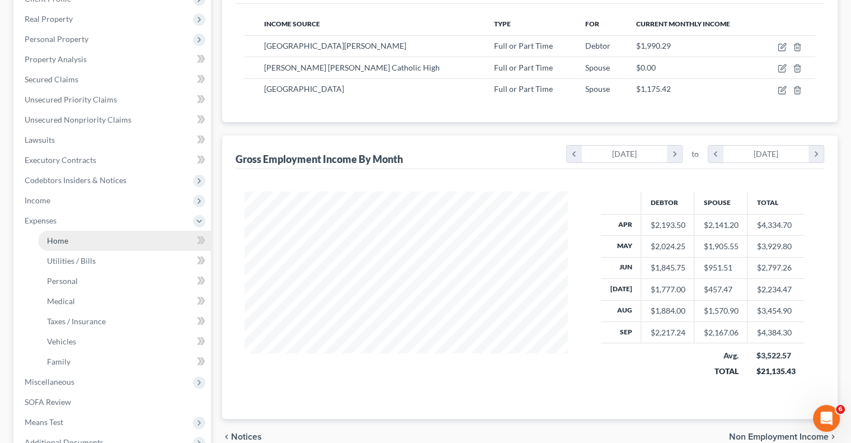
click at [68, 239] on link "Home" at bounding box center [124, 240] width 173 height 20
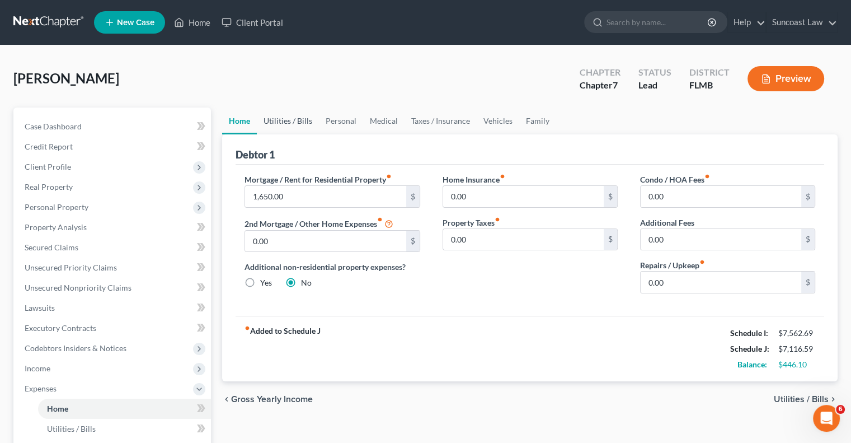
click at [287, 123] on link "Utilities / Bills" at bounding box center [288, 120] width 62 height 27
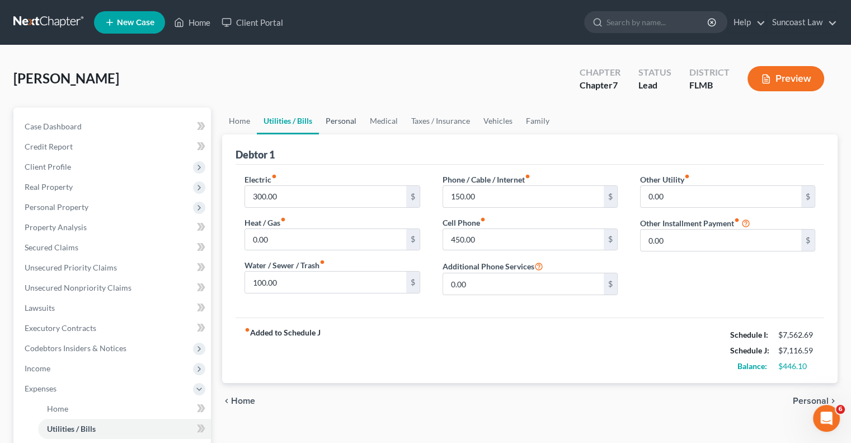
click at [333, 120] on link "Personal" at bounding box center [341, 120] width 44 height 27
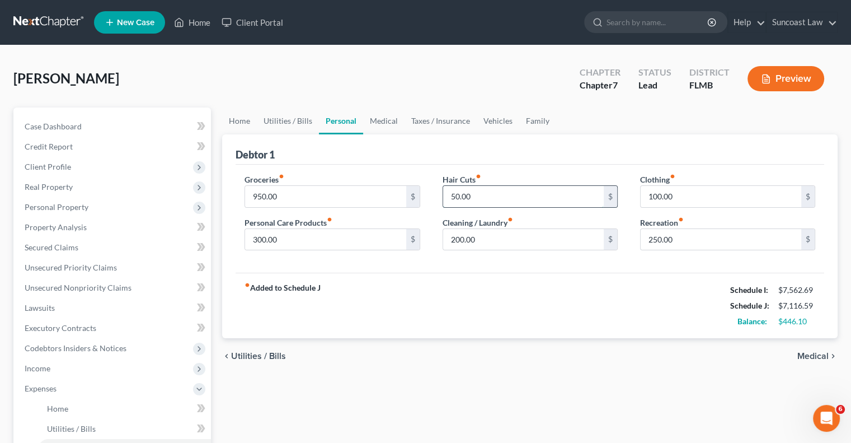
click at [493, 200] on input "50.00" at bounding box center [523, 196] width 161 height 21
type input "100"
click at [490, 123] on link "Vehicles" at bounding box center [498, 120] width 43 height 27
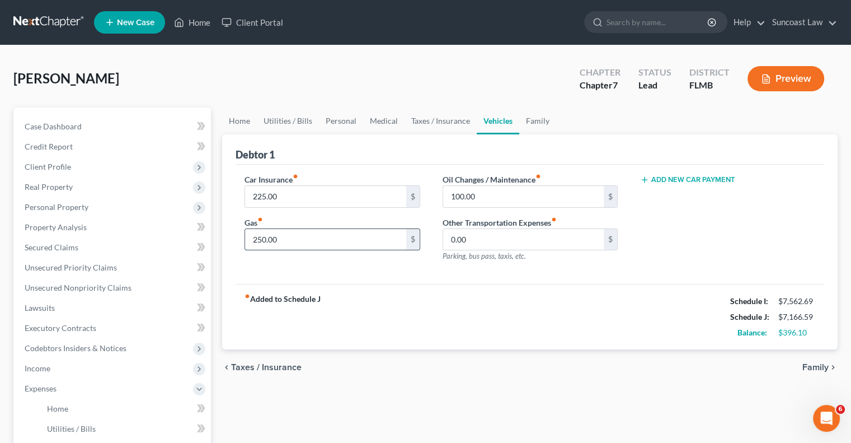
click at [304, 233] on input "250.00" at bounding box center [325, 239] width 161 height 21
type input "300"
click at [302, 121] on link "Utilities / Bills" at bounding box center [288, 120] width 62 height 27
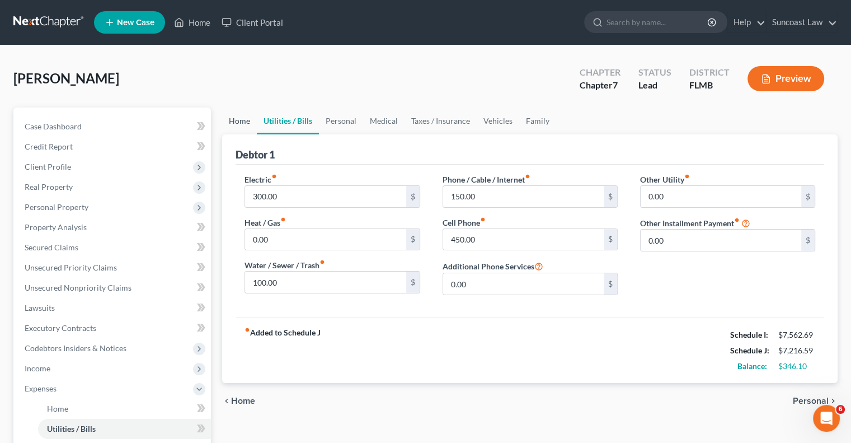
click at [239, 123] on link "Home" at bounding box center [239, 120] width 35 height 27
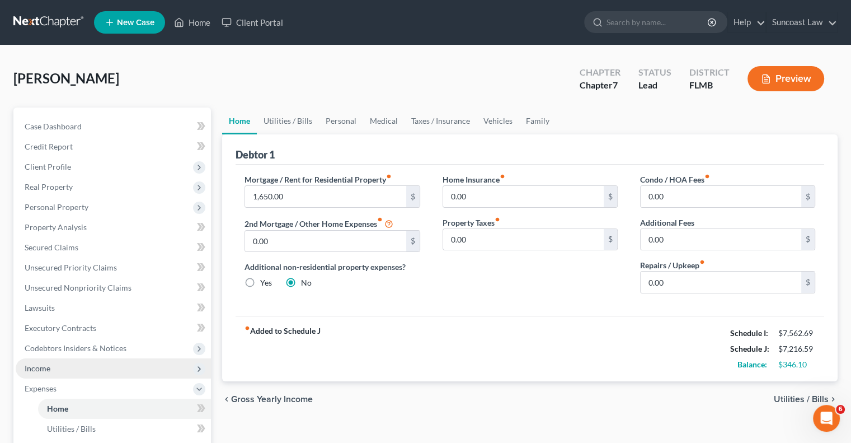
drag, startPoint x: 98, startPoint y: 362, endPoint x: 105, endPoint y: 374, distance: 13.5
click at [98, 362] on span "Income" at bounding box center [113, 368] width 195 height 20
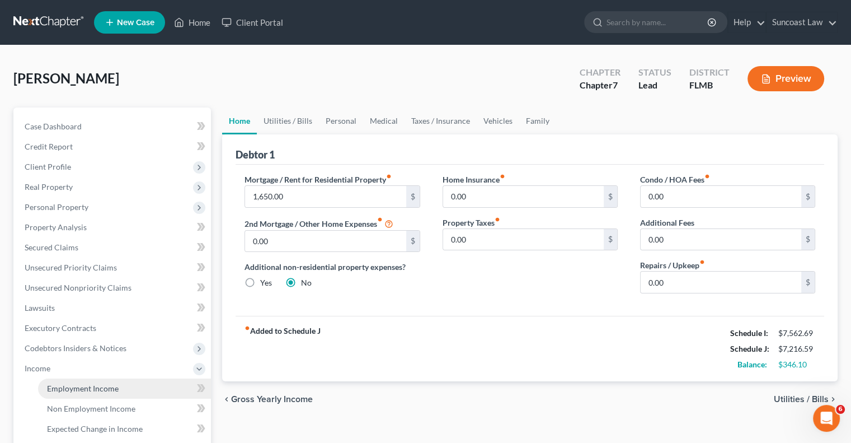
click at [107, 389] on span "Employment Income" at bounding box center [83, 388] width 72 height 10
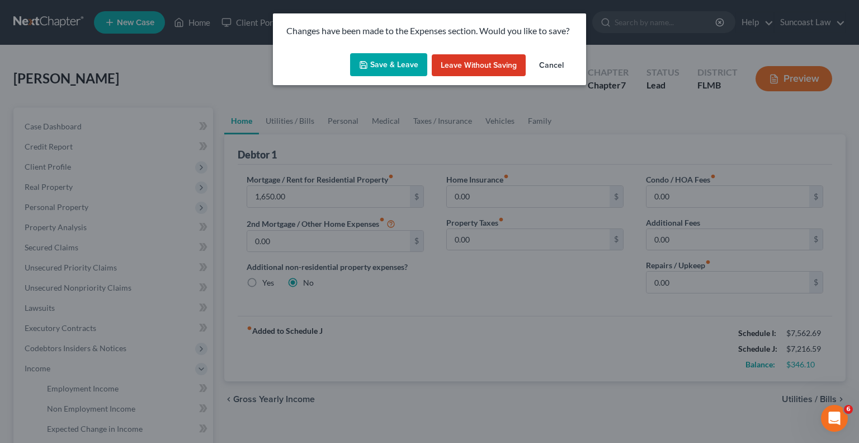
click at [398, 68] on button "Save & Leave" at bounding box center [388, 64] width 77 height 23
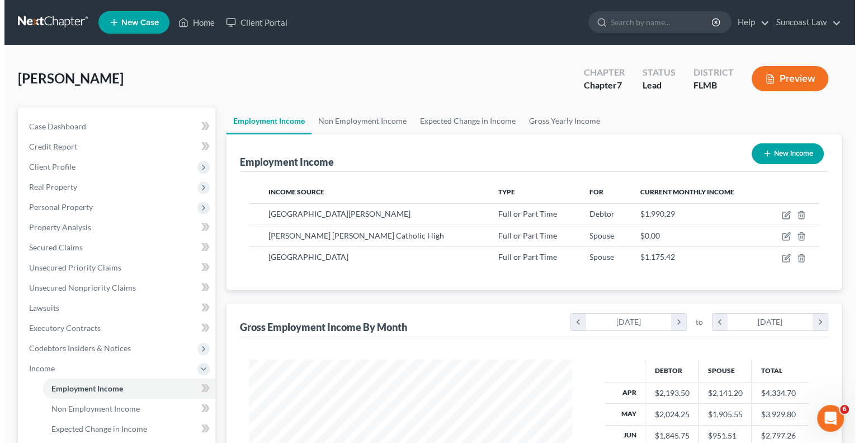
scroll to position [199, 345]
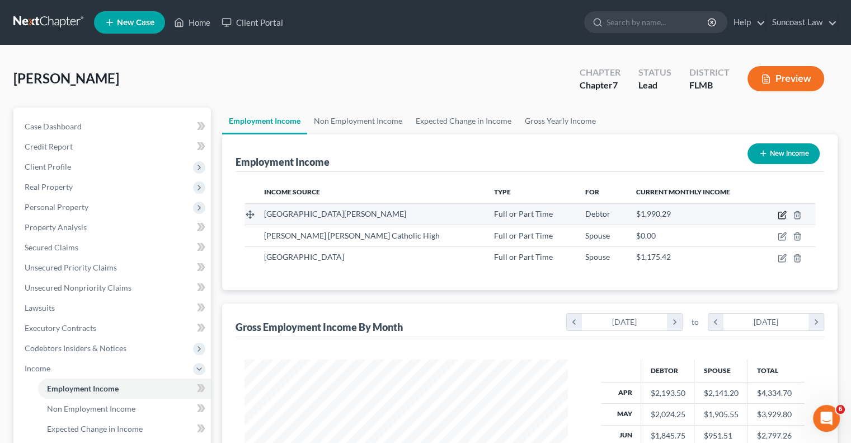
click at [779, 212] on icon "button" at bounding box center [781, 215] width 7 height 7
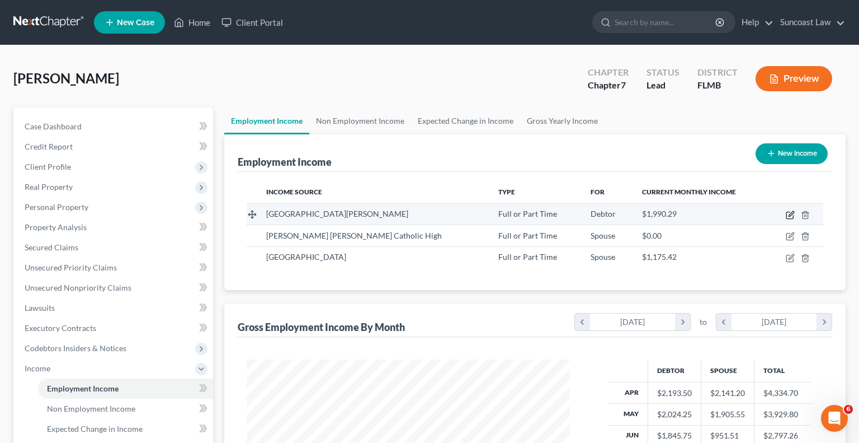
select select "0"
select select "9"
select select "1"
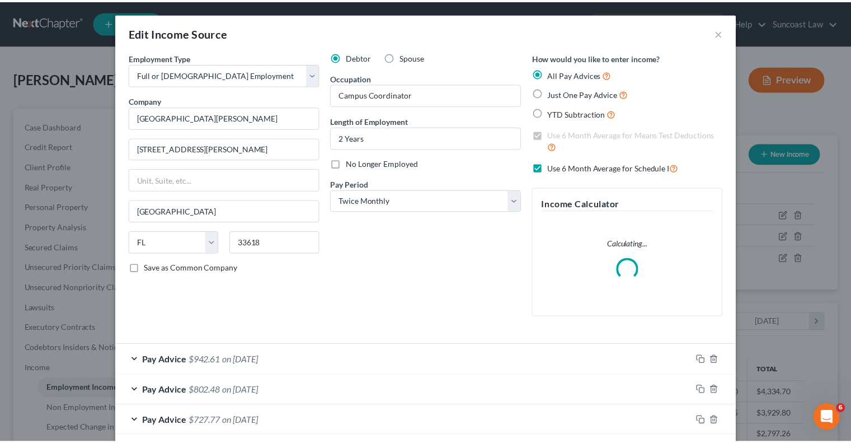
scroll to position [199, 349]
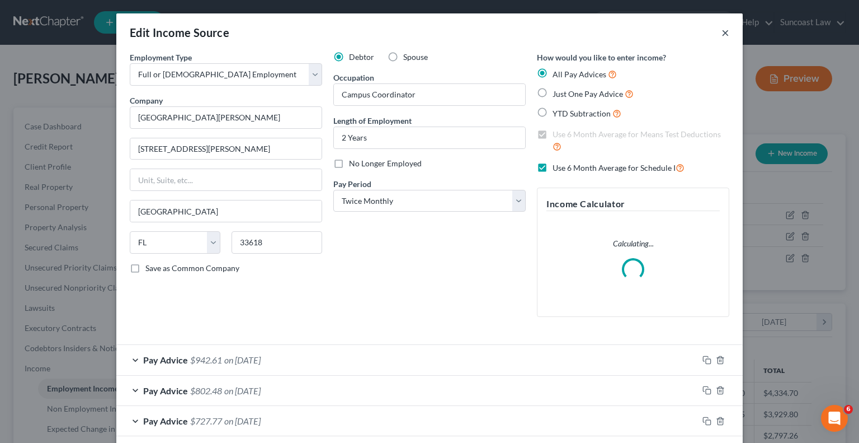
click at [722, 32] on button "×" at bounding box center [726, 32] width 8 height 13
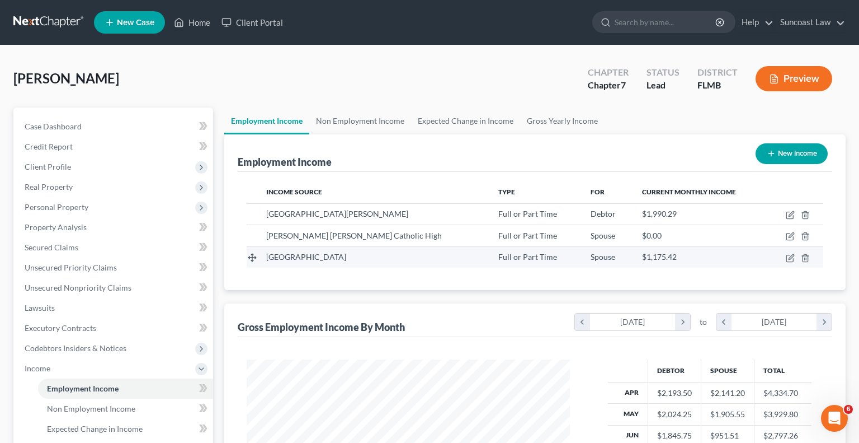
scroll to position [559235, 559088]
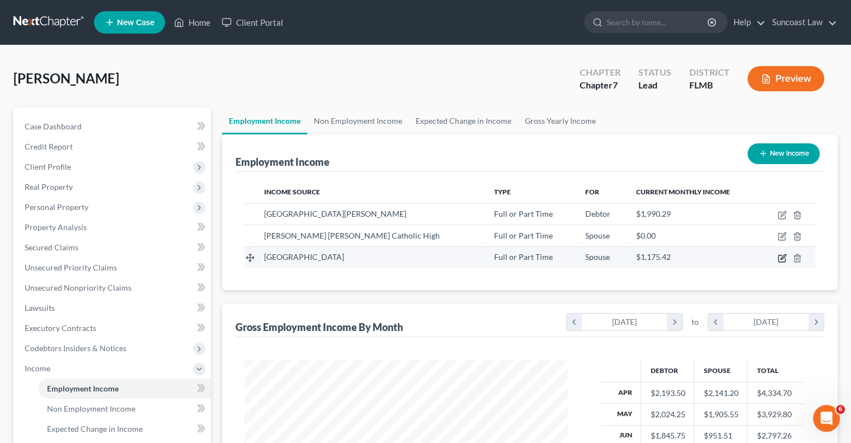
click at [781, 255] on icon "button" at bounding box center [782, 257] width 9 height 9
select select "0"
select select "9"
select select "2"
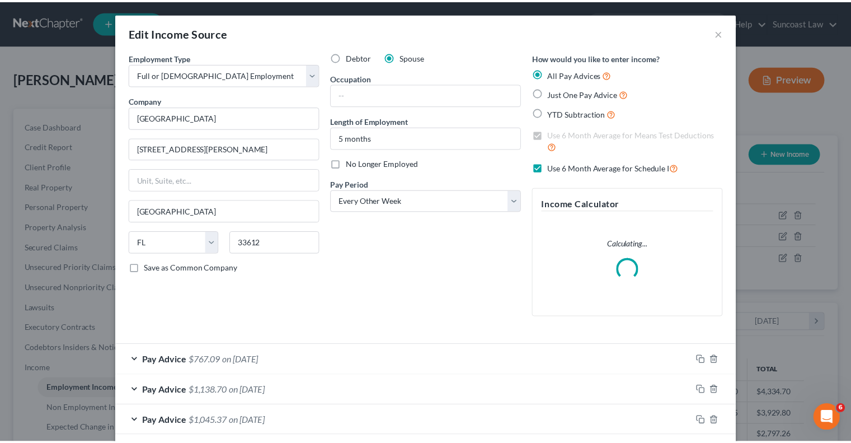
scroll to position [199, 349]
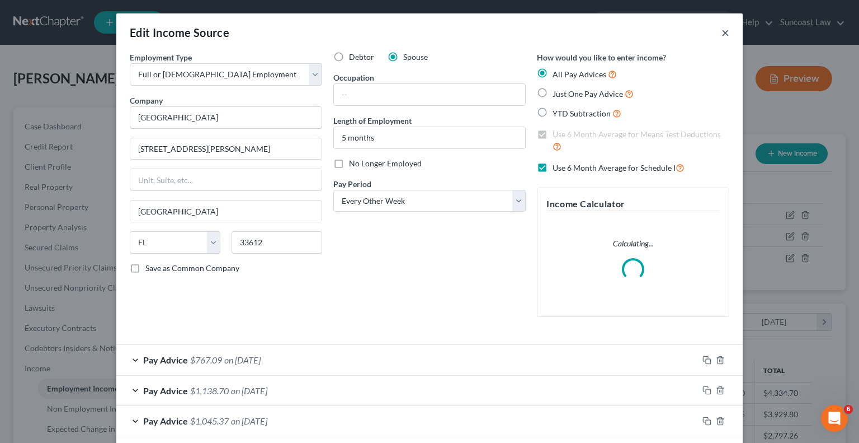
click at [722, 35] on button "×" at bounding box center [726, 32] width 8 height 13
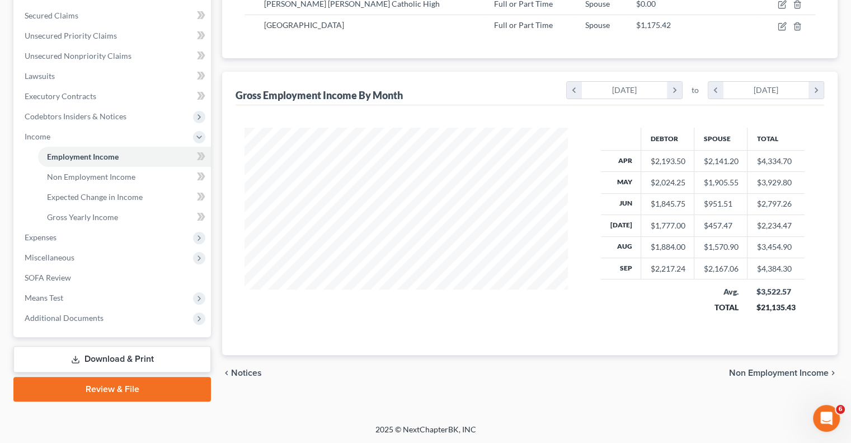
scroll to position [176, 0]
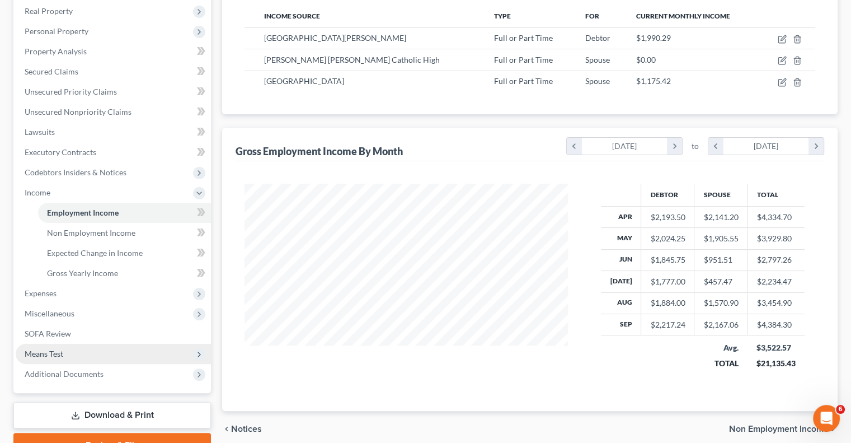
click at [66, 353] on span "Means Test" at bounding box center [113, 353] width 195 height 20
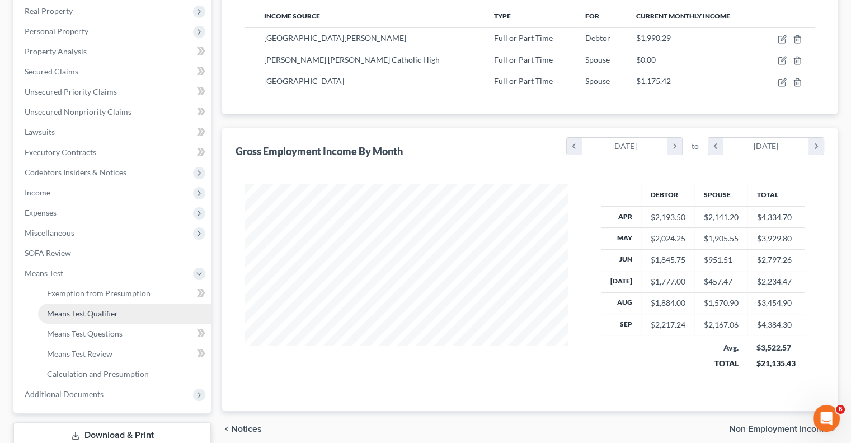
click at [102, 311] on span "Means Test Qualifier" at bounding box center [82, 313] width 71 height 10
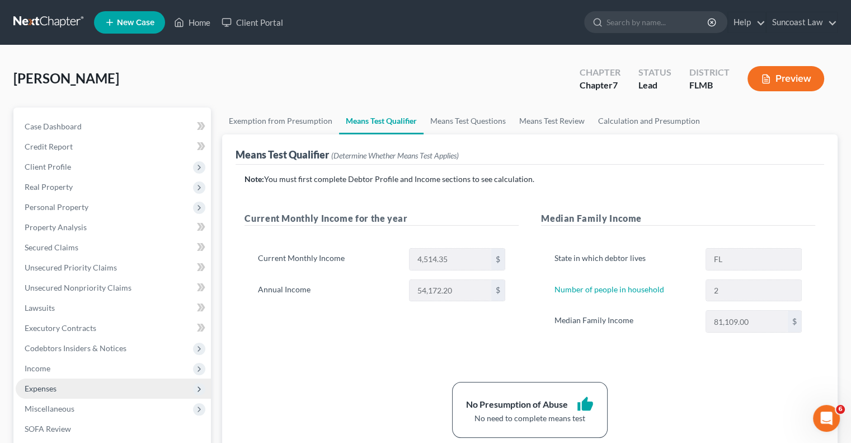
click at [69, 383] on span "Expenses" at bounding box center [113, 388] width 195 height 20
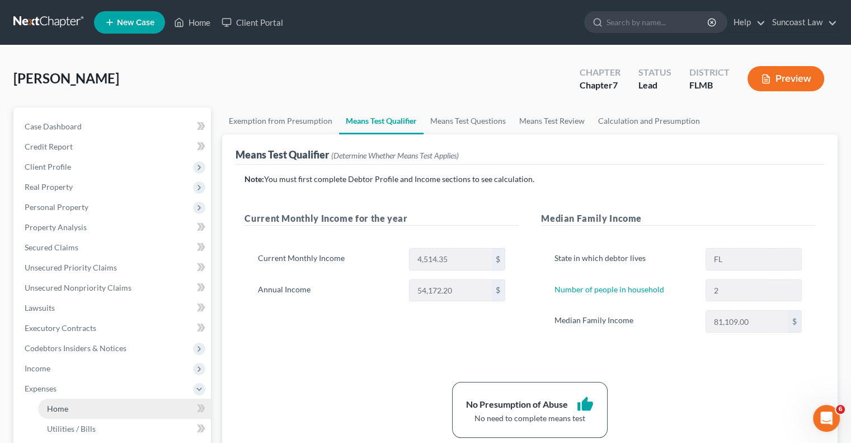
click at [76, 409] on link "Home" at bounding box center [124, 408] width 173 height 20
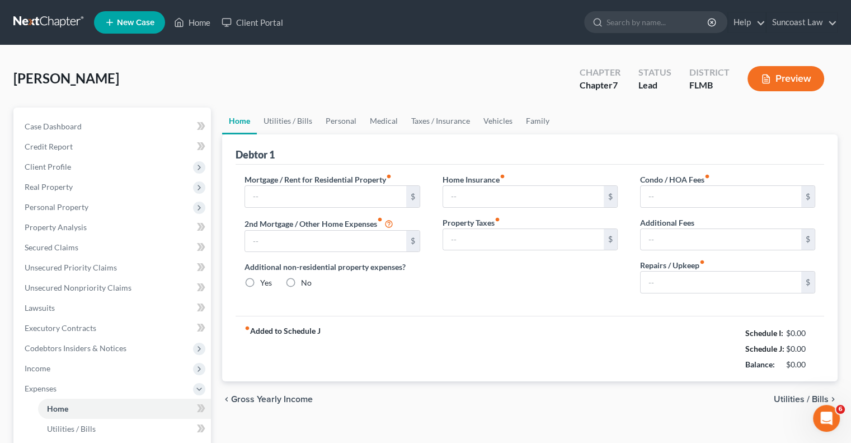
type input "1,650.00"
type input "0.00"
radio input "true"
type input "0.00"
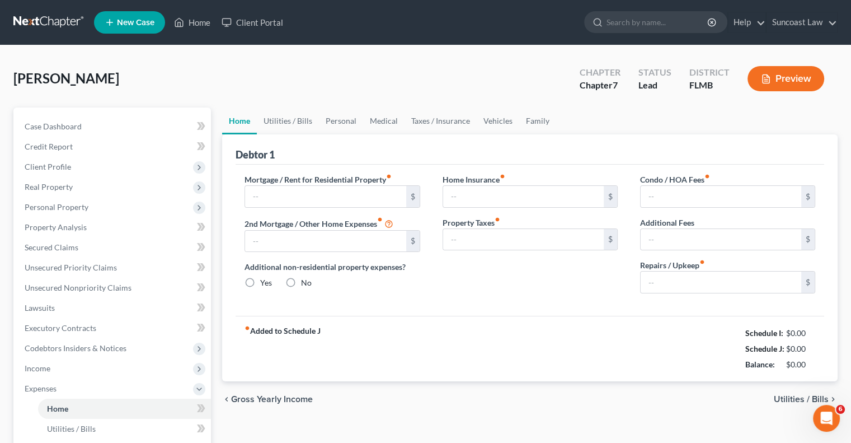
type input "0.00"
click at [694, 284] on input "0.00" at bounding box center [721, 281] width 161 height 21
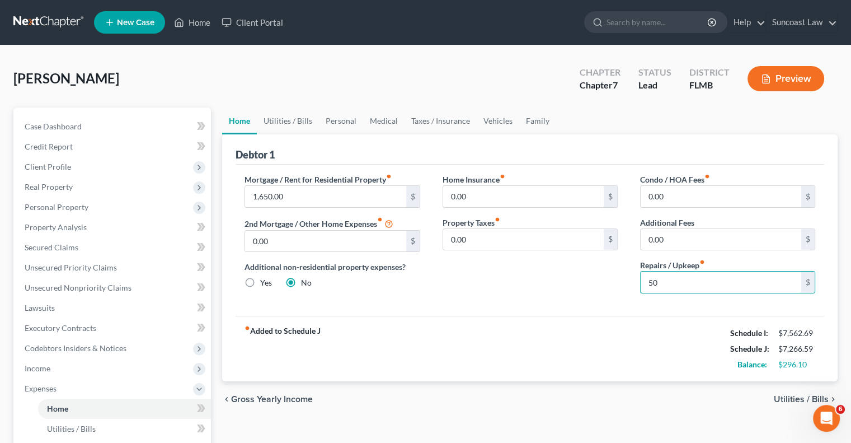
type input "50"
click at [300, 117] on link "Utilities / Bills" at bounding box center [288, 120] width 62 height 27
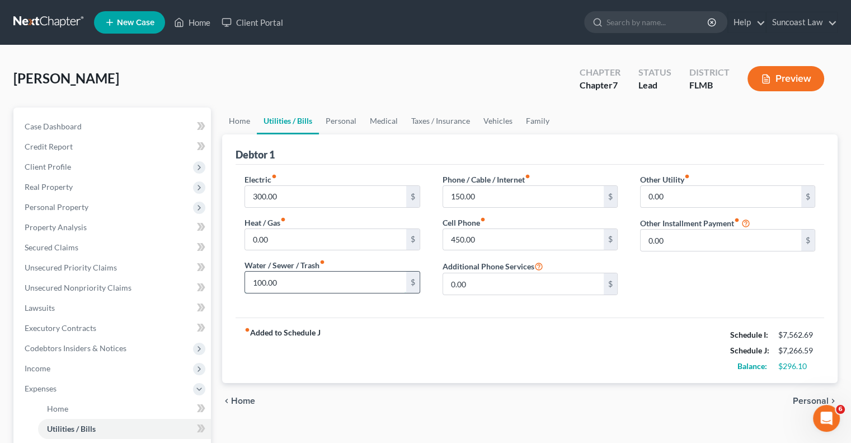
click at [307, 289] on input "100.00" at bounding box center [325, 281] width 161 height 21
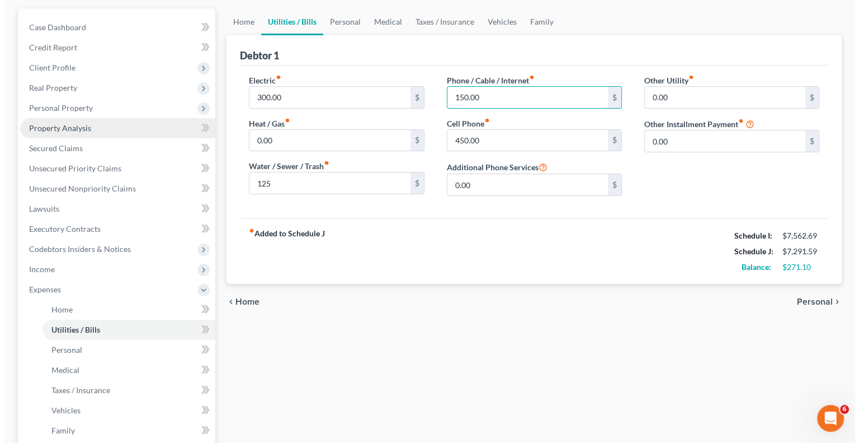
scroll to position [168, 0]
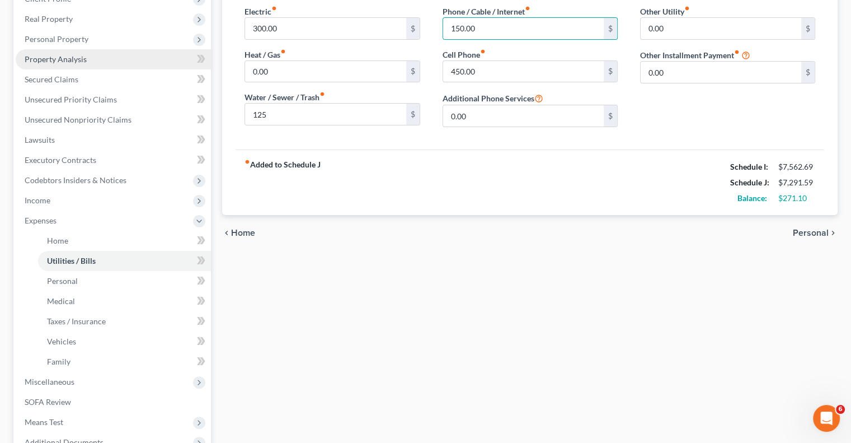
click at [64, 51] on link "Property Analysis" at bounding box center [113, 59] width 195 height 20
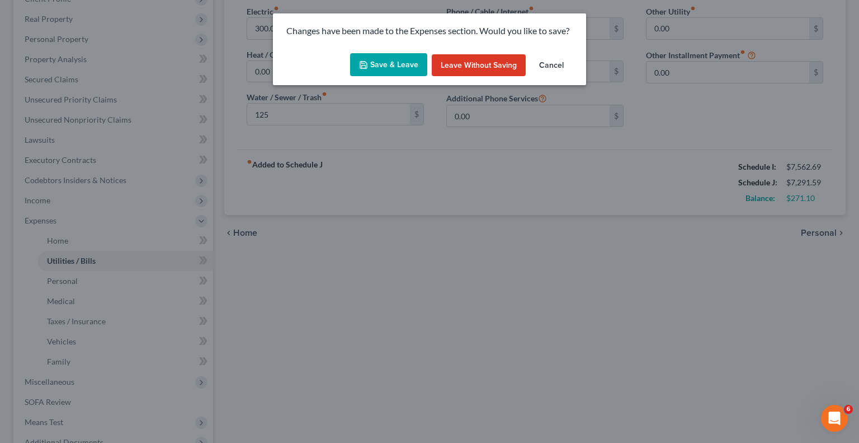
click at [383, 70] on button "Save & Leave" at bounding box center [388, 64] width 77 height 23
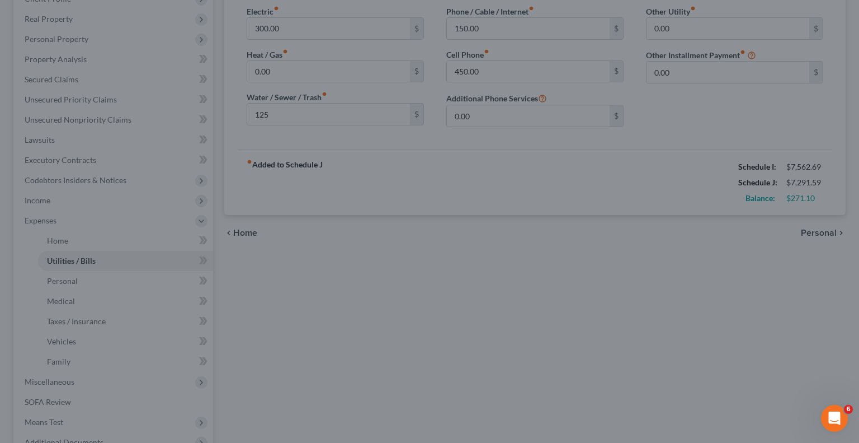
type input "125.00"
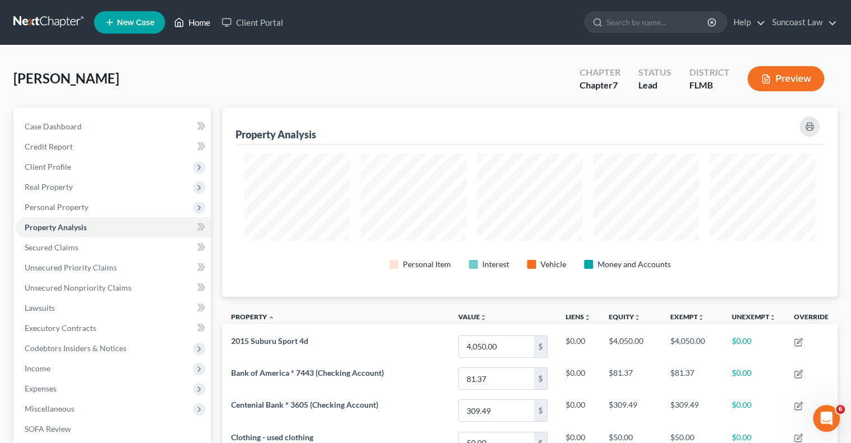
click at [200, 19] on link "Home" at bounding box center [192, 22] width 48 height 20
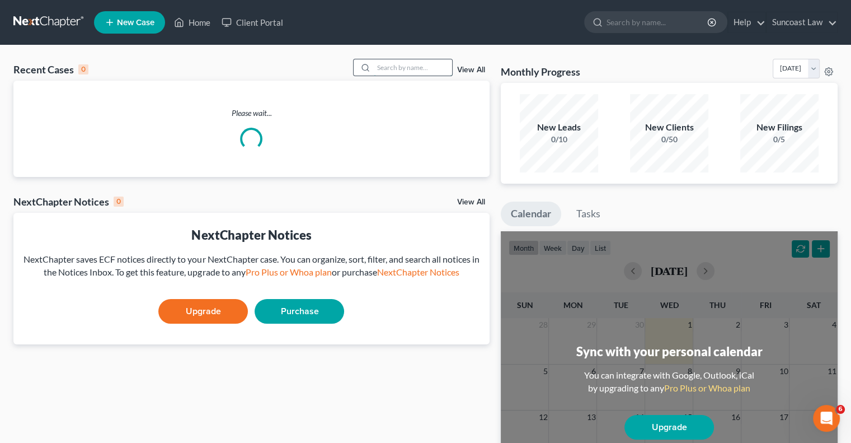
click at [412, 70] on input "search" at bounding box center [413, 67] width 78 height 16
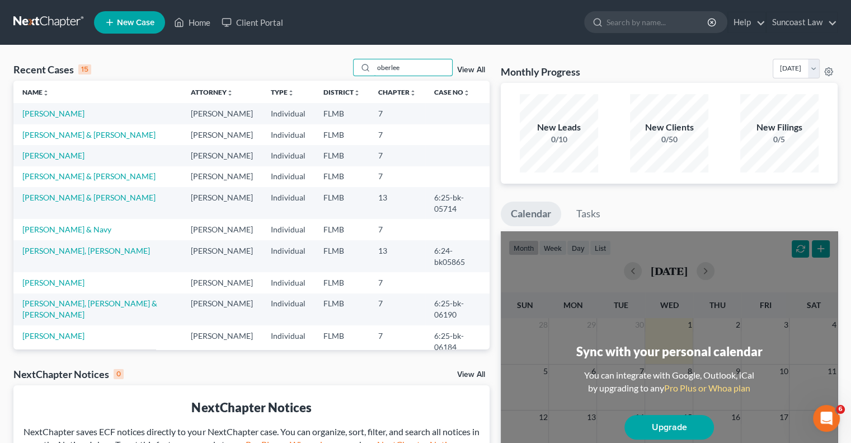
type input "oberlee"
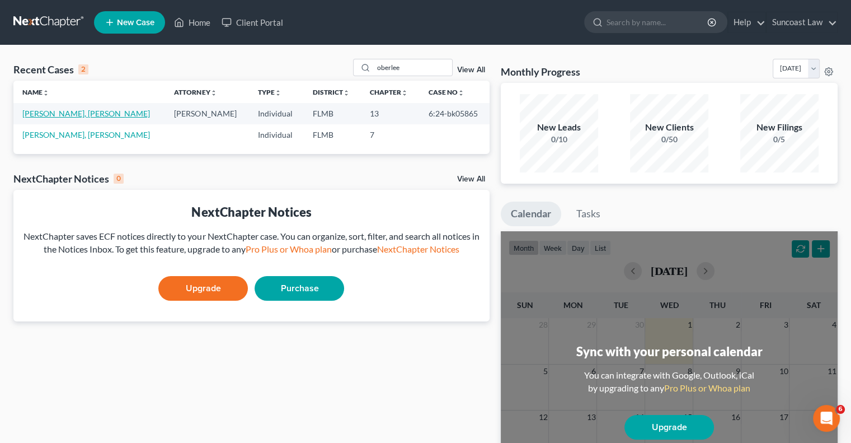
click at [74, 112] on link "[PERSON_NAME], [PERSON_NAME]" at bounding box center [86, 114] width 128 height 10
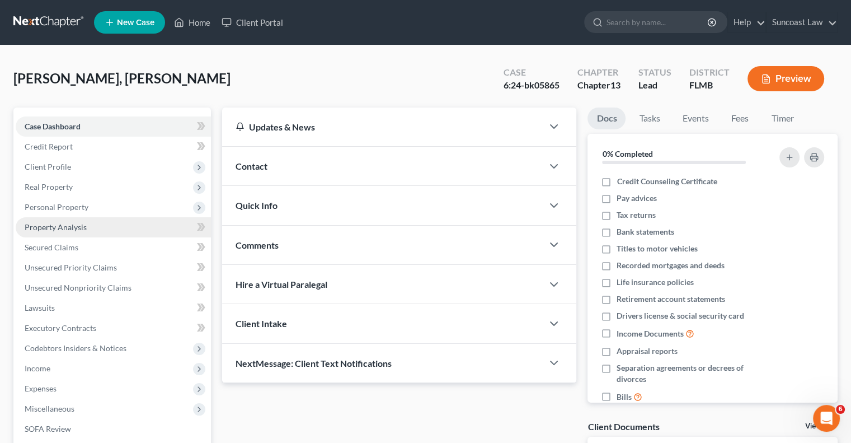
click at [67, 225] on span "Property Analysis" at bounding box center [56, 227] width 62 height 10
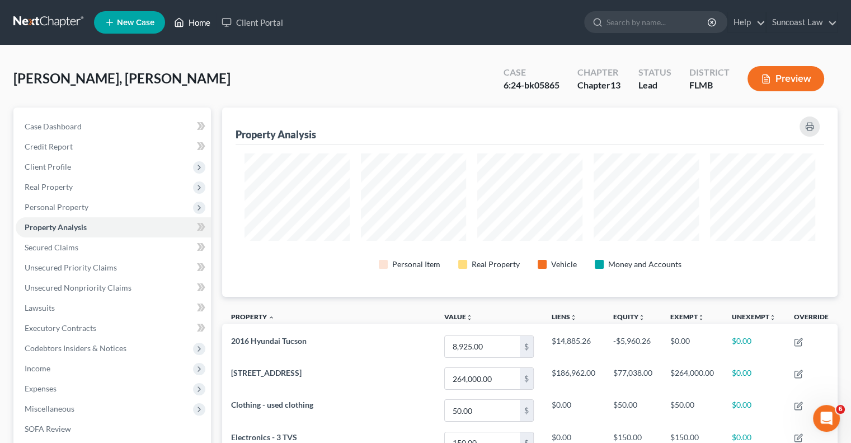
drag, startPoint x: 201, startPoint y: 25, endPoint x: 209, endPoint y: 30, distance: 9.3
click at [201, 25] on link "Home" at bounding box center [192, 22] width 48 height 20
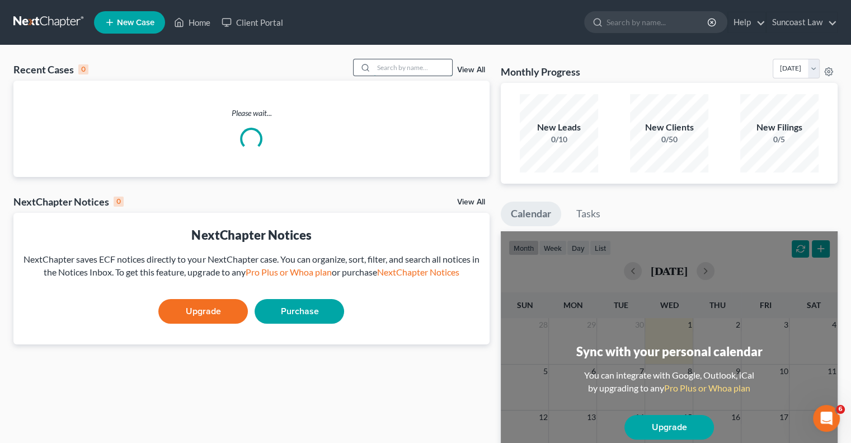
click at [408, 62] on input "search" at bounding box center [413, 67] width 78 height 16
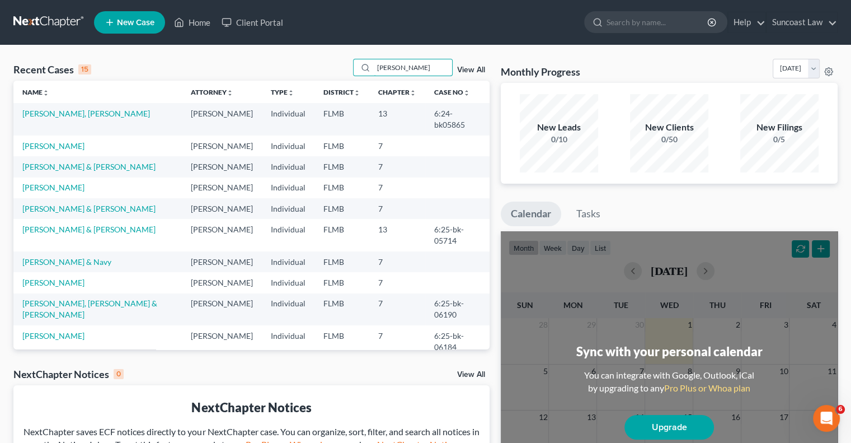
type input "[PERSON_NAME]"
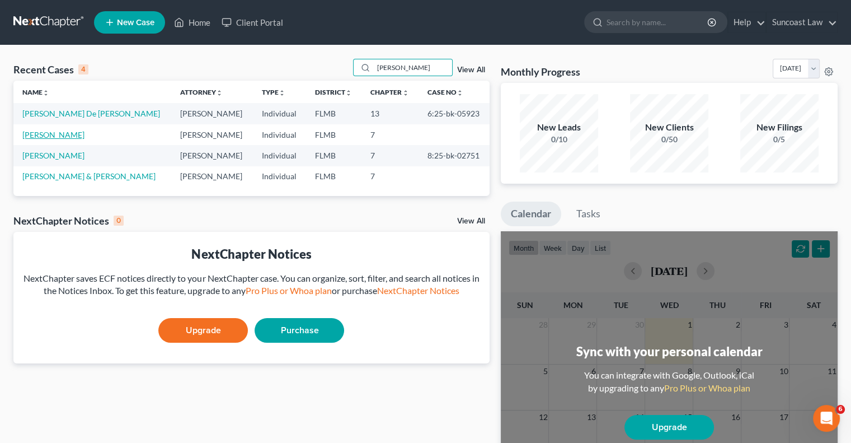
click at [48, 135] on link "[PERSON_NAME]" at bounding box center [53, 135] width 62 height 10
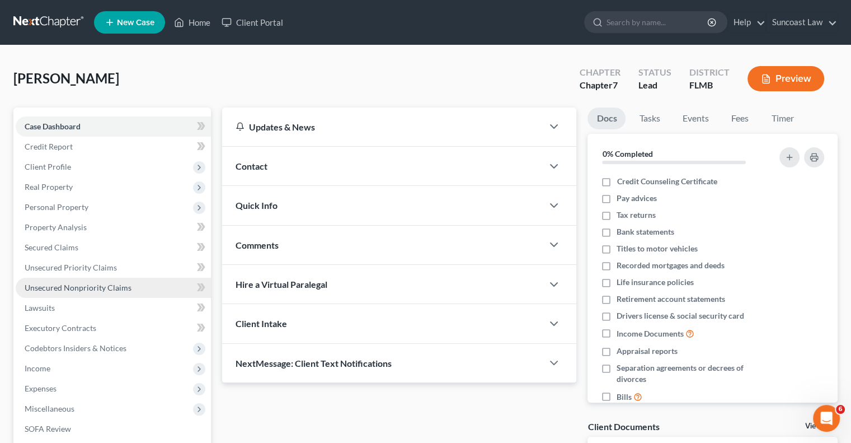
click at [109, 288] on span "Unsecured Nonpriority Claims" at bounding box center [78, 288] width 107 height 10
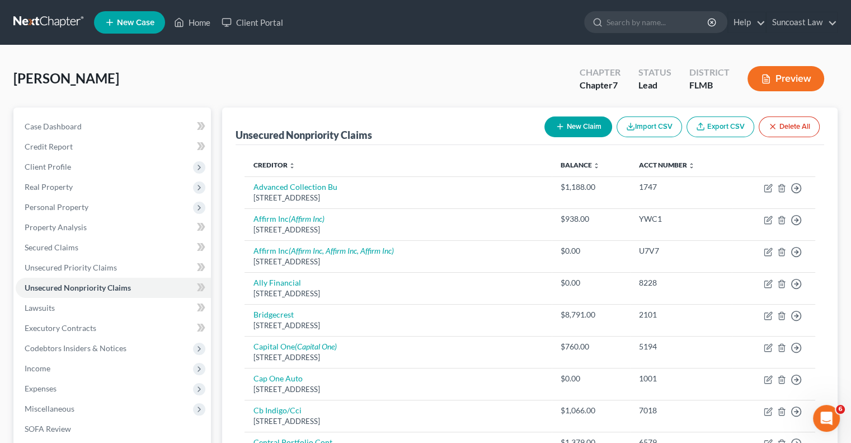
click at [562, 120] on button "New Claim" at bounding box center [578, 126] width 68 height 21
select select "0"
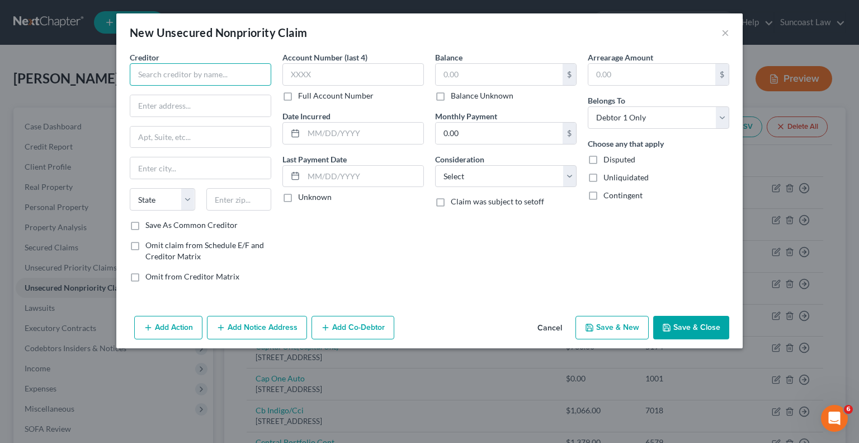
click at [187, 78] on input "text" at bounding box center [201, 74] width 142 height 22
type input "Midland Credit"
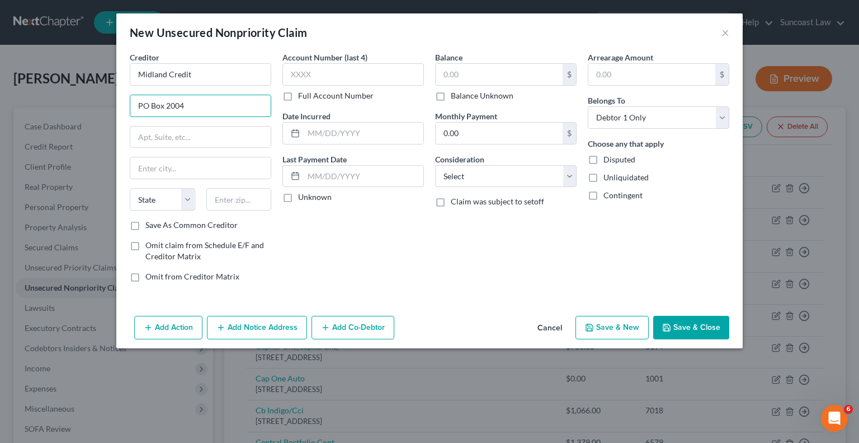
type input "PO Box 2004"
type input "48090"
type input "[PERSON_NAME]"
select select "23"
click at [298, 96] on label "Full Account Number" at bounding box center [336, 95] width 76 height 11
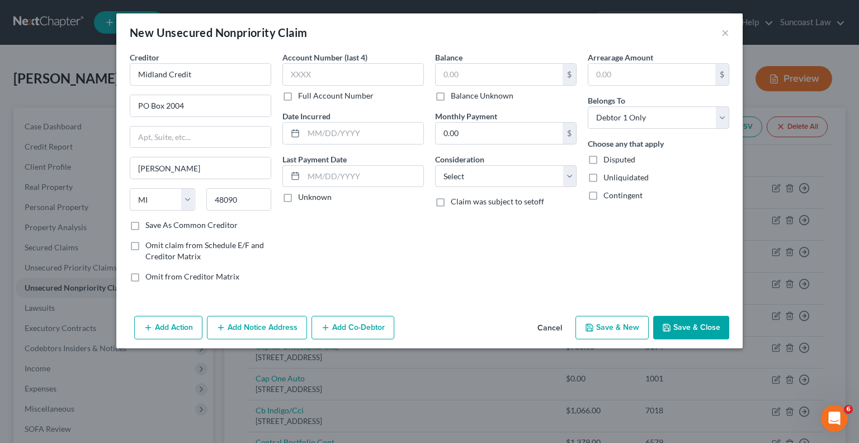
click at [303, 96] on input "Full Account Number" at bounding box center [306, 93] width 7 height 7
click at [407, 69] on input "text" at bounding box center [354, 74] width 142 height 22
type input "334475535"
drag, startPoint x: 503, startPoint y: 73, endPoint x: 512, endPoint y: 29, distance: 45.2
click at [502, 73] on input "text" at bounding box center [499, 74] width 127 height 21
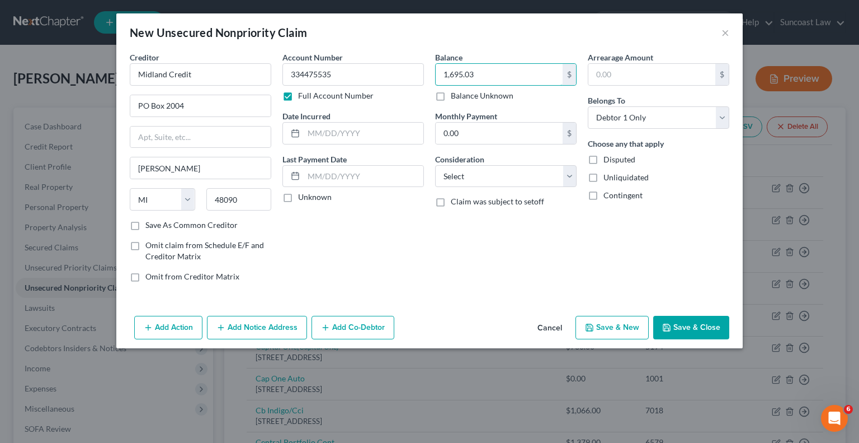
type input "1,695.03"
click at [698, 325] on button "Save & Close" at bounding box center [691, 327] width 76 height 23
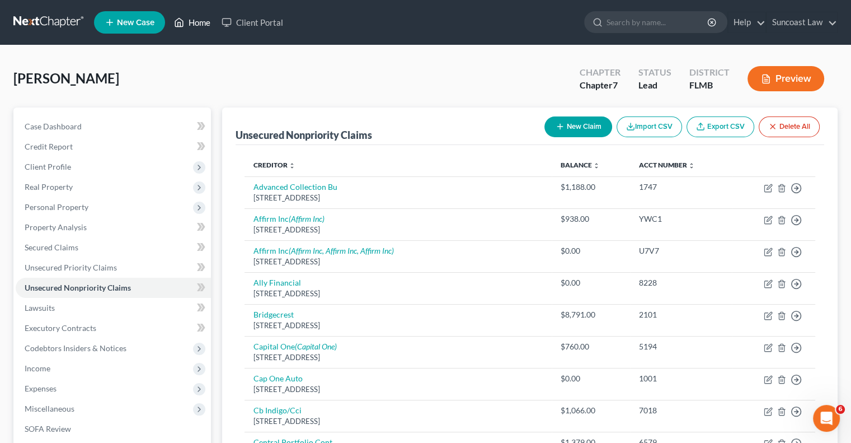
click at [202, 23] on link "Home" at bounding box center [192, 22] width 48 height 20
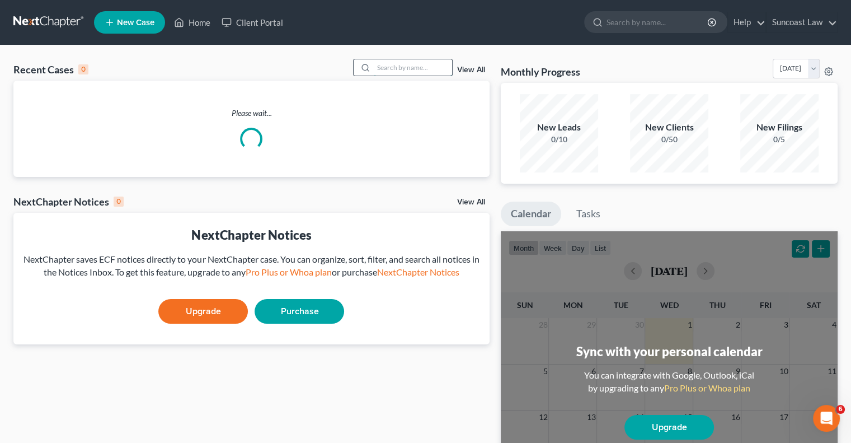
click at [427, 70] on input "search" at bounding box center [413, 67] width 78 height 16
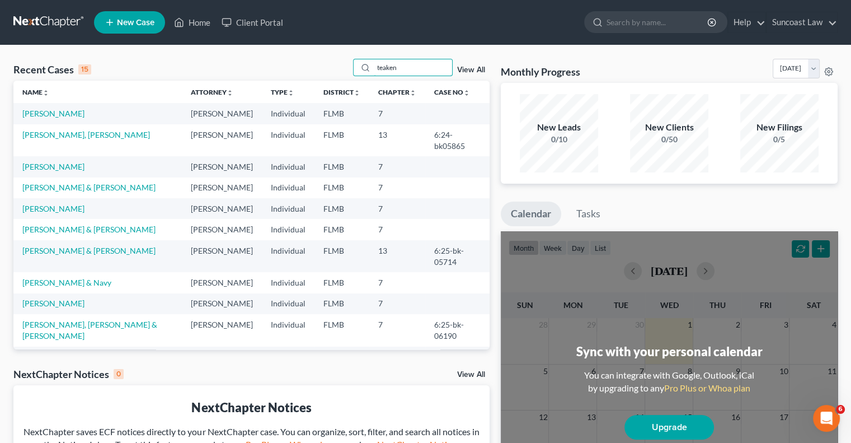
type input "teaken"
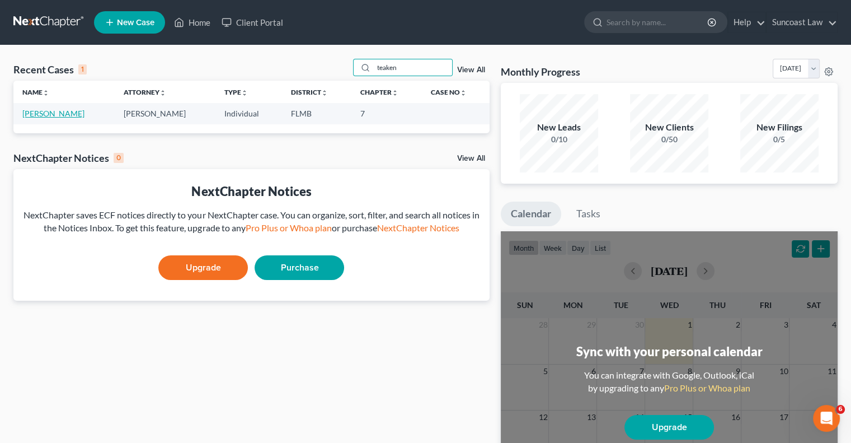
click at [35, 116] on link "[PERSON_NAME]" at bounding box center [53, 114] width 62 height 10
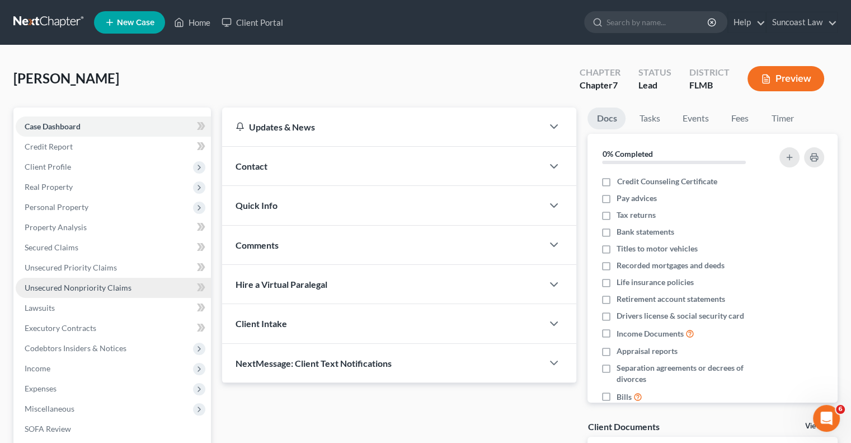
click at [99, 294] on link "Unsecured Nonpriority Claims" at bounding box center [113, 287] width 195 height 20
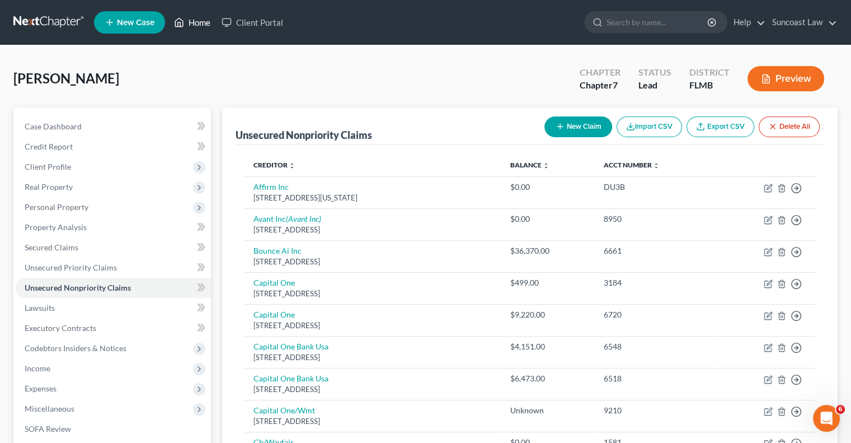
drag, startPoint x: 201, startPoint y: 20, endPoint x: 217, endPoint y: 34, distance: 21.0
click at [201, 20] on link "Home" at bounding box center [192, 22] width 48 height 20
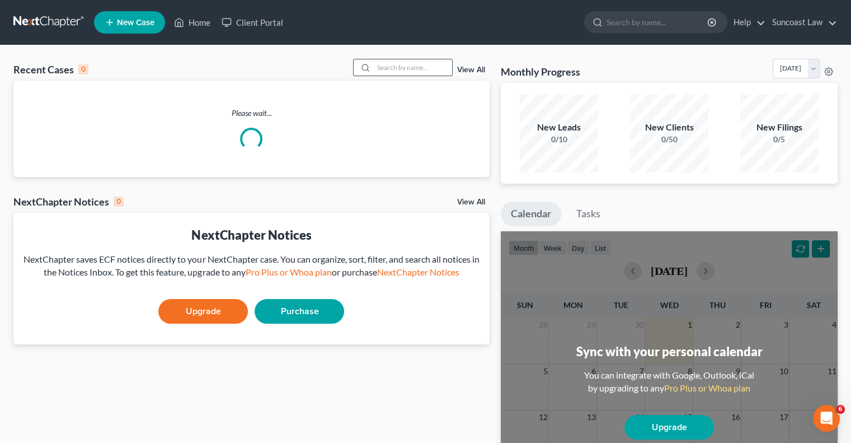
click at [420, 69] on input "search" at bounding box center [413, 67] width 78 height 16
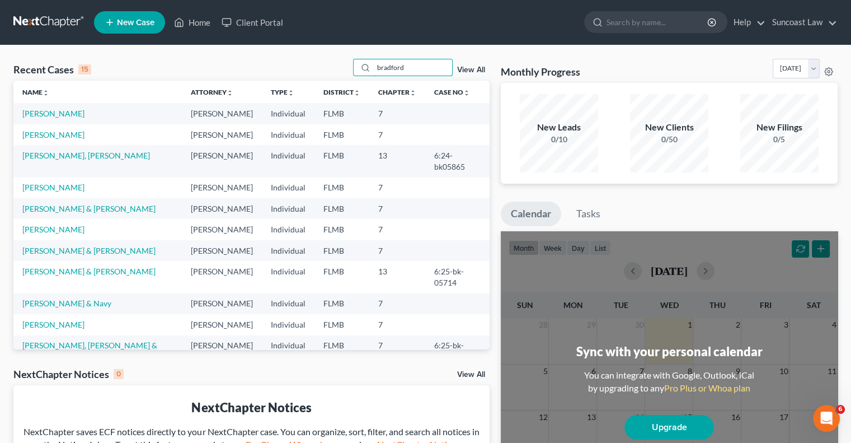
type input "bradford"
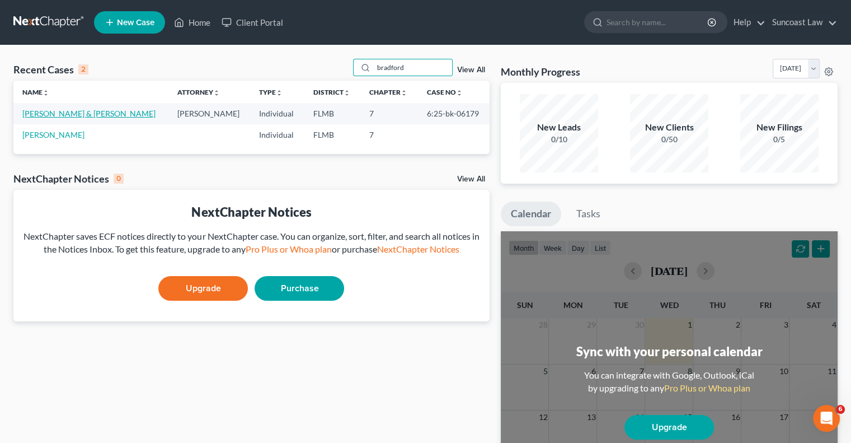
click at [56, 113] on link "[PERSON_NAME] & [PERSON_NAME]" at bounding box center [88, 114] width 133 height 10
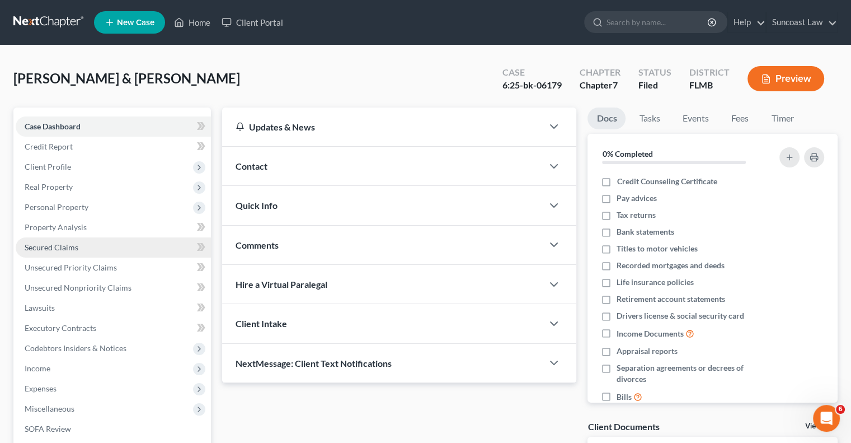
click at [70, 248] on span "Secured Claims" at bounding box center [52, 247] width 54 height 10
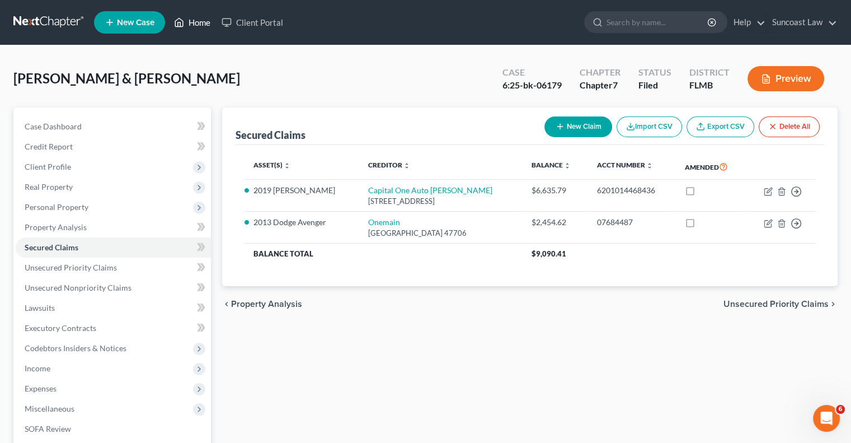
click at [195, 20] on link "Home" at bounding box center [192, 22] width 48 height 20
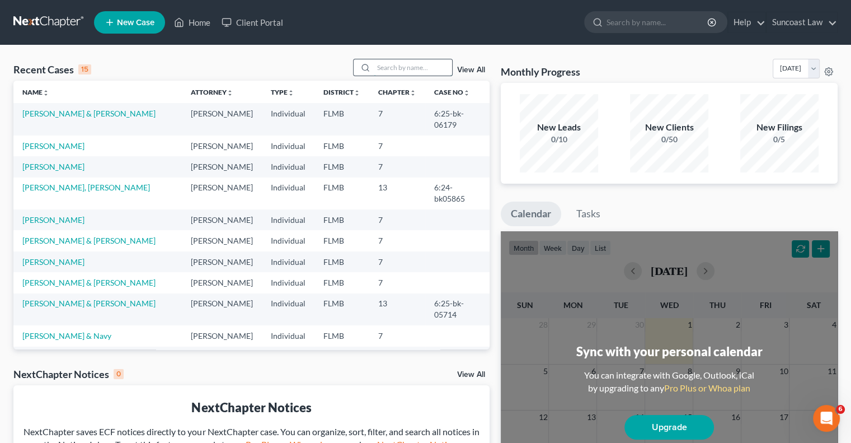
click at [382, 66] on input "search" at bounding box center [413, 67] width 78 height 16
type input "[PERSON_NAME]"
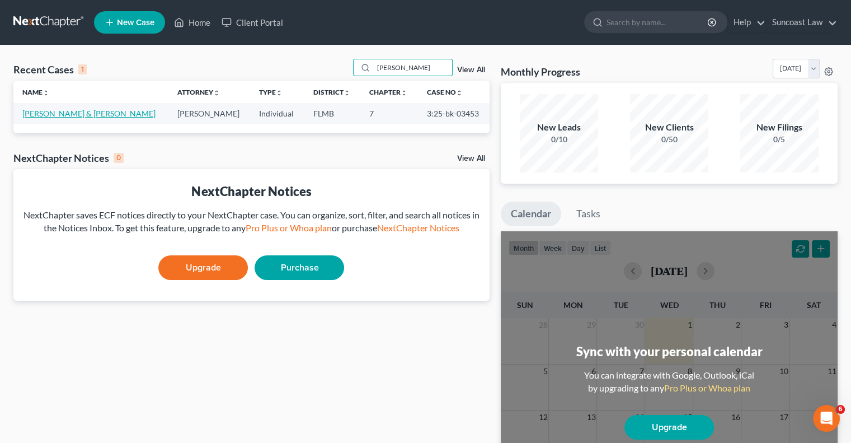
click at [75, 112] on link "[PERSON_NAME] & [PERSON_NAME]" at bounding box center [88, 114] width 133 height 10
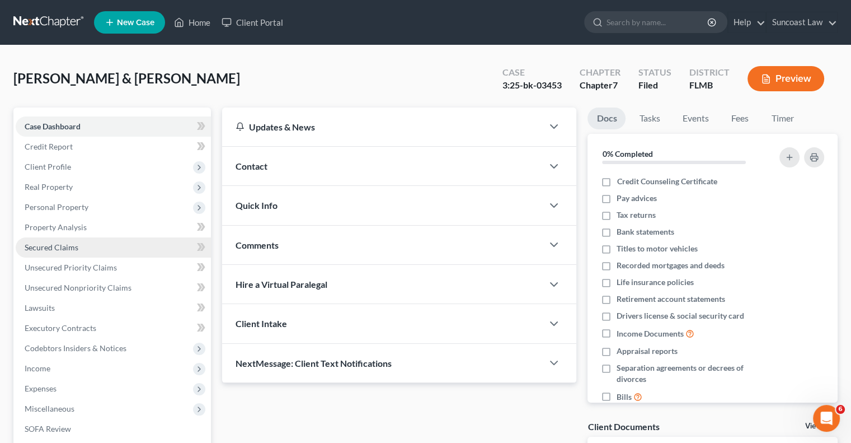
click at [68, 248] on span "Secured Claims" at bounding box center [52, 247] width 54 height 10
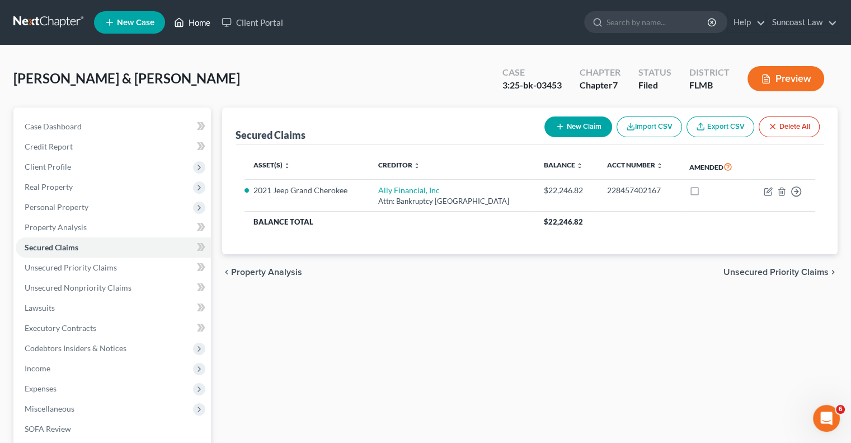
drag, startPoint x: 204, startPoint y: 20, endPoint x: 275, endPoint y: 51, distance: 78.2
click at [203, 20] on link "Home" at bounding box center [192, 22] width 48 height 20
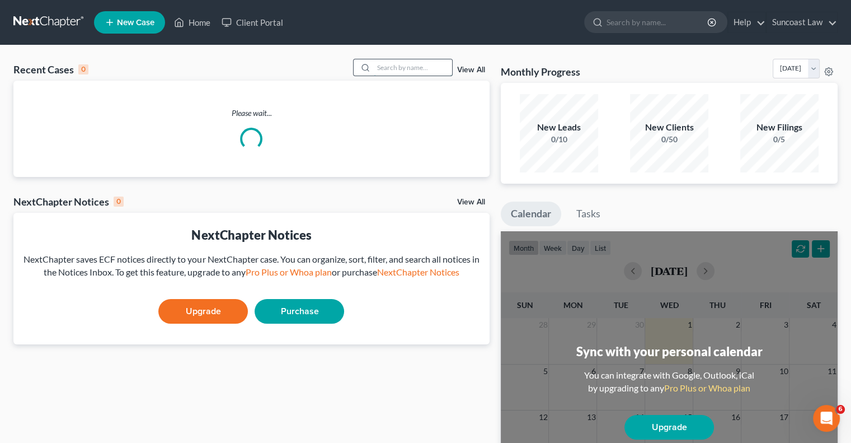
click at [395, 69] on input "search" at bounding box center [413, 67] width 78 height 16
type input "sierra"
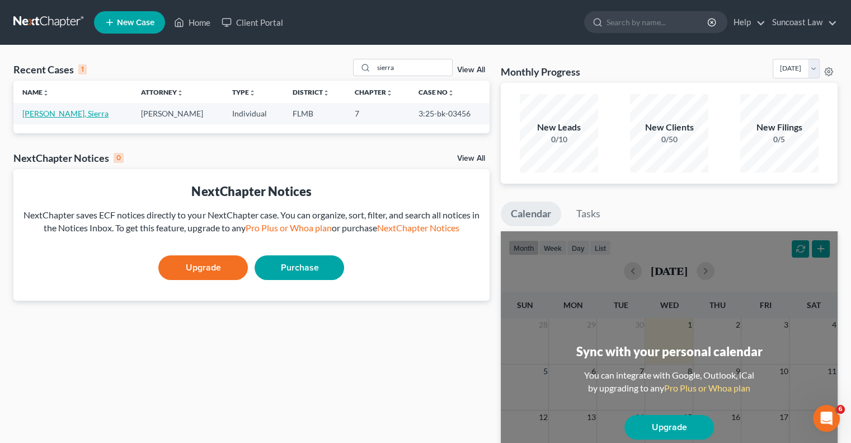
click at [57, 116] on link "[PERSON_NAME], Sierra" at bounding box center [65, 114] width 86 height 10
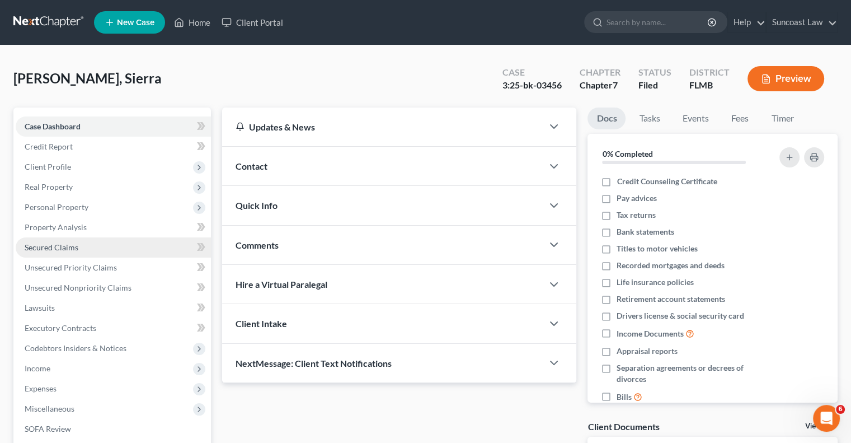
click at [65, 249] on span "Secured Claims" at bounding box center [52, 247] width 54 height 10
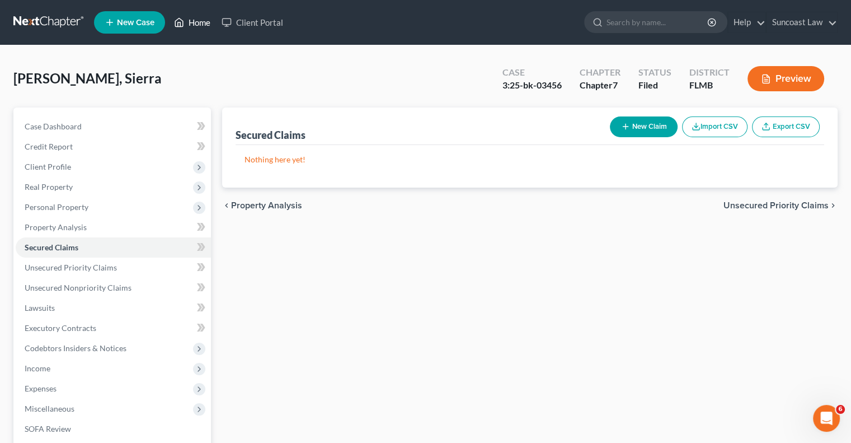
drag, startPoint x: 205, startPoint y: 25, endPoint x: 243, endPoint y: 52, distance: 47.3
click at [205, 25] on link "Home" at bounding box center [192, 22] width 48 height 20
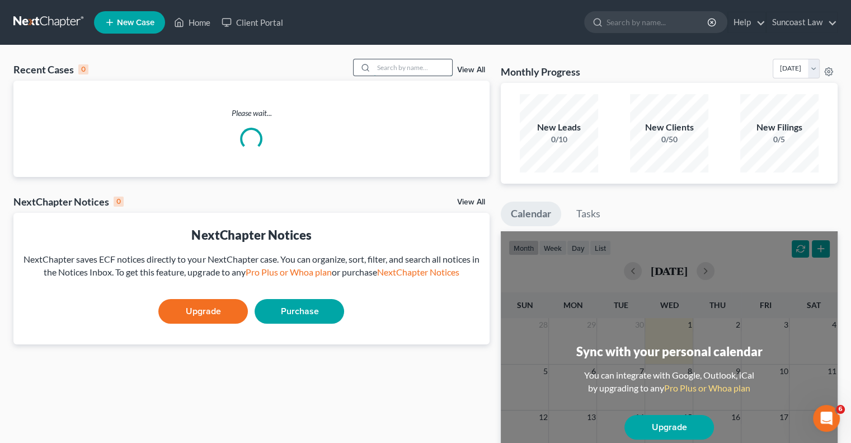
click at [385, 64] on input "search" at bounding box center [413, 67] width 78 height 16
type input "sue"
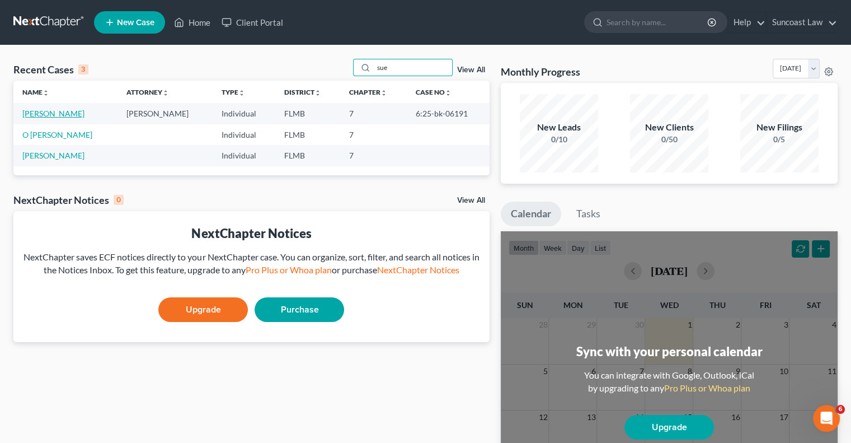
click at [65, 114] on link "[PERSON_NAME]" at bounding box center [53, 114] width 62 height 10
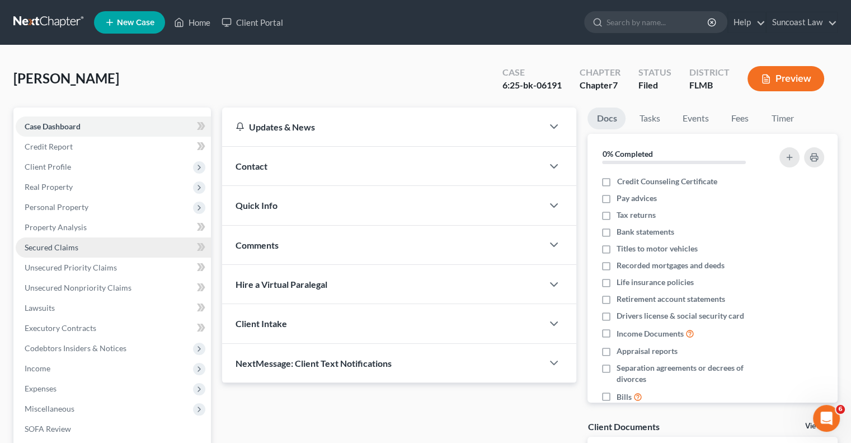
click at [82, 247] on link "Secured Claims" at bounding box center [113, 247] width 195 height 20
